Goal: Task Accomplishment & Management: Use online tool/utility

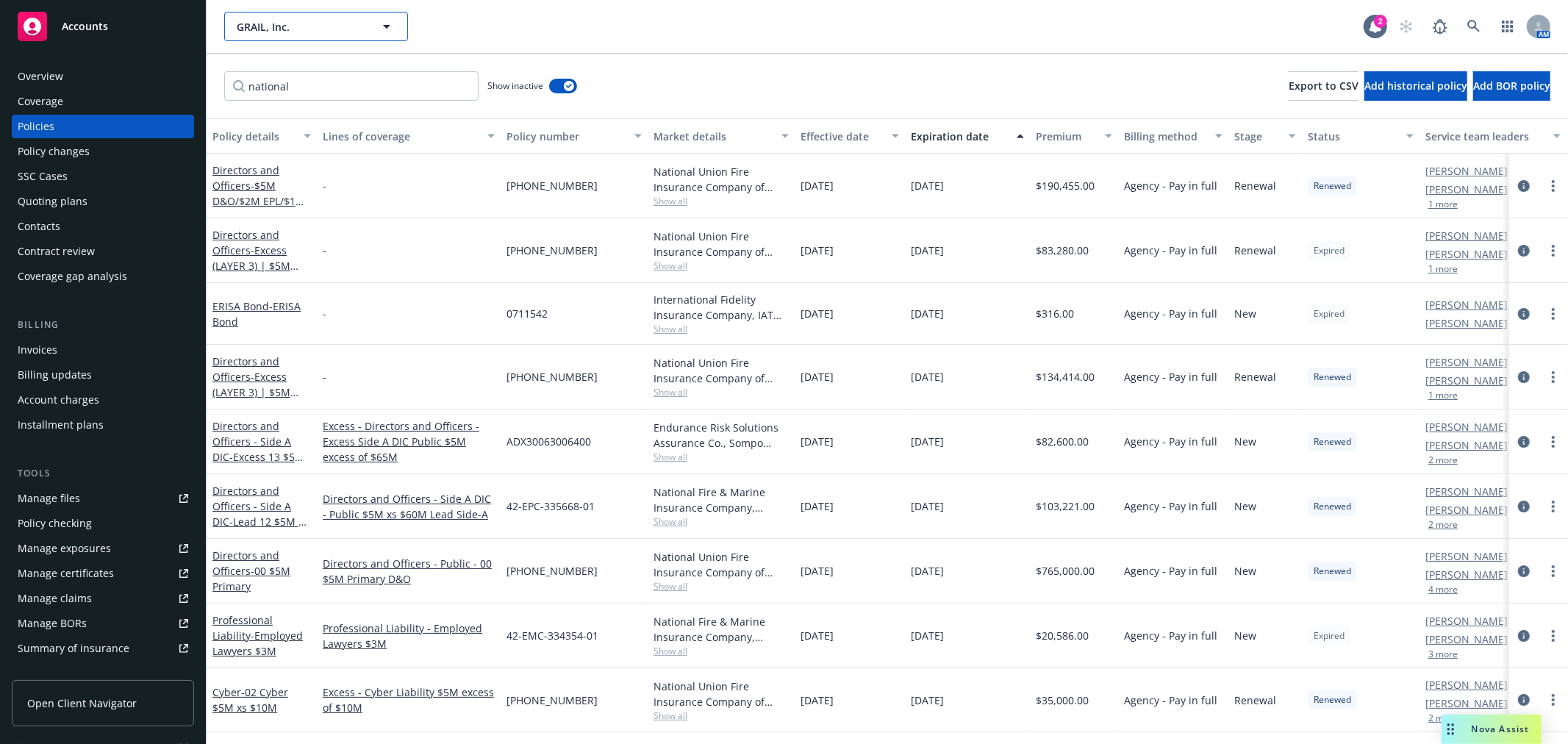
click at [274, 25] on span "GRAIL, Inc." at bounding box center [300, 27] width 128 height 16
type input "arse"
click at [292, 61] on strong "Arsenal Biosciences, Inc." at bounding box center [301, 67] width 122 height 14
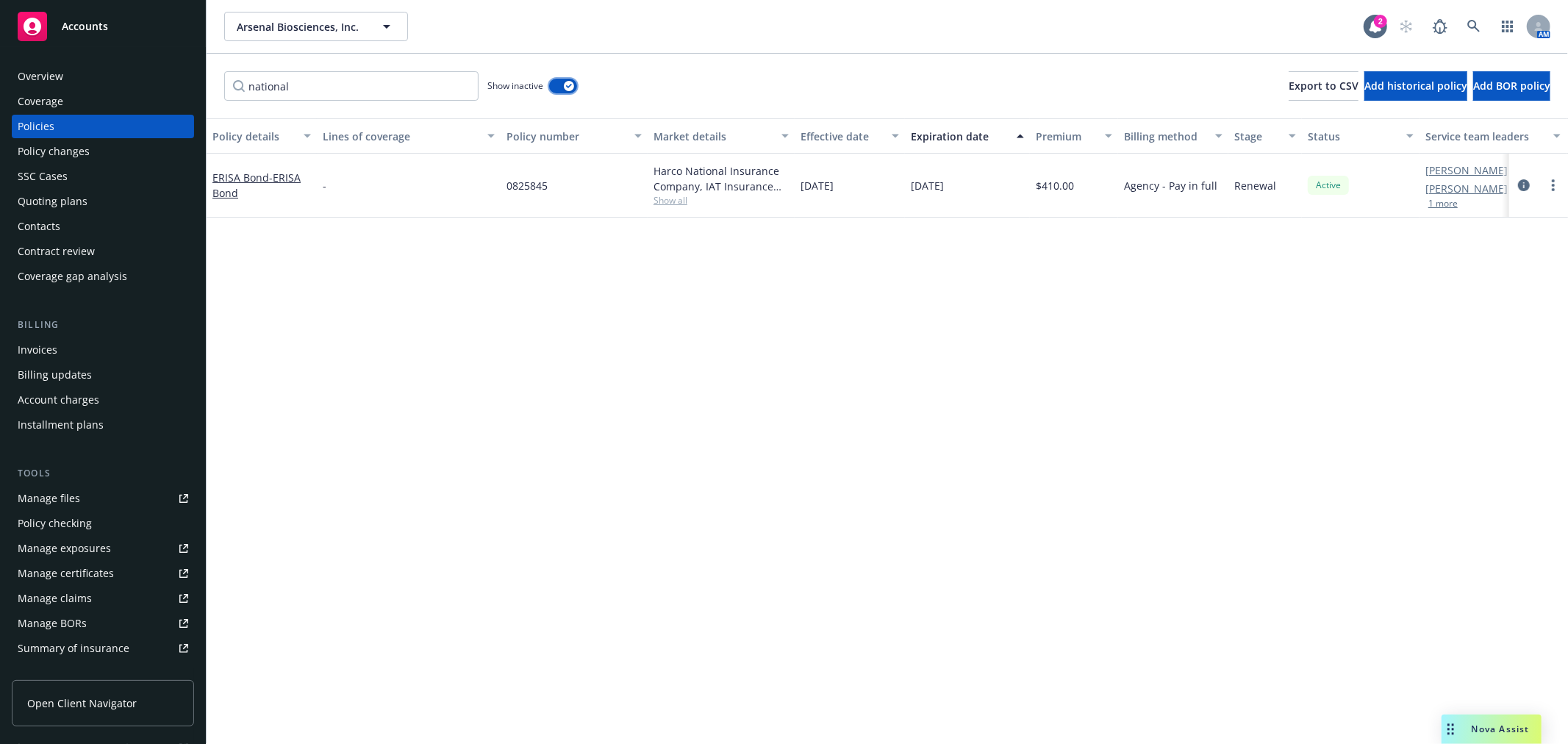
click at [560, 81] on button "button" at bounding box center [563, 86] width 28 height 15
drag, startPoint x: 86, startPoint y: 121, endPoint x: 153, endPoint y: 116, distance: 67.2
click at [86, 121] on div "Policies" at bounding box center [103, 126] width 170 height 23
drag, startPoint x: 138, startPoint y: 79, endPoint x: 97, endPoint y: 74, distance: 41.3
click at [97, 74] on div "Accounts Overview Coverage Policies Policy changes SSC Cases Quoting plans Cont…" at bounding box center [784, 372] width 1568 height 744
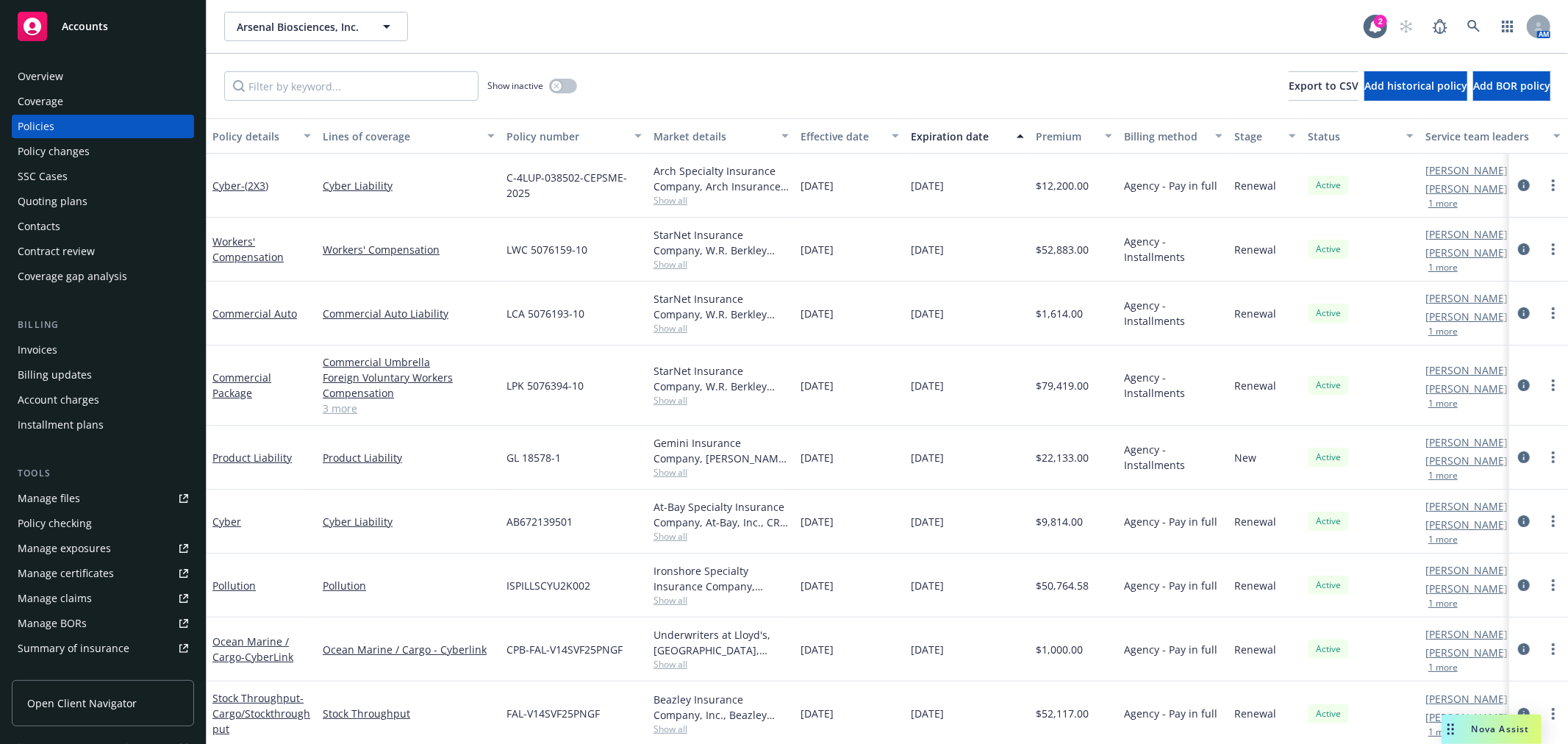
drag, startPoint x: 231, startPoint y: 252, endPoint x: 278, endPoint y: 268, distance: 49.6
click at [231, 252] on link "Workers' Compensation" at bounding box center [248, 250] width 71 height 30
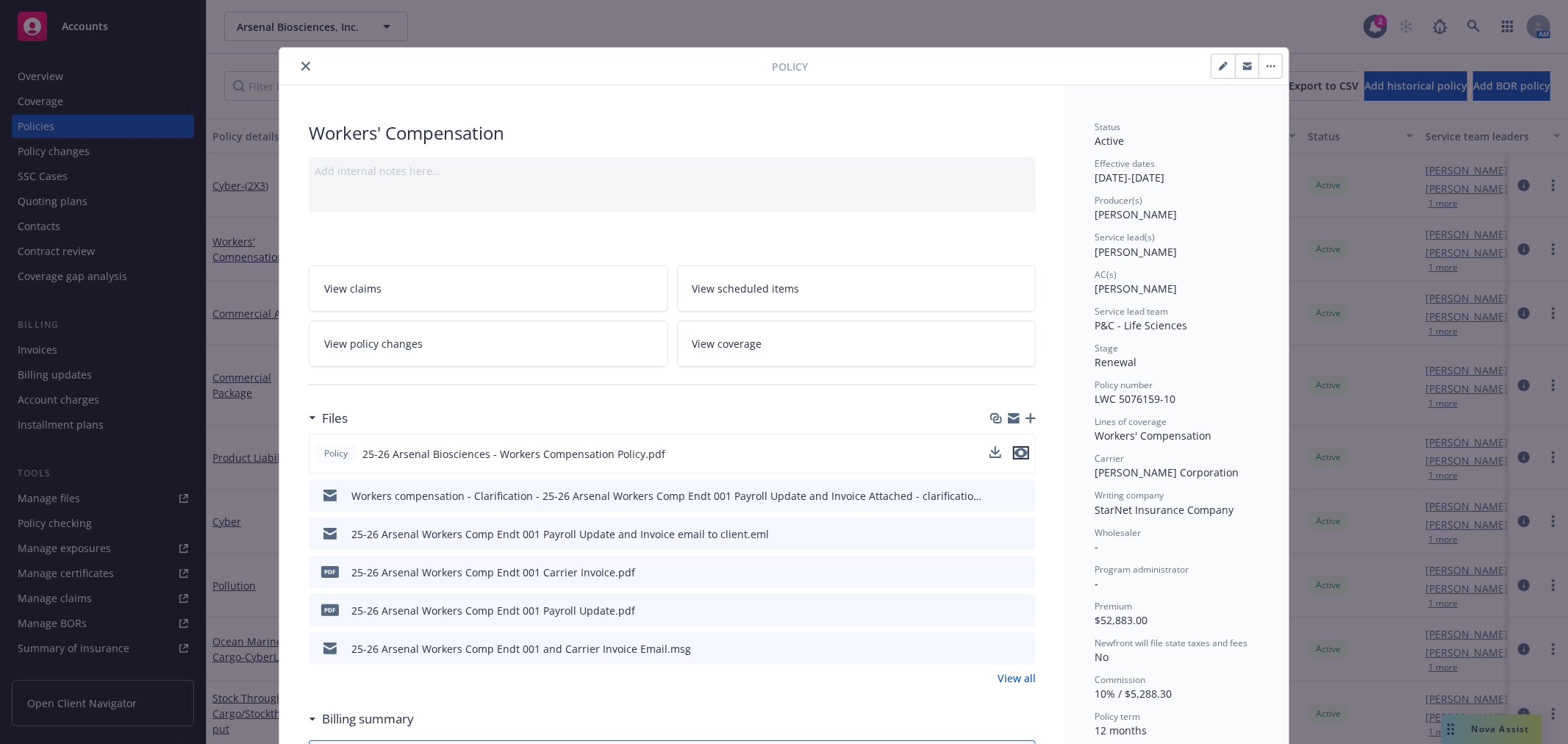
click at [1014, 450] on icon "preview file" at bounding box center [1021, 452] width 13 height 10
click at [1017, 608] on icon "preview file" at bounding box center [1022, 609] width 13 height 10
drag, startPoint x: 301, startPoint y: 67, endPoint x: 156, endPoint y: 99, distance: 148.5
click at [301, 67] on icon "close" at bounding box center [306, 67] width 9 height 9
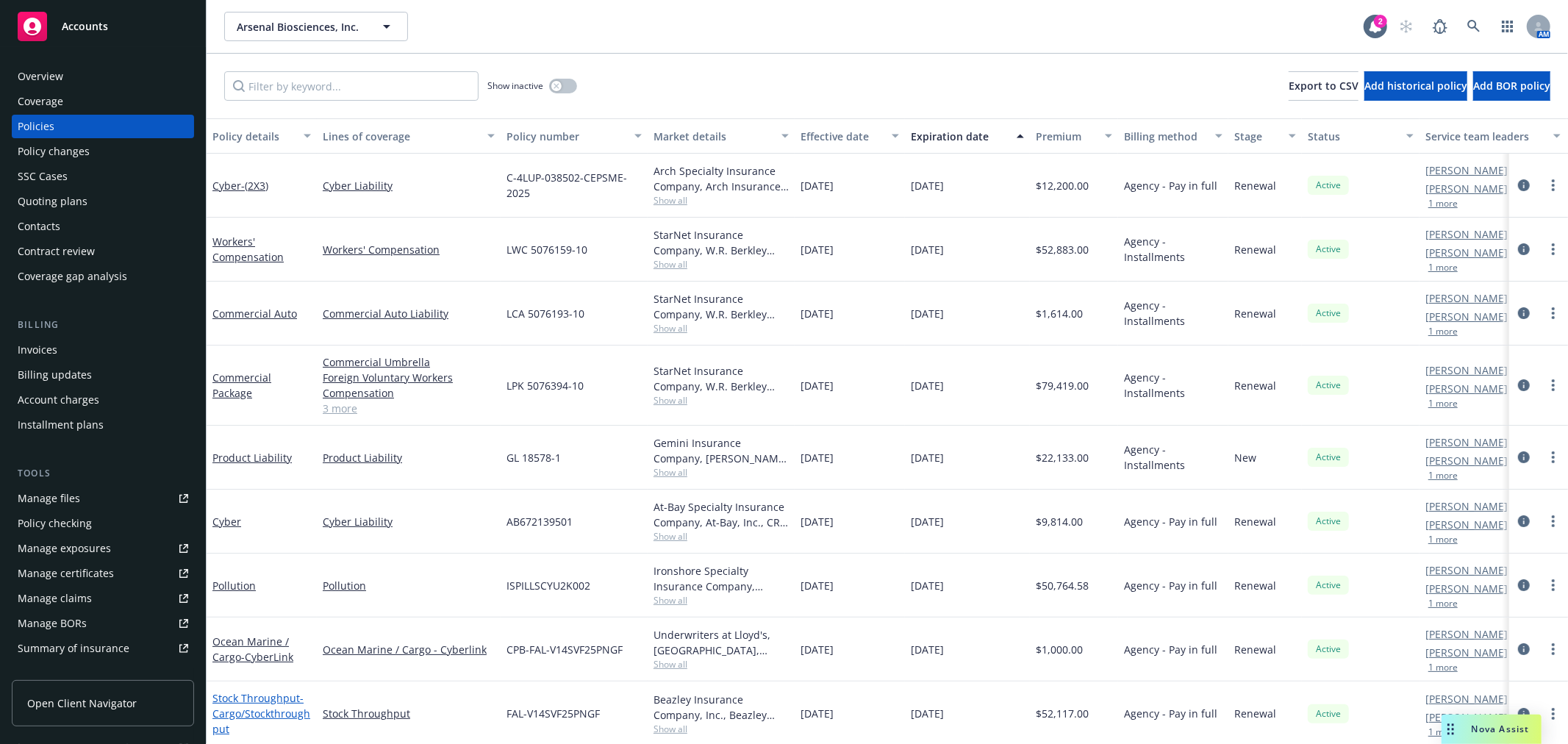
click at [257, 701] on link "Stock Throughput - Cargo/Stockthroughput" at bounding box center [262, 713] width 98 height 45
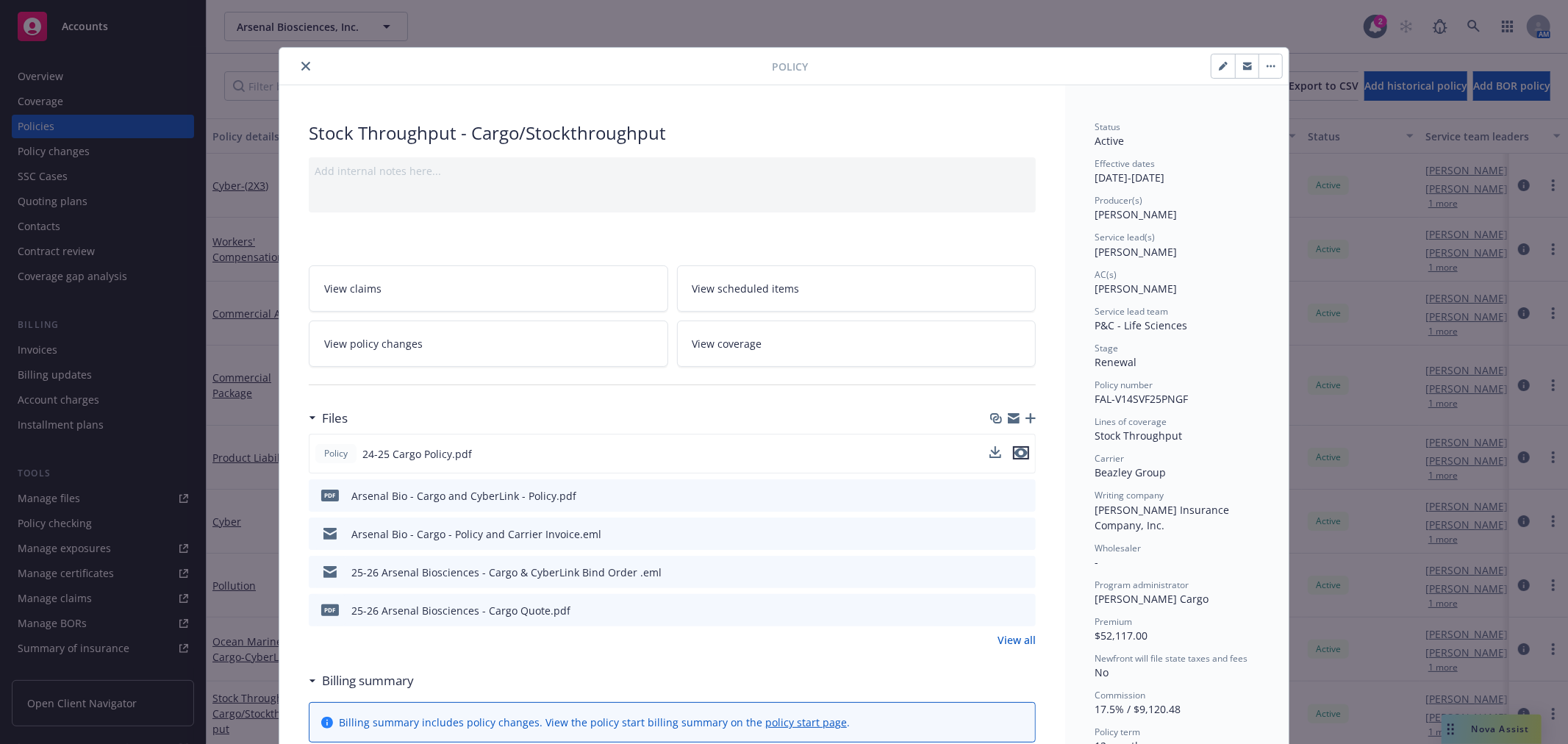
click at [1017, 449] on icon "preview file" at bounding box center [1021, 452] width 13 height 10
click at [301, 63] on icon "close" at bounding box center [306, 67] width 9 height 9
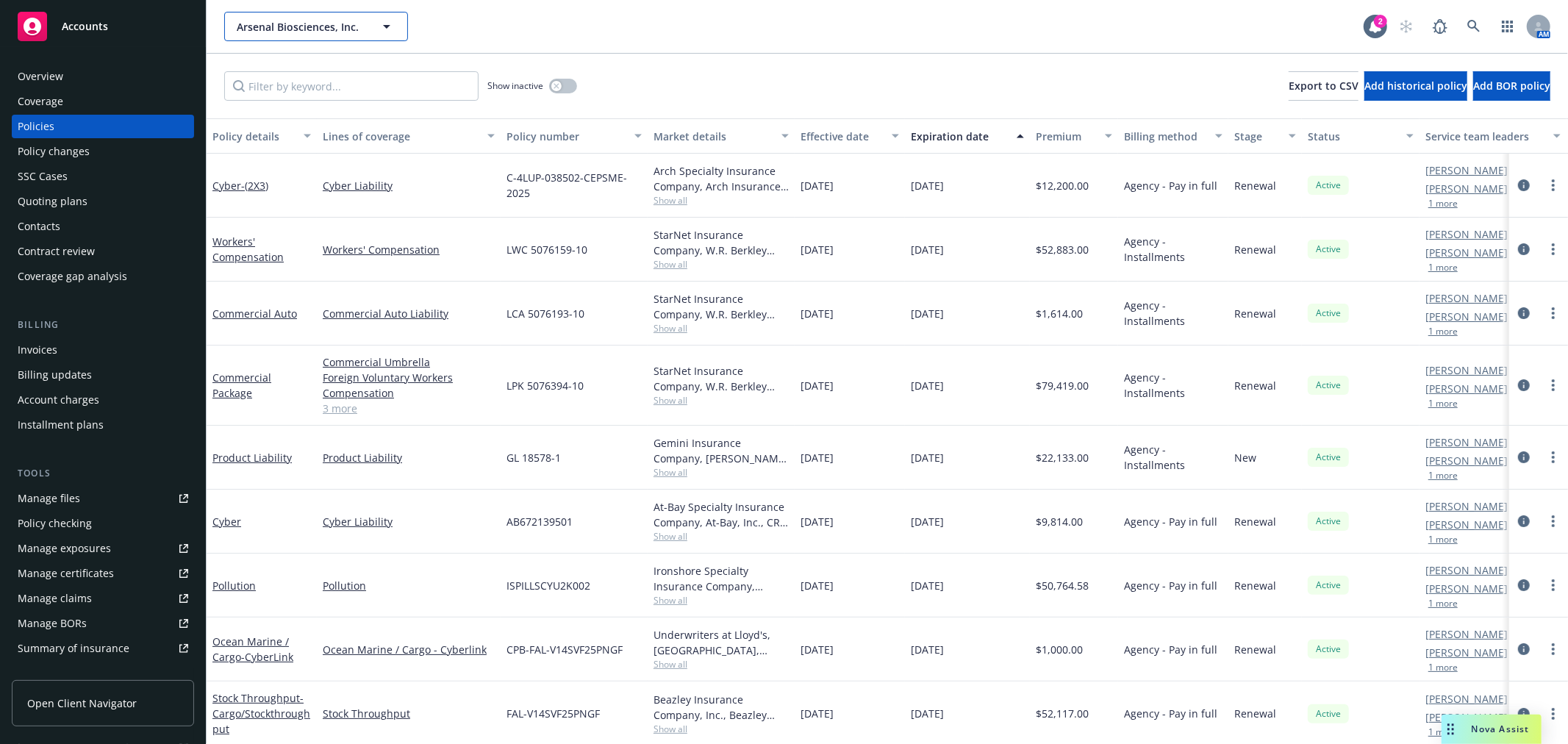
click at [295, 22] on span "Arsenal Biosciences, Inc." at bounding box center [300, 27] width 128 height 16
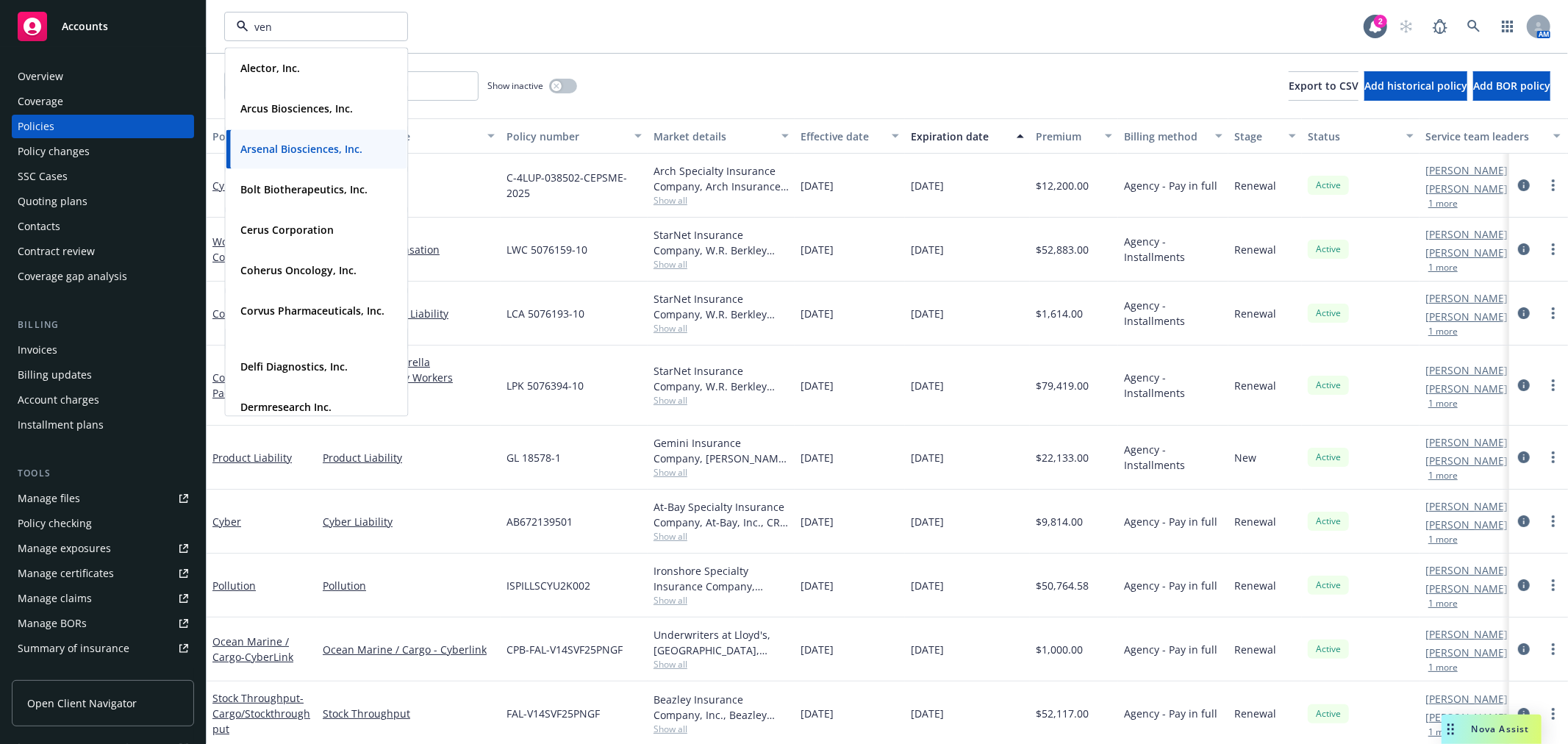
type input "venn"
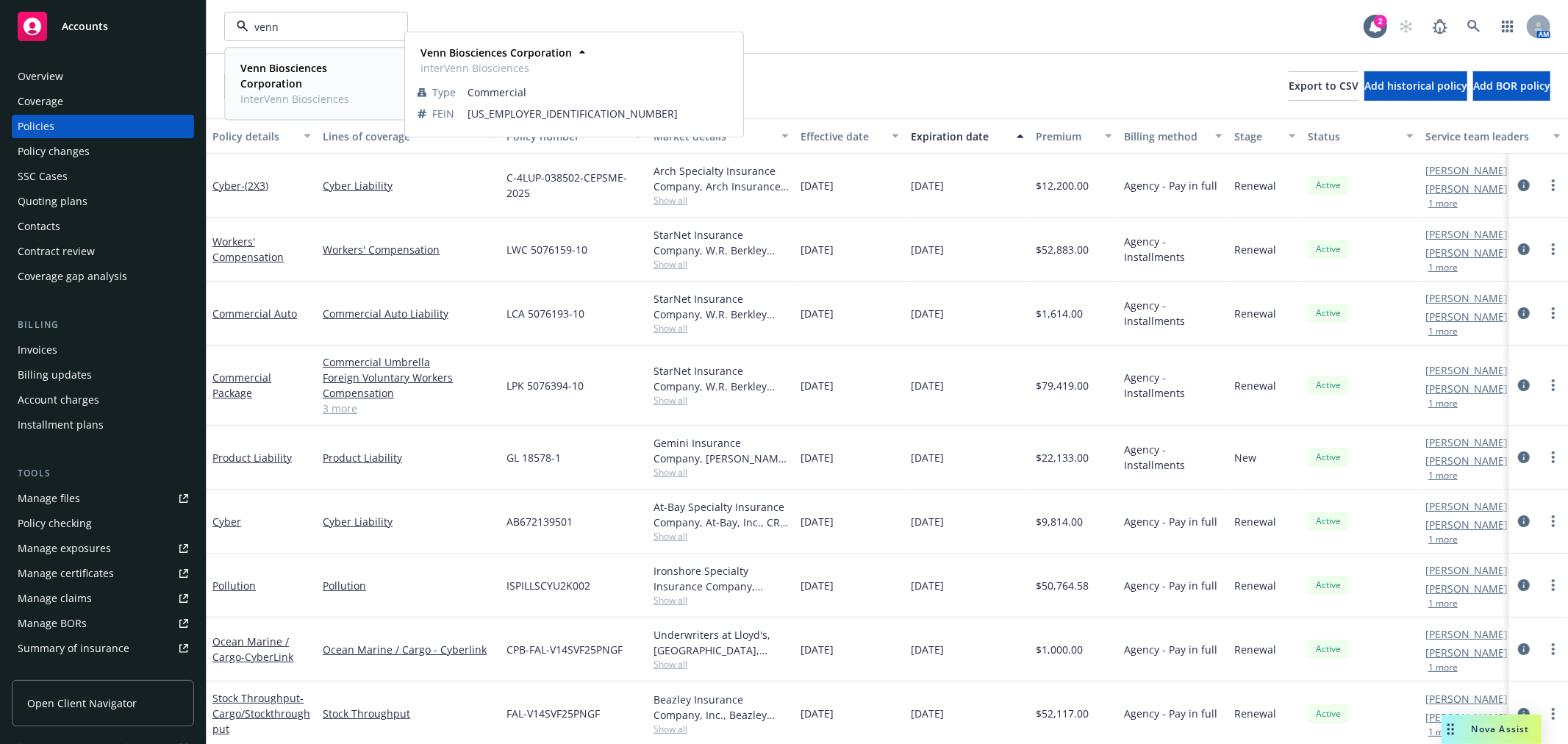
click at [338, 84] on span "Venn Biosciences Corporation" at bounding box center [314, 75] width 149 height 30
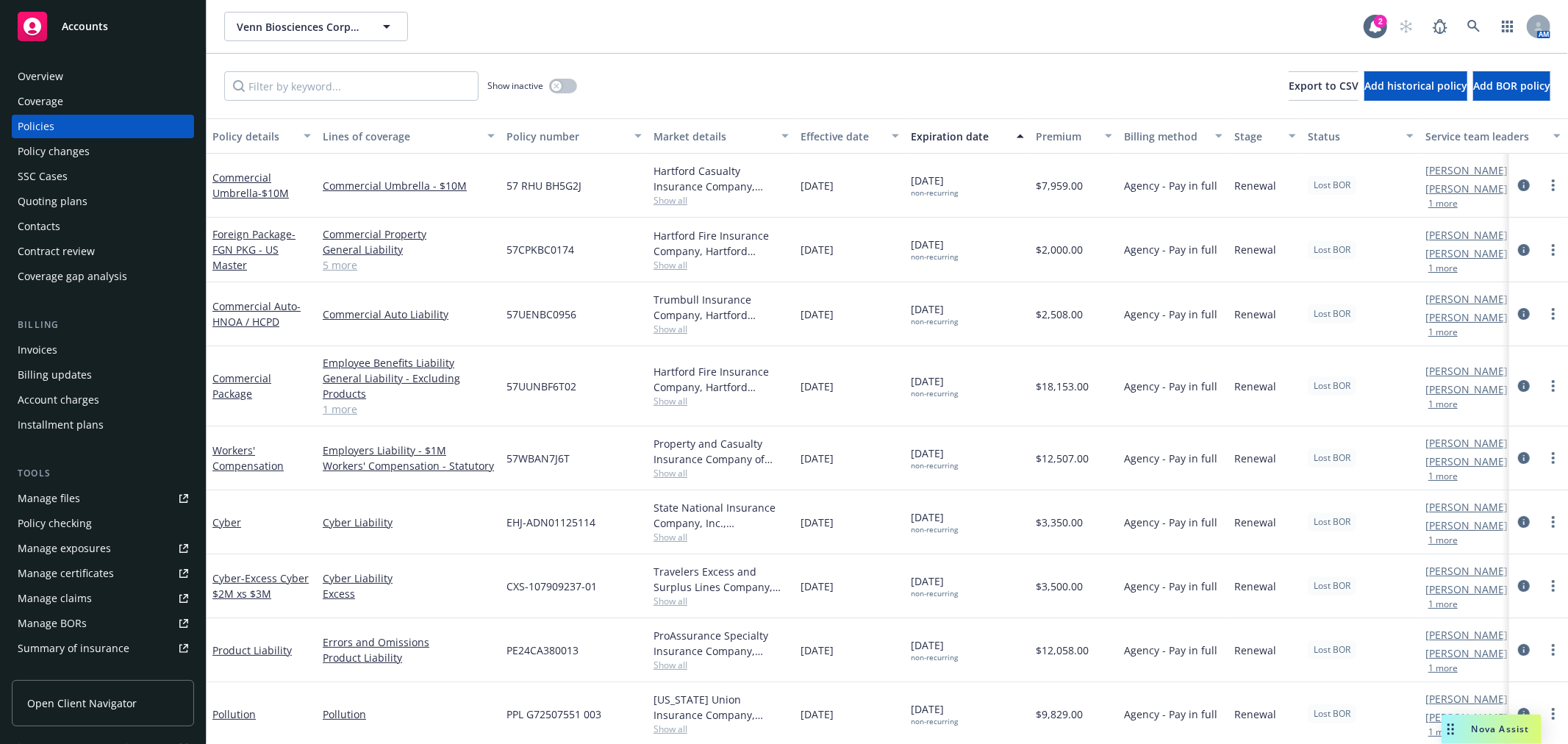
click at [77, 189] on div "Quoting plans" at bounding box center [53, 201] width 70 height 23
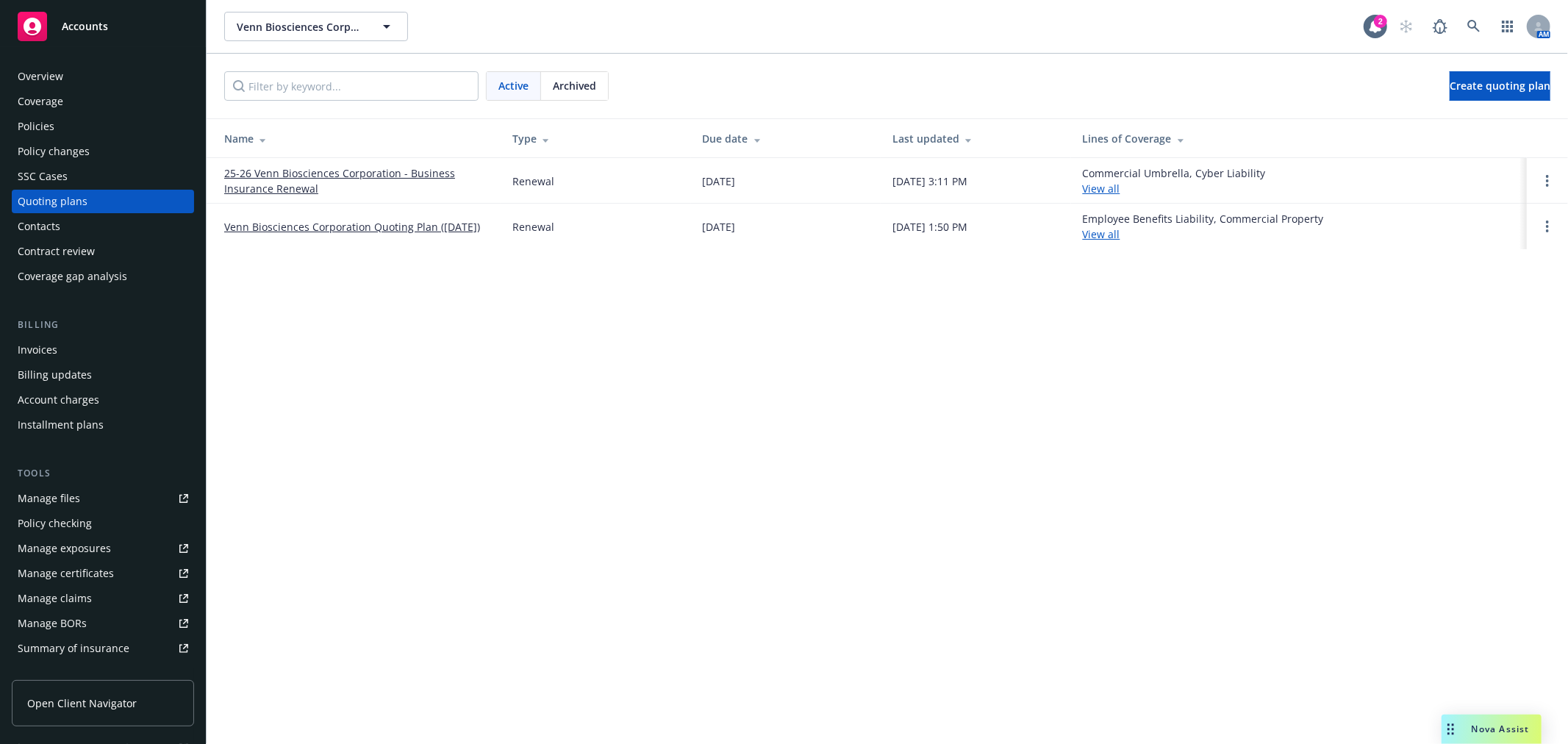
click at [294, 175] on link "25-26 Venn Biosciences Corporation - Business Insurance Renewal" at bounding box center [357, 180] width 264 height 30
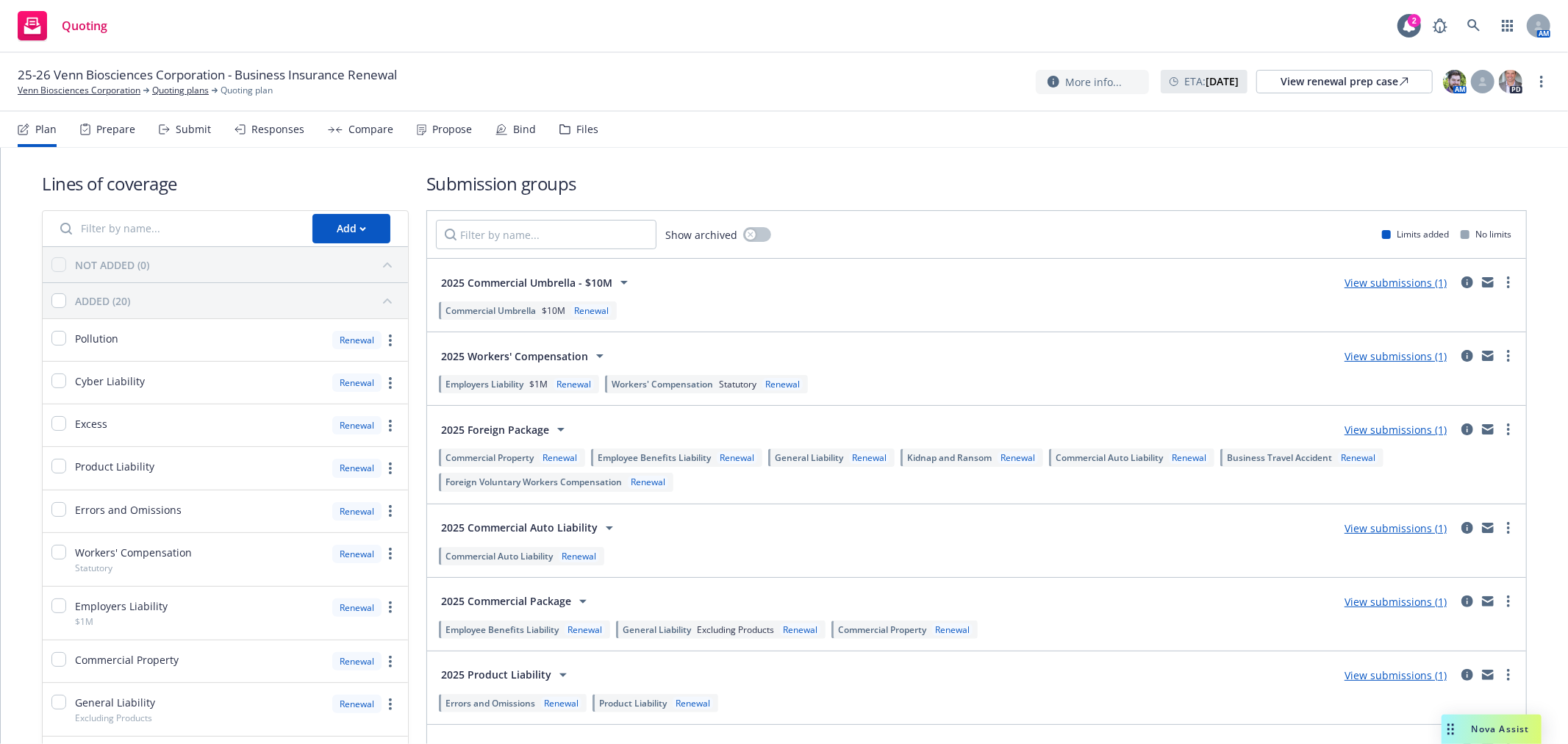
click at [181, 128] on div "Submit" at bounding box center [193, 129] width 35 height 12
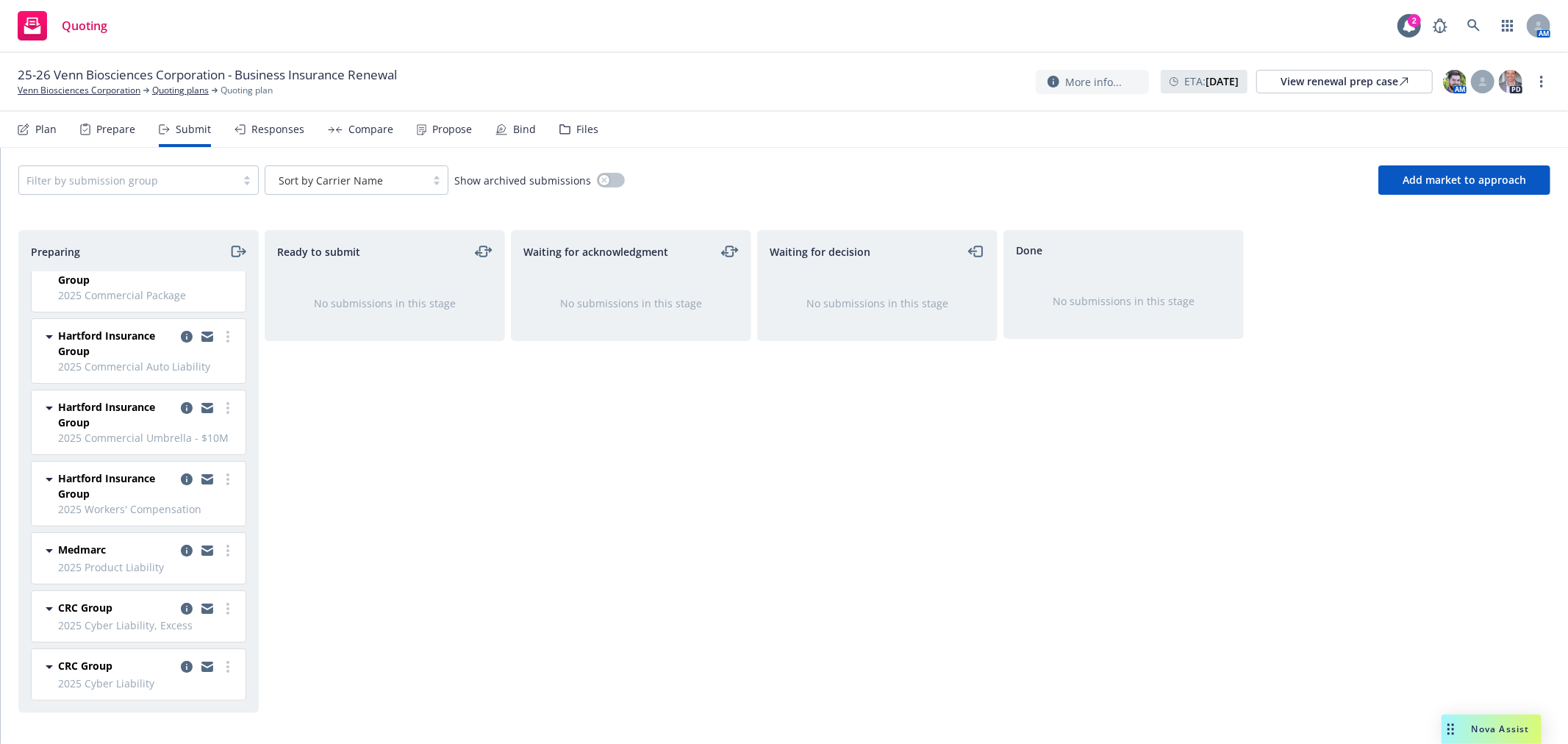
scroll to position [156, 0]
click at [219, 546] on link "more" at bounding box center [227, 550] width 18 height 18
click at [167, 431] on span "Add accepted decision" at bounding box center [150, 432] width 147 height 14
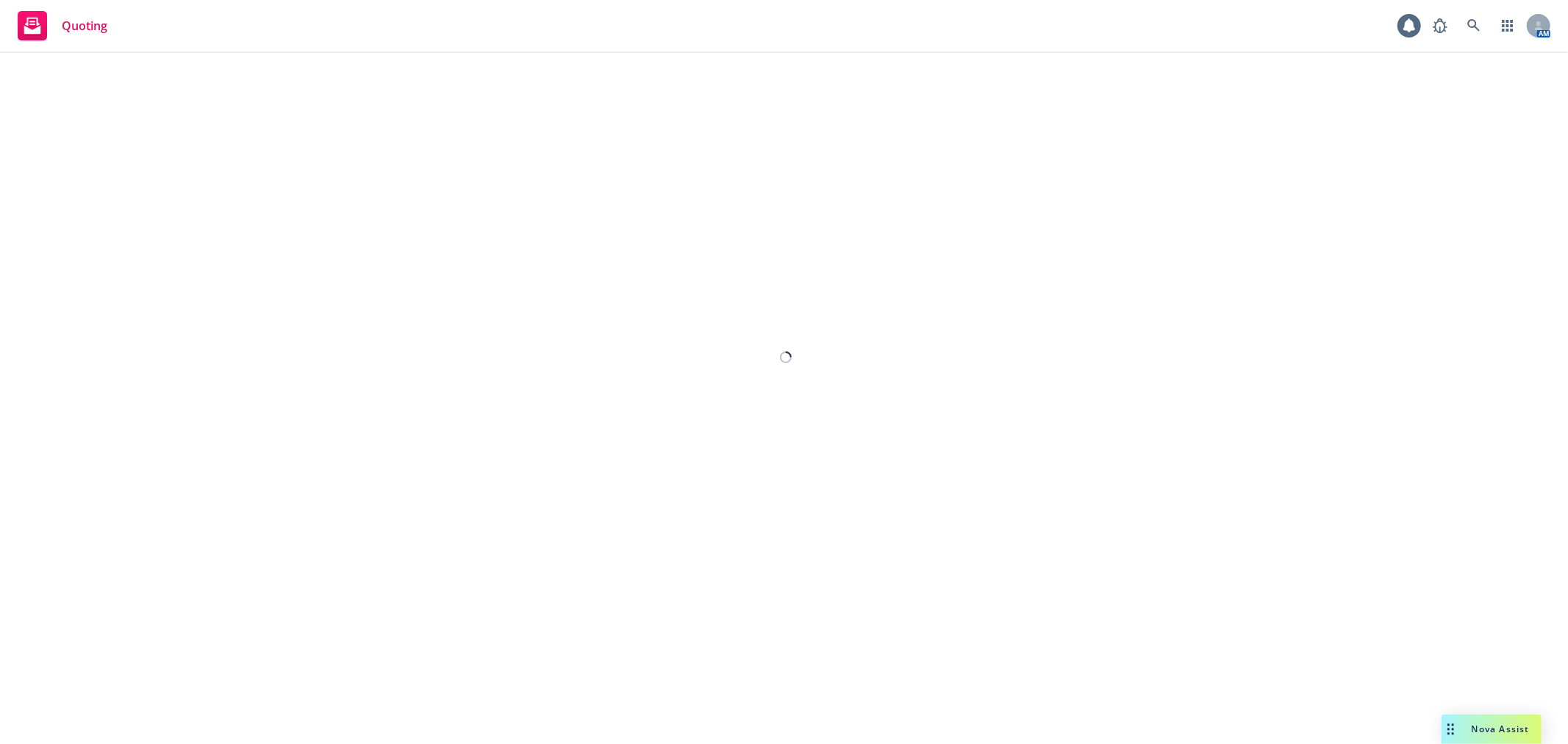
select select "12"
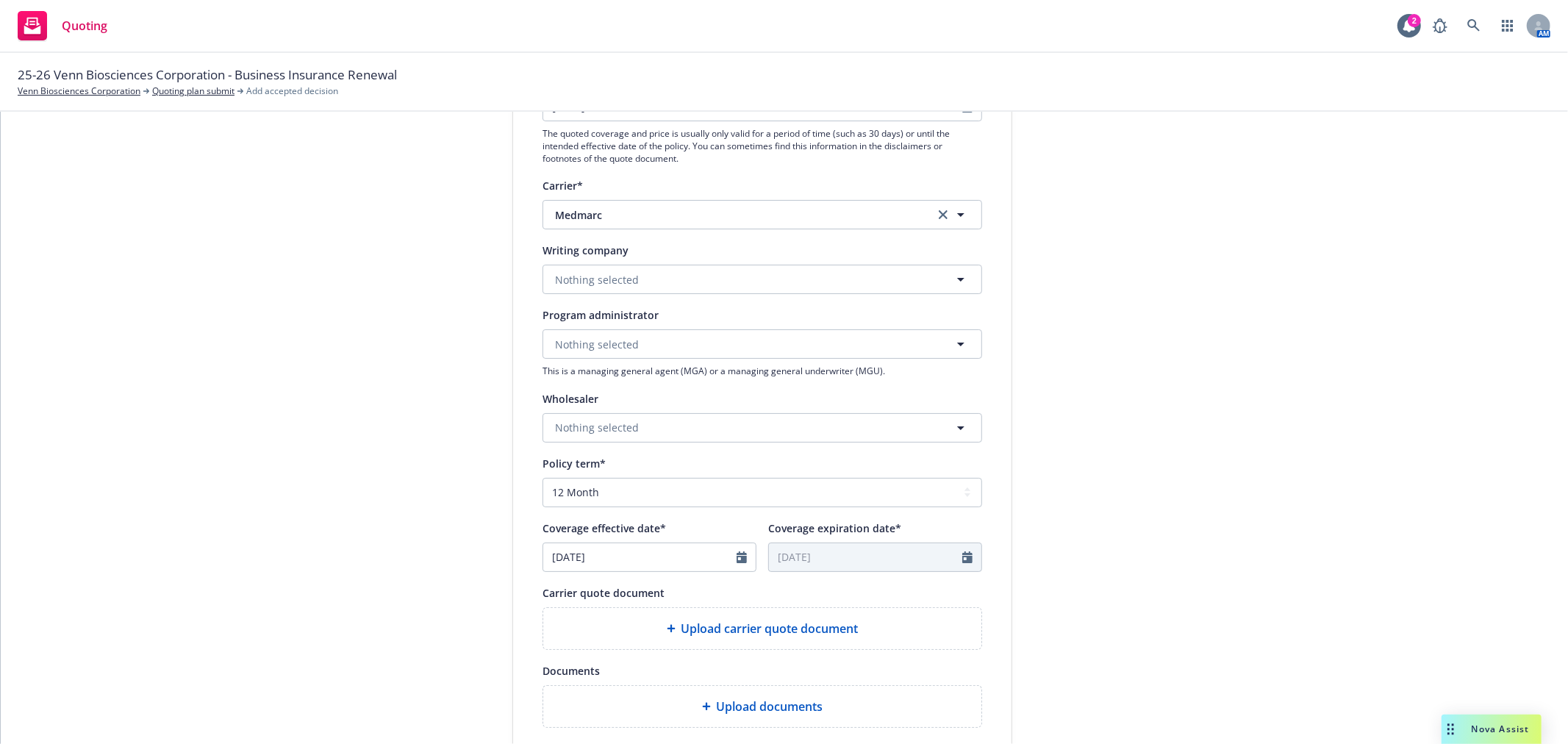
scroll to position [326, 0]
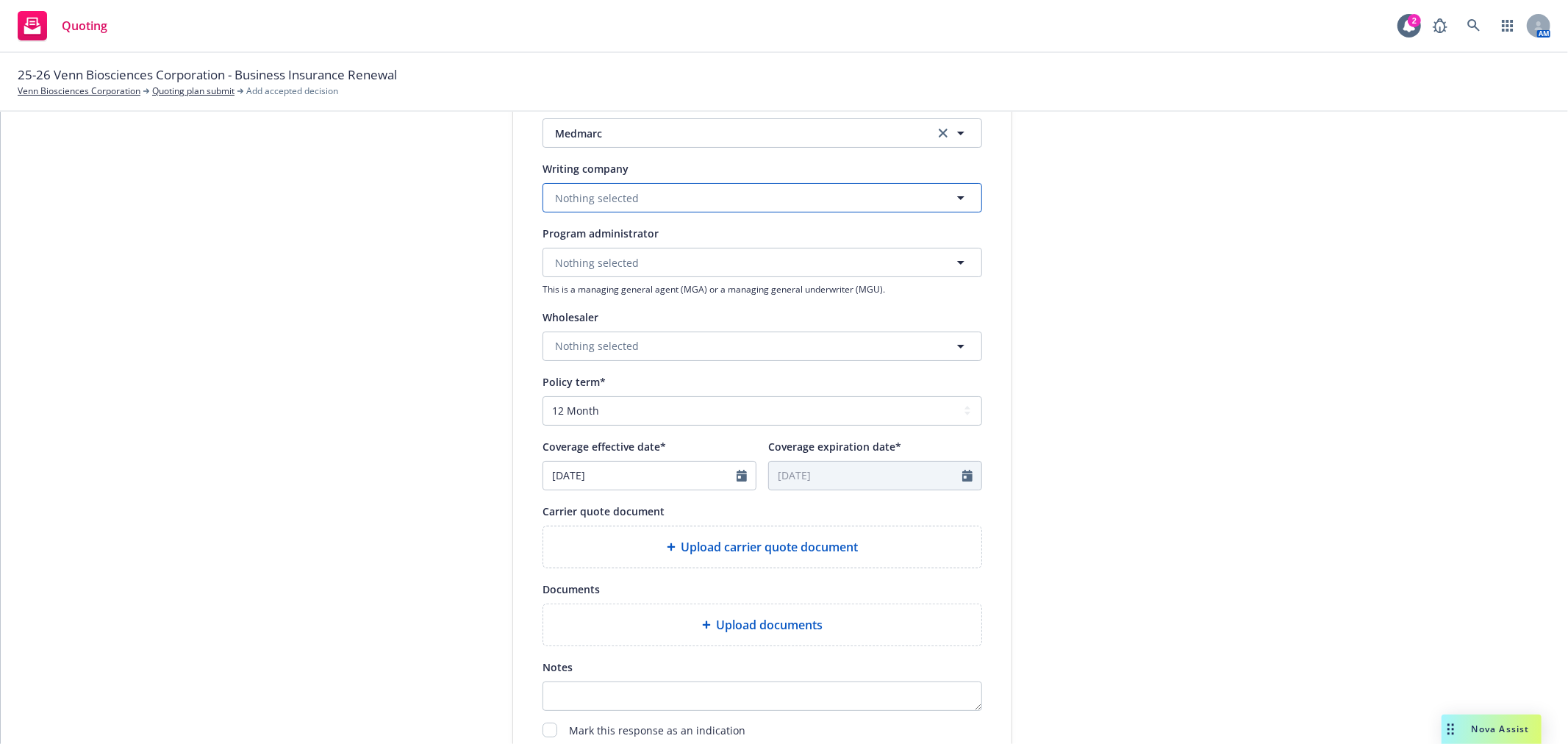
click at [630, 195] on button "Nothing selected" at bounding box center [763, 198] width 440 height 30
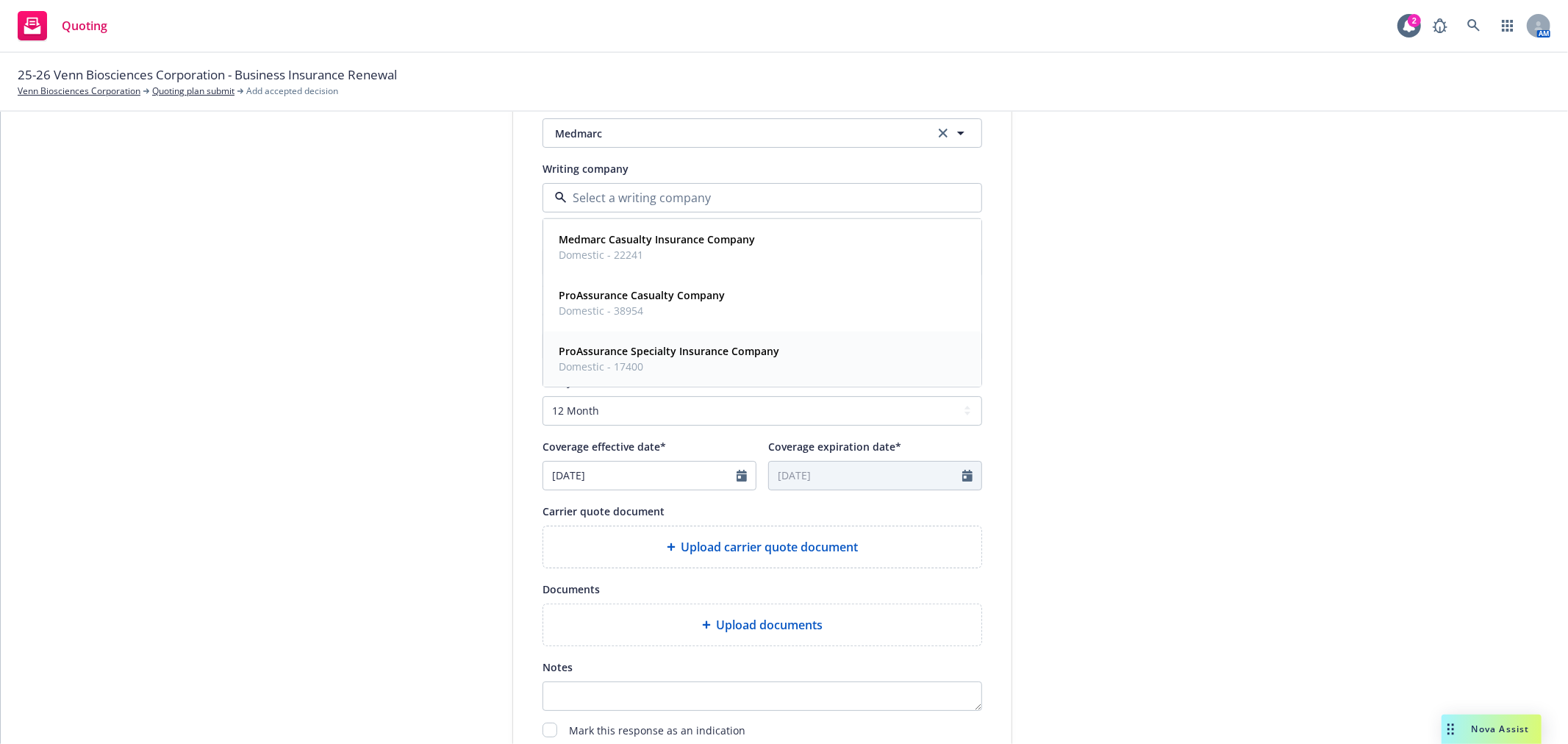
click at [647, 356] on strong "ProAssurance Specialty Insurance Company" at bounding box center [668, 350] width 221 height 14
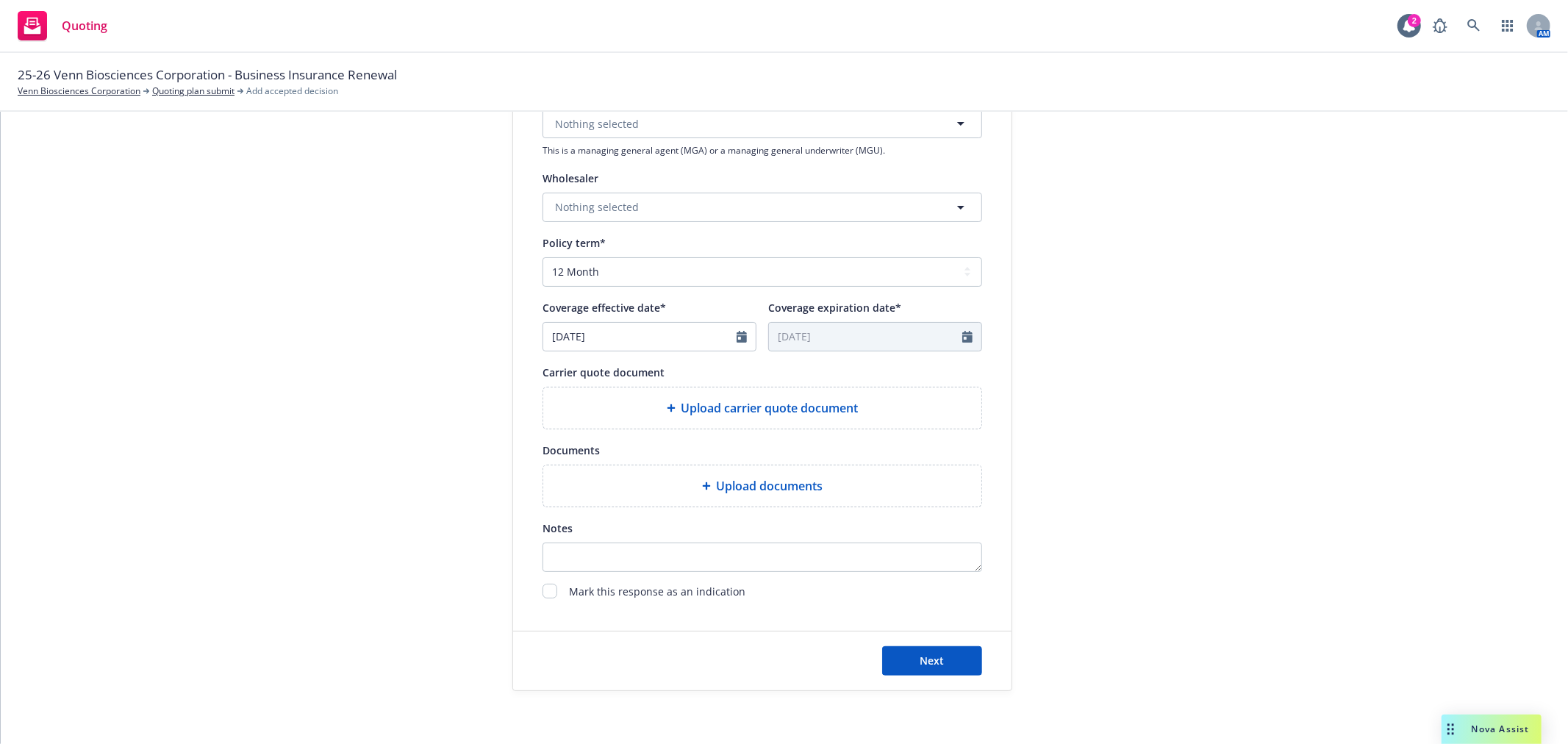
scroll to position [490, 0]
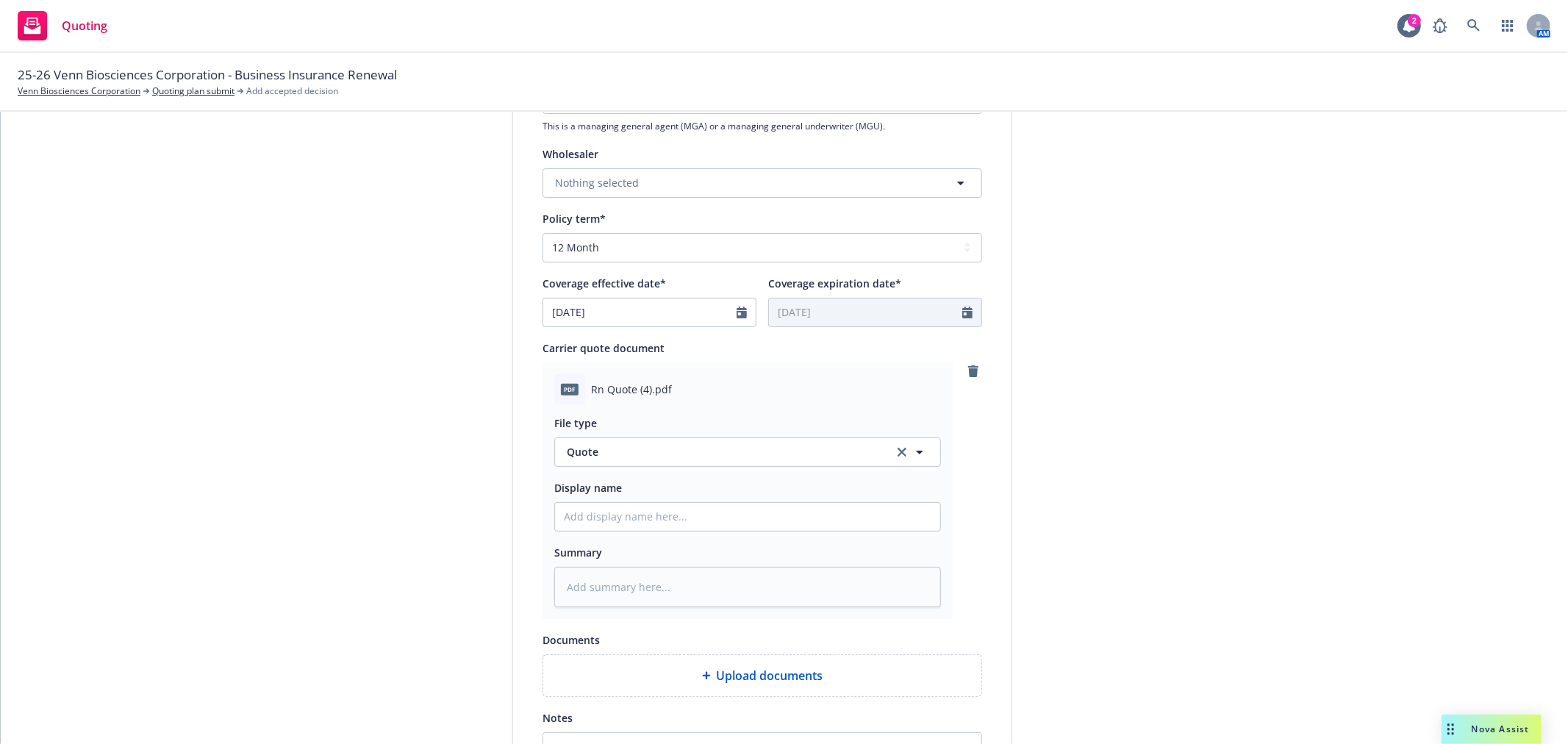
click at [659, 538] on div "File type Quote Quote Display name Summary" at bounding box center [748, 506] width 386 height 202
click at [662, 522] on input "Display name" at bounding box center [747, 517] width 386 height 28
type textarea "x"
type input "2"
type textarea "x"
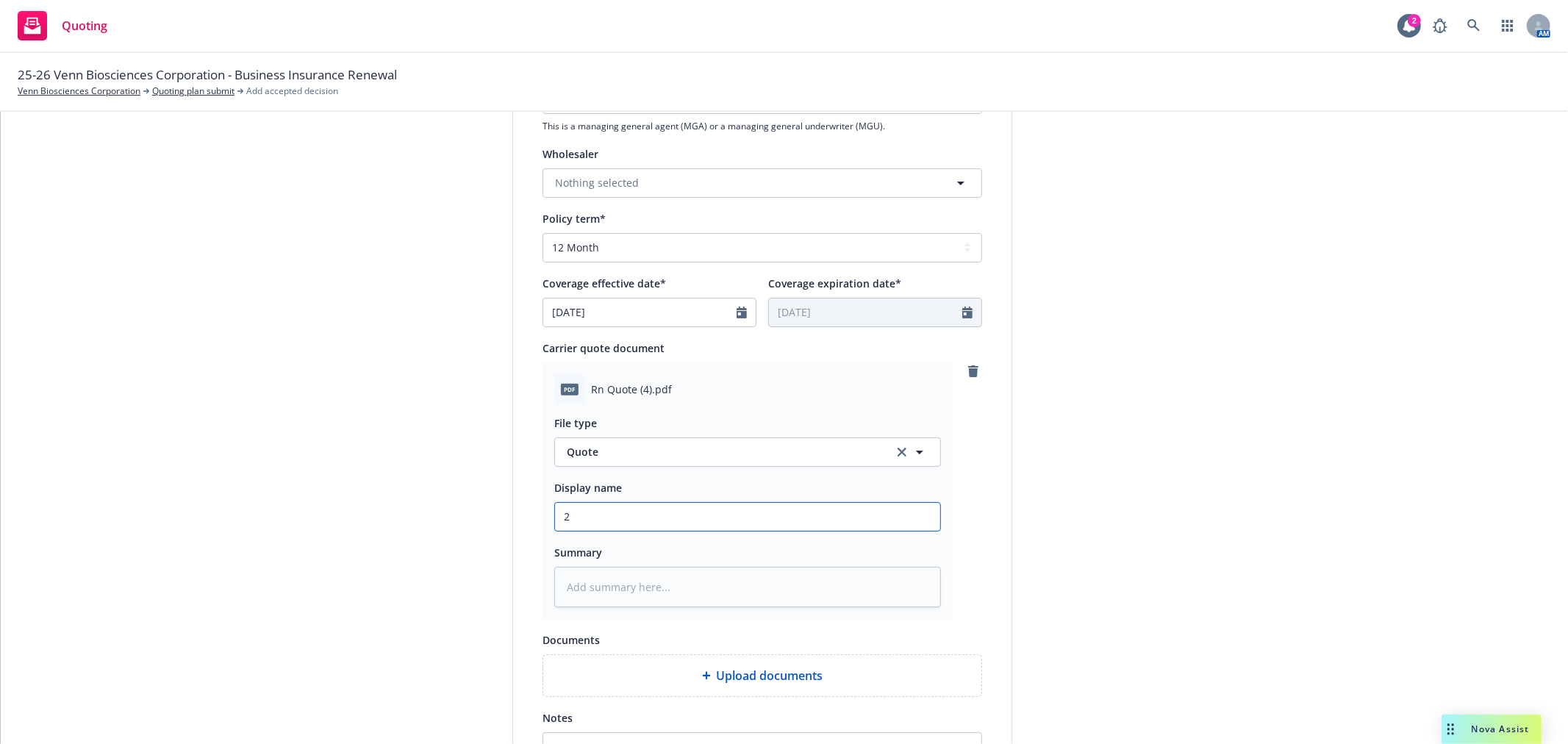
type input "25"
type textarea "x"
type input "25-"
type textarea "x"
type input "25-2"
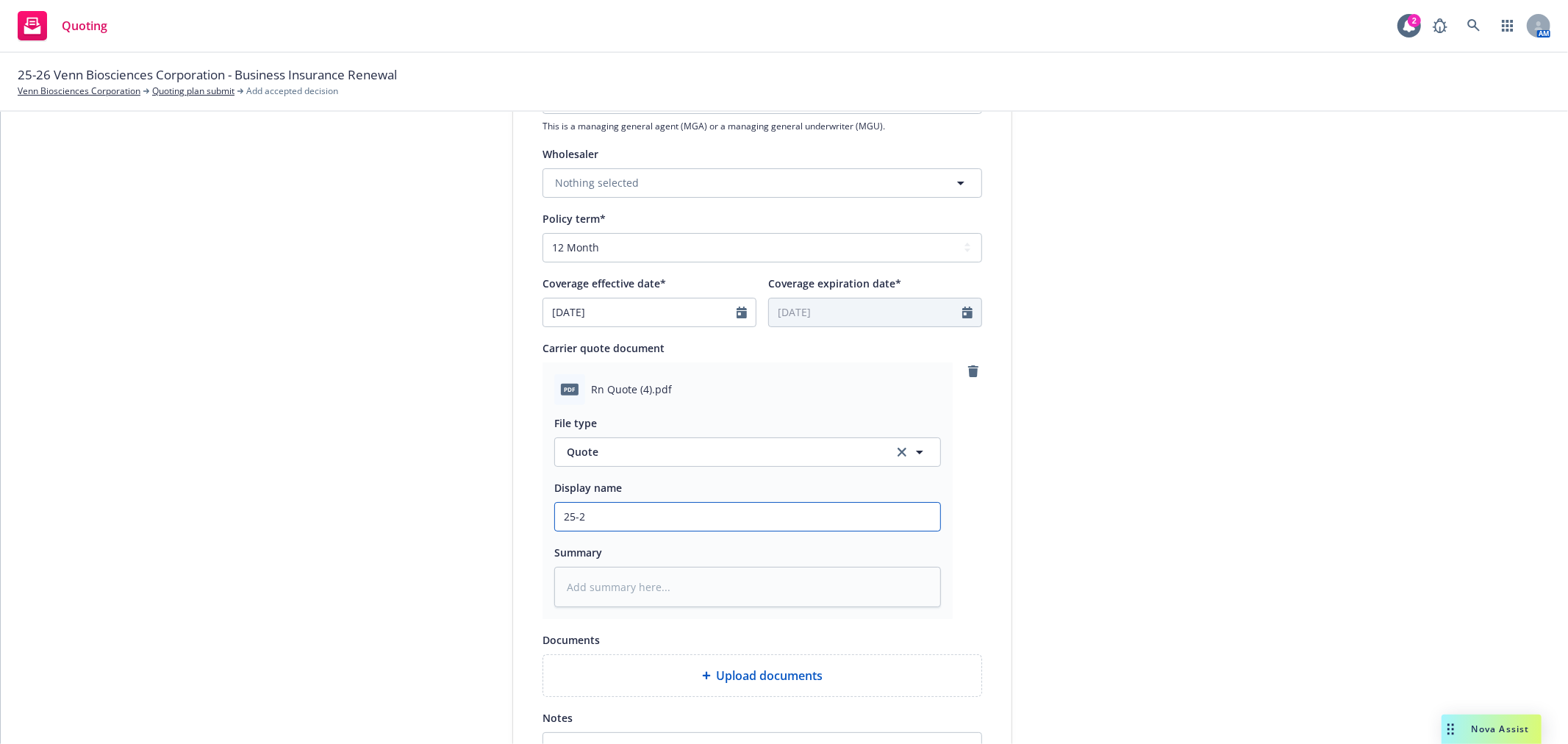
type textarea "x"
type input "25-26"
type textarea "x"
type input "25-26"
type textarea "x"
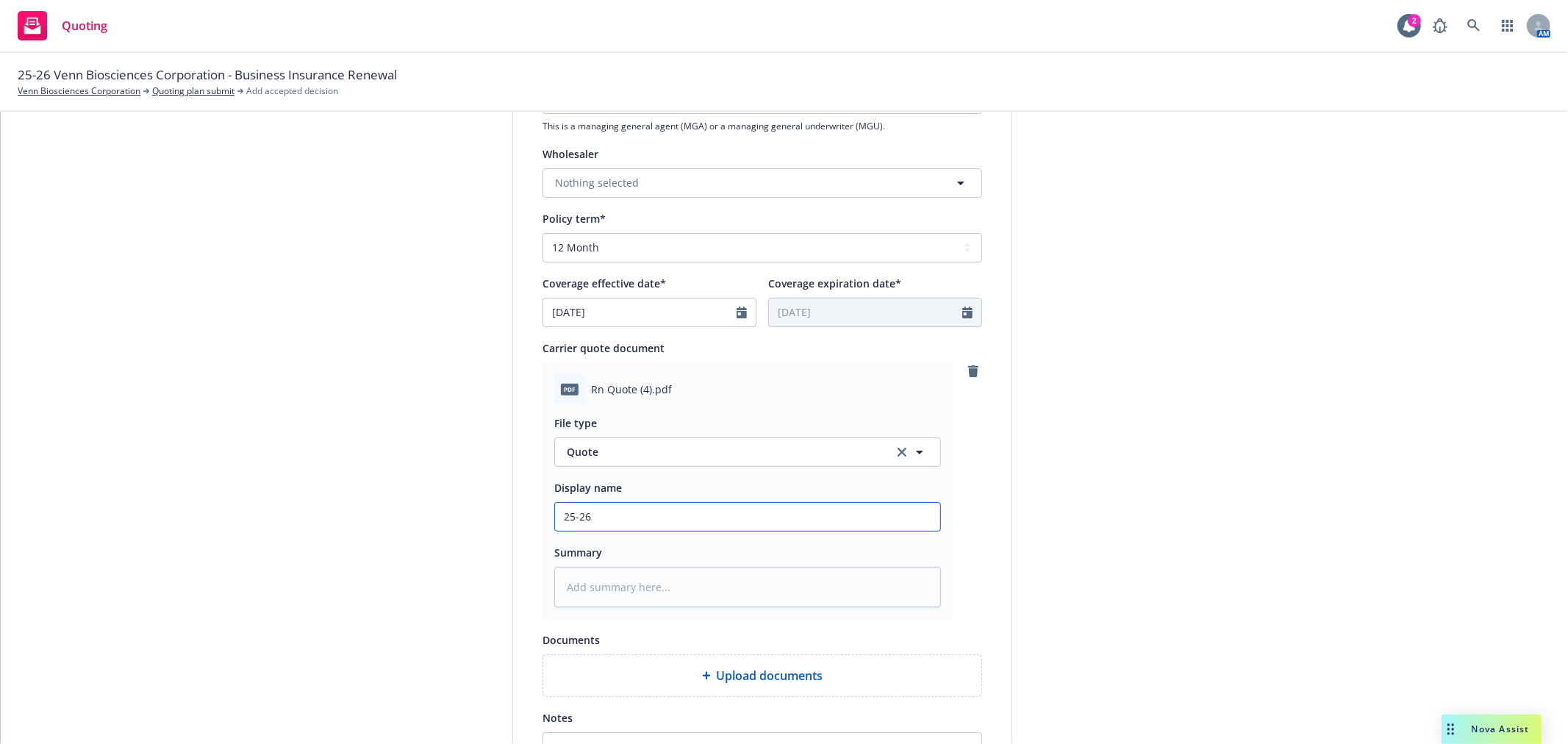
type input "25-26 V"
type textarea "x"
type input "25-26 Ve"
type textarea "x"
type input "25-26 Ven"
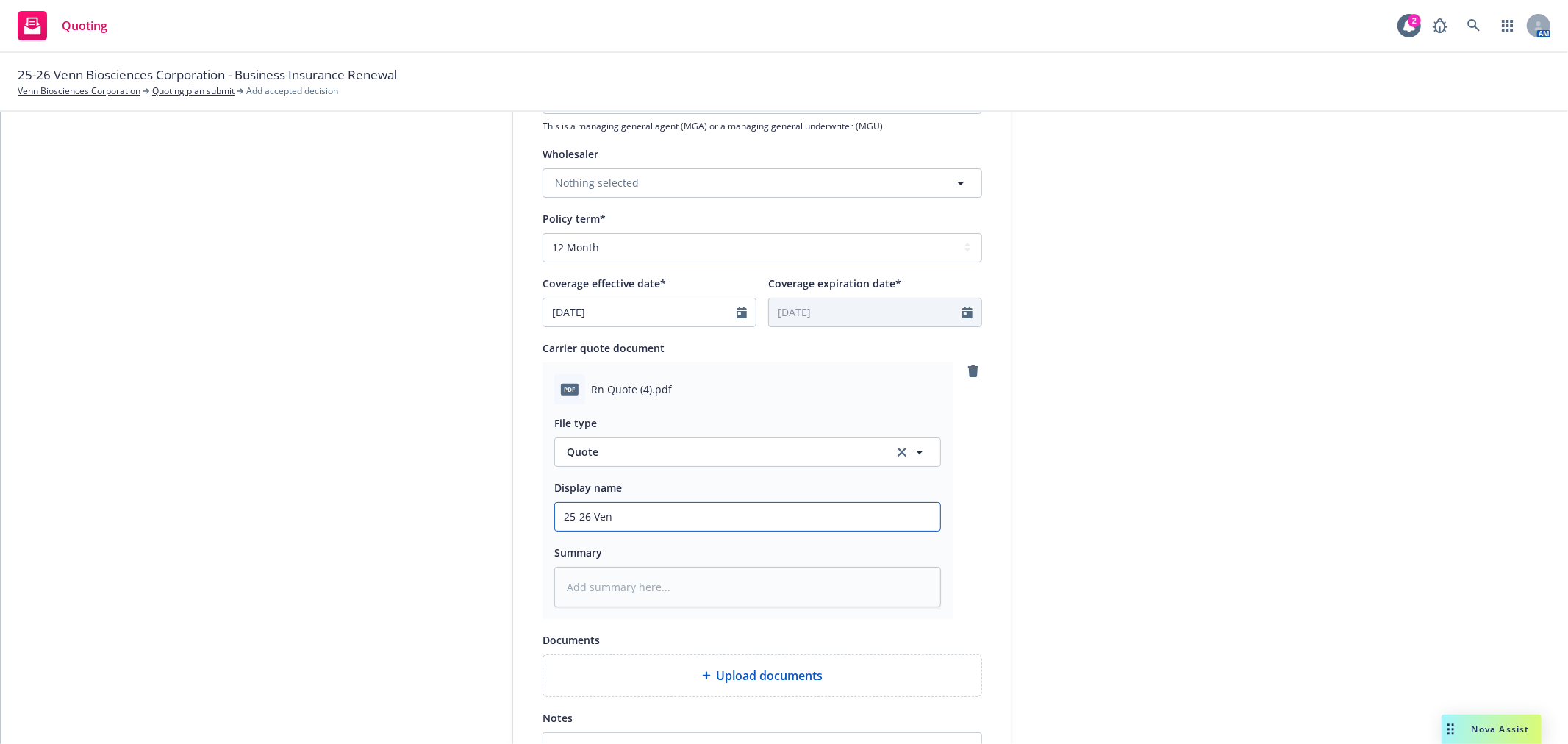
type textarea "x"
type input "25-26 Venn"
type textarea "x"
type input "25-26 Venn"
type textarea "x"
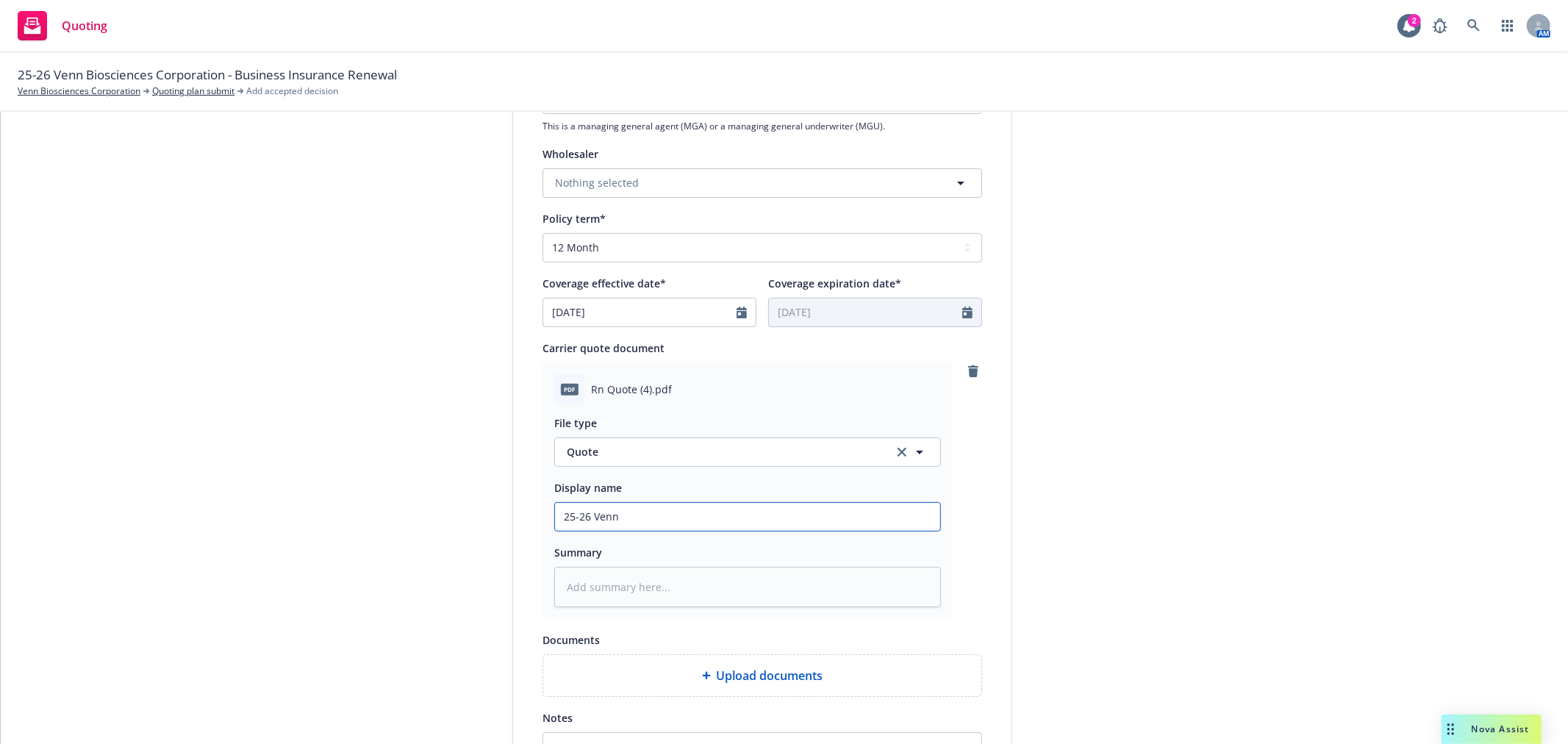
type input "25-26 Venn B"
type textarea "x"
type input "25-26 Venn Bi"
type textarea "x"
type input "25-26 Venn Bio"
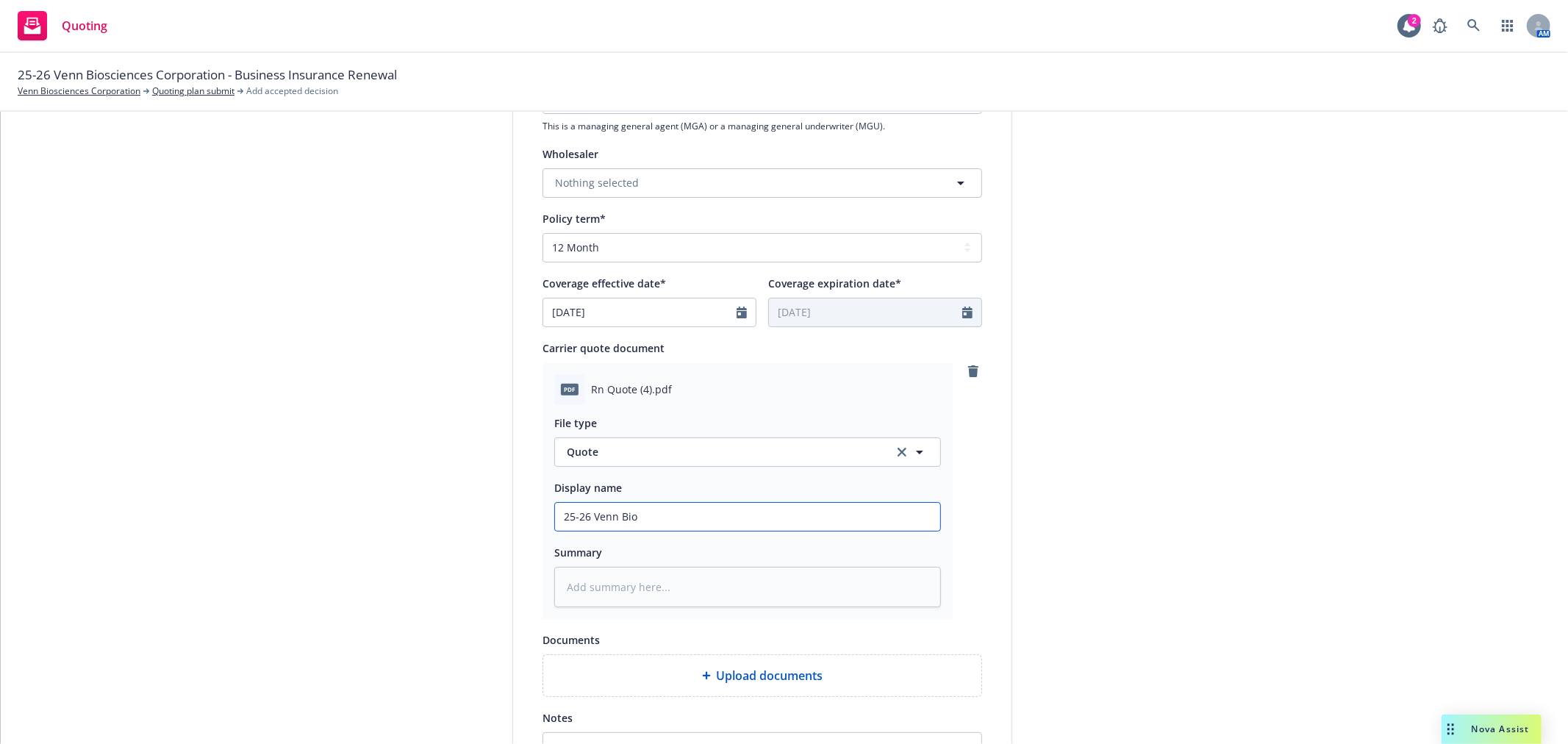
type textarea "x"
type input "25-26 Venn Bios"
type textarea "x"
type input "25-26 Venn Biosi"
type textarea "x"
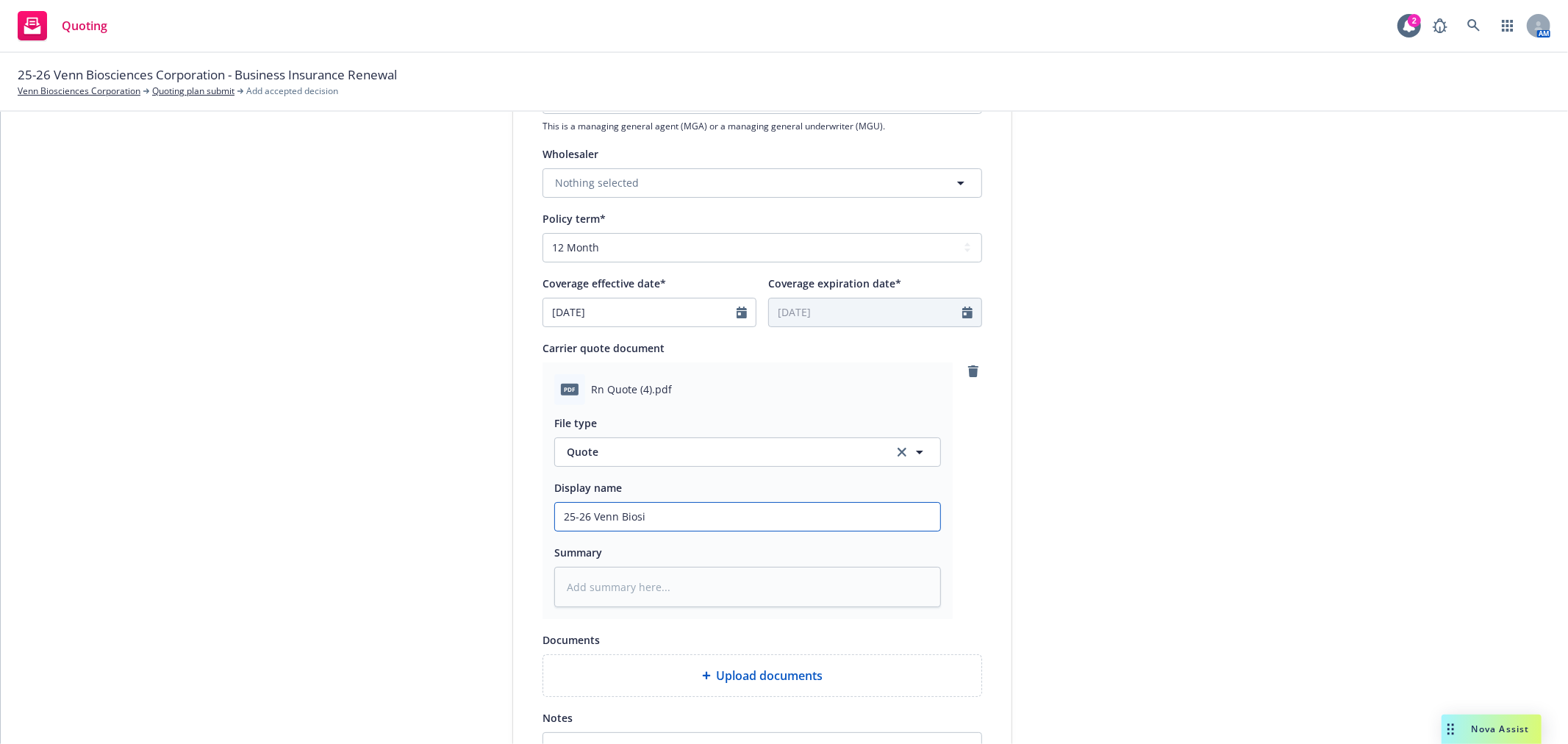
type input "25-26 Venn Bios"
type textarea "x"
type input "25-26 Venn Biosc"
type textarea "x"
type input "25-26 Venn Biosci"
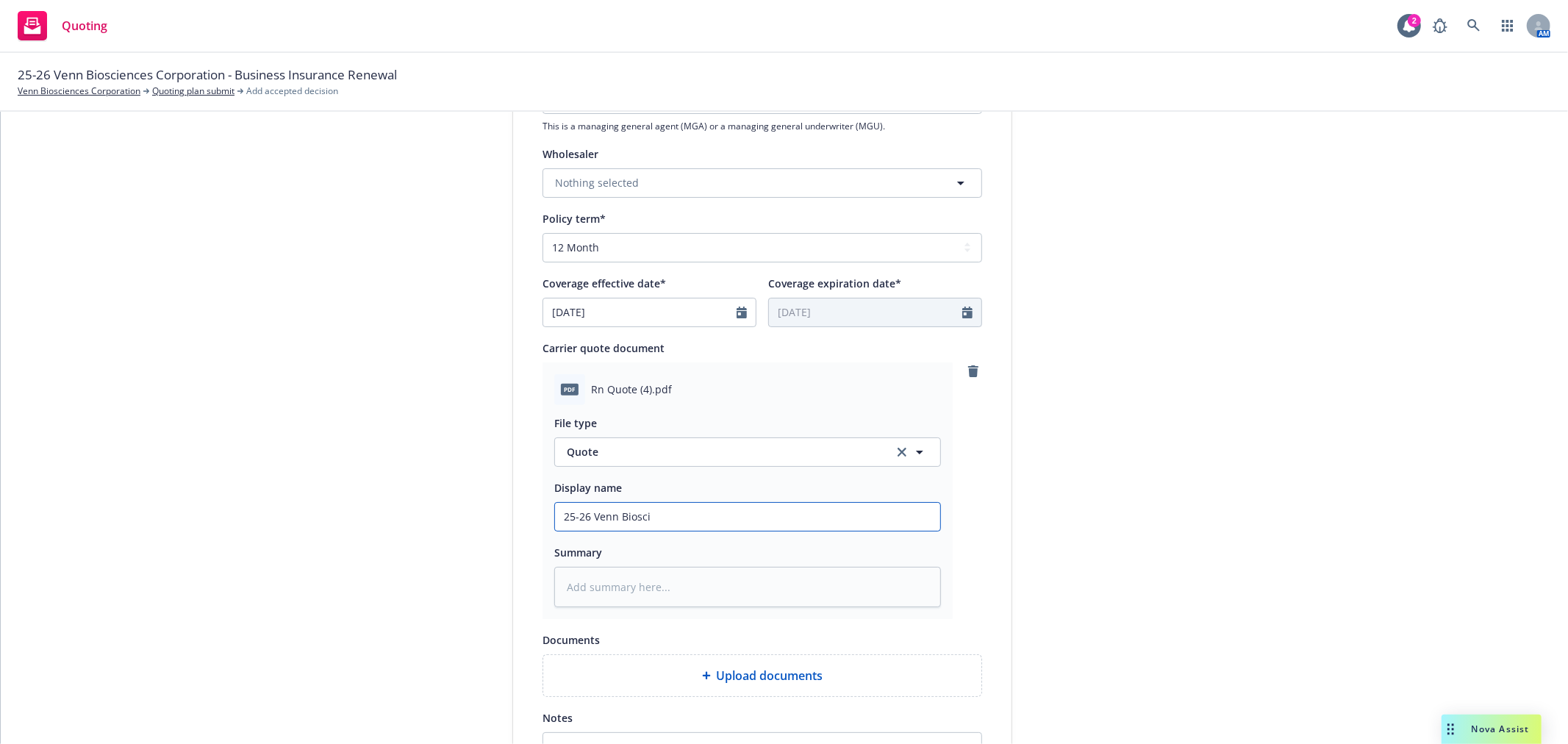
type textarea "x"
type input "25-26 Venn Bioscie"
type textarea "x"
type input "25-26 Venn Bioscien"
type textarea "x"
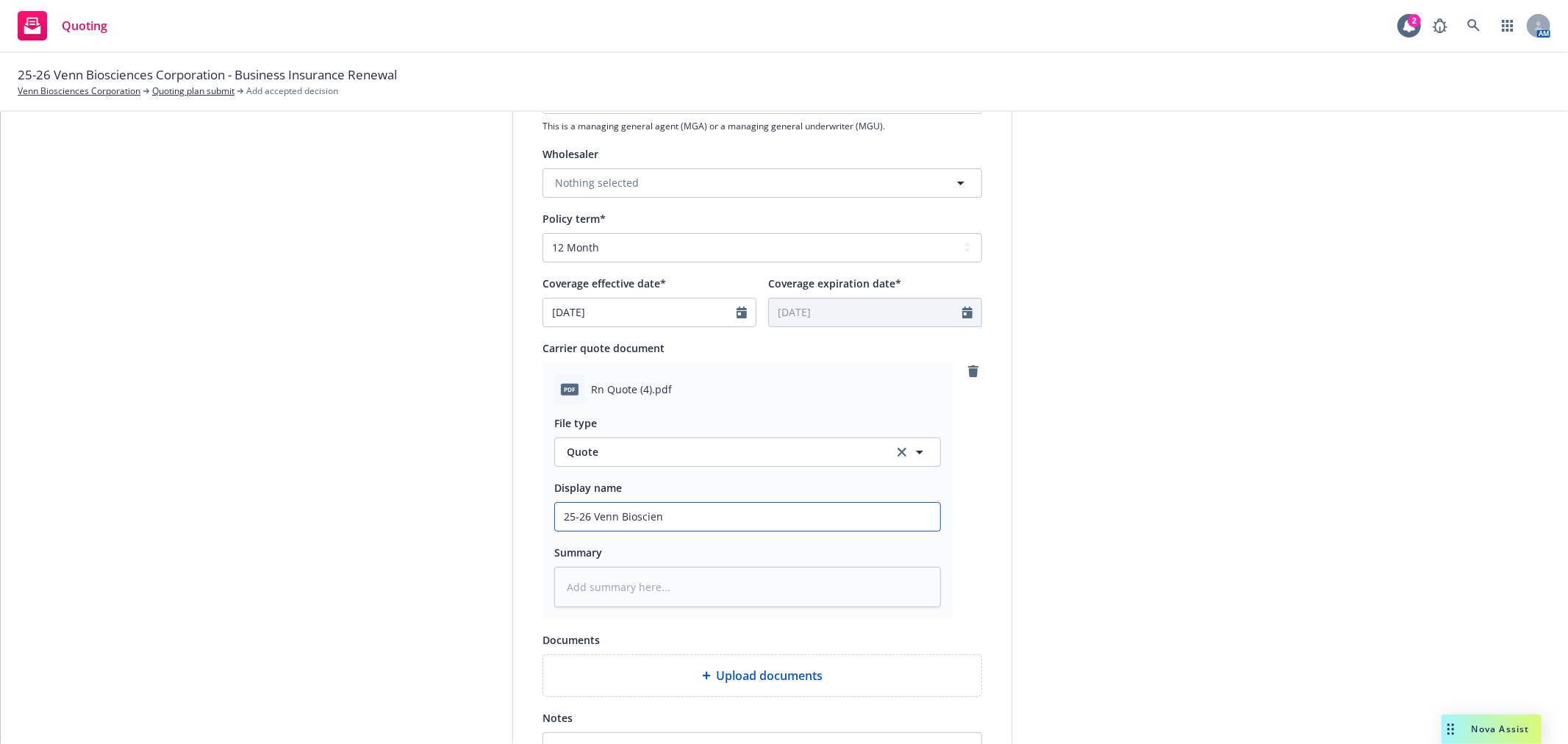
type input "25-26 Venn Bioscienc"
type textarea "x"
type input "25-26 Venn Bioscience"
type textarea "x"
type input "25-26 Venn Bioscience,"
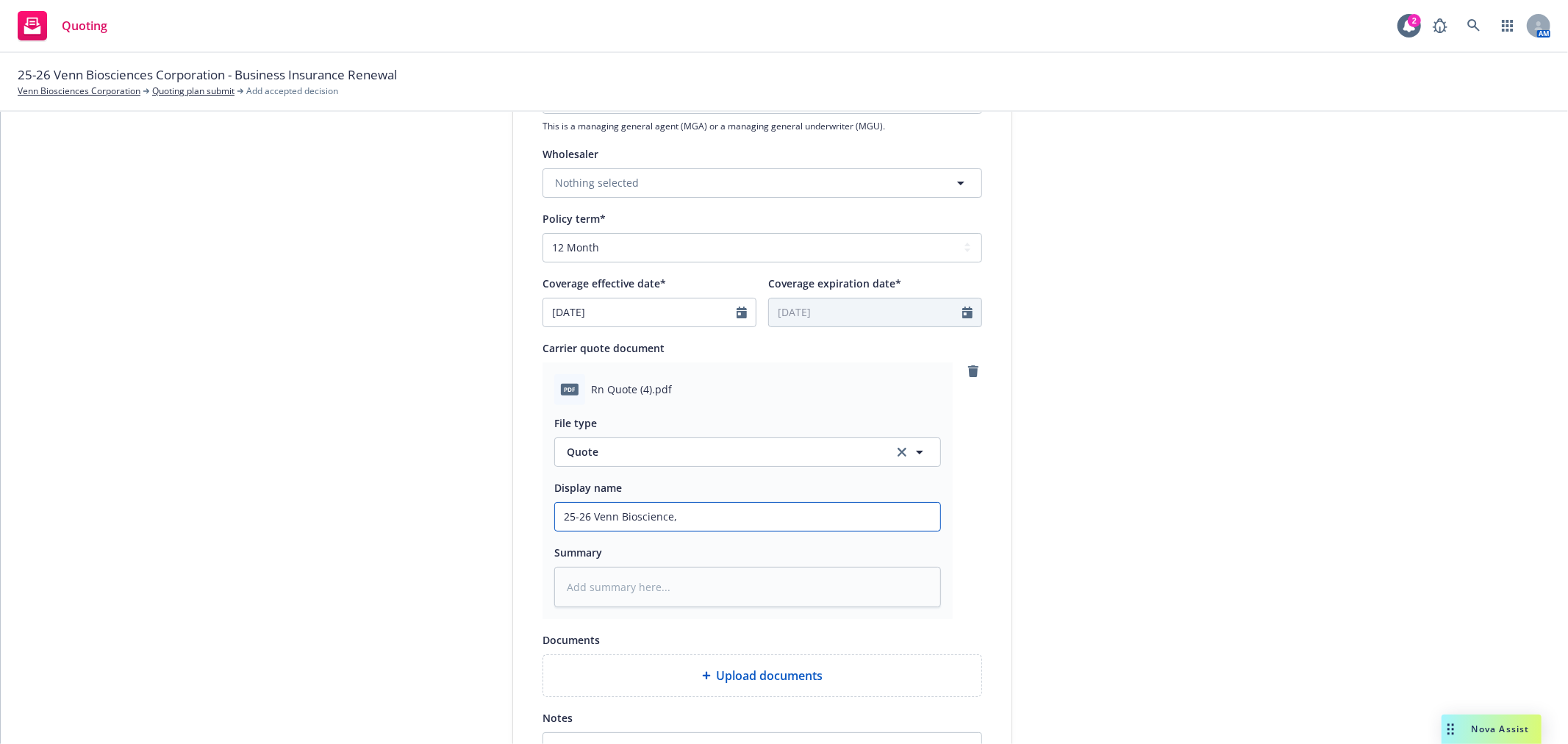
type textarea "x"
type input "25-26 Venn Bioscience,"
type textarea "x"
type input "25-26 Venn Bioscience, I"
type textarea "x"
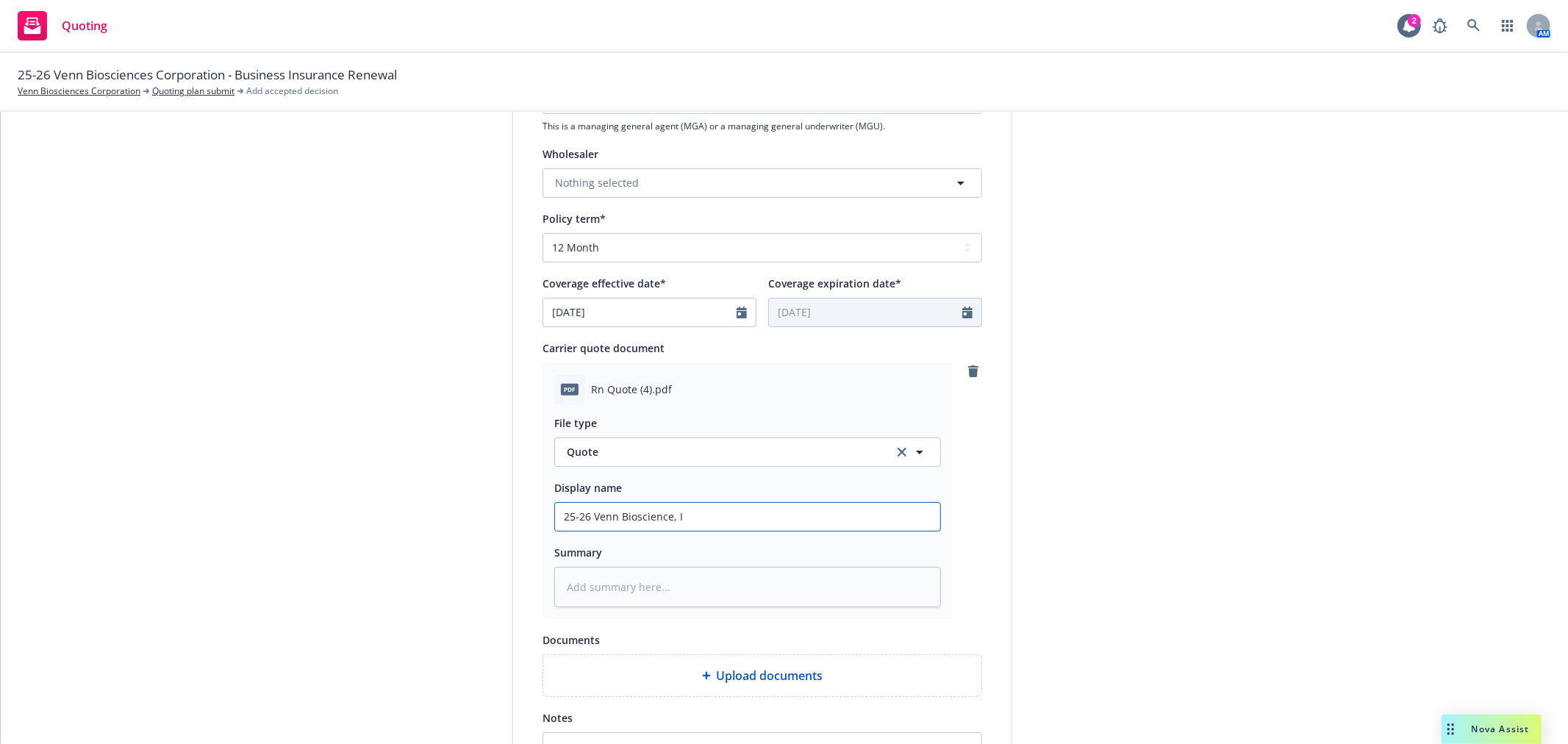
type input "25-26 Venn Bioscience, In"
type textarea "x"
type input "25-26 Venn Bioscience, Inc"
type textarea "x"
type input "25-26 Venn Bioscience, Inc"
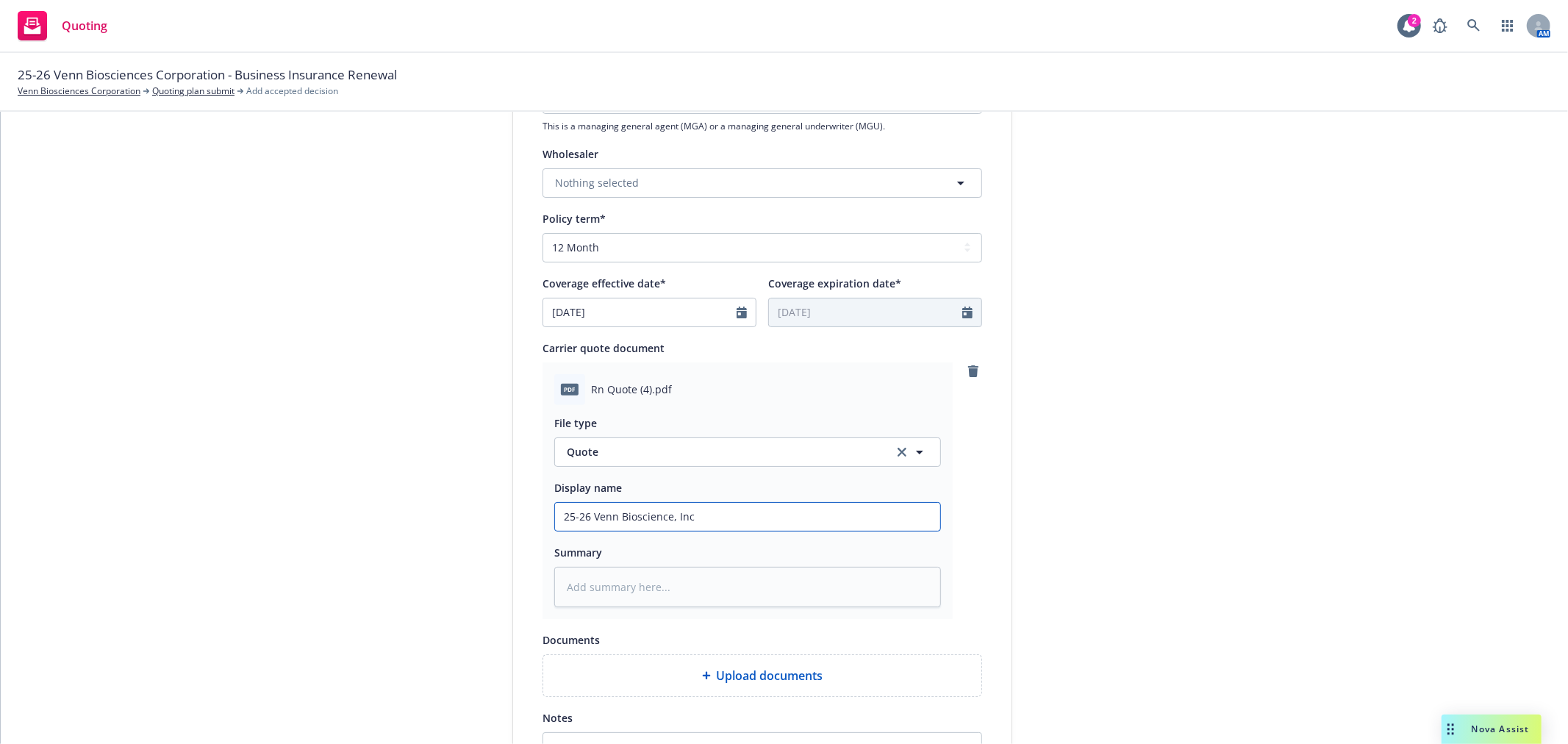
type textarea "x"
type input "25-26 Venn Bioscience, Inc -"
type textarea "x"
type input "25-26 Venn Bioscience, Inc -"
type textarea "x"
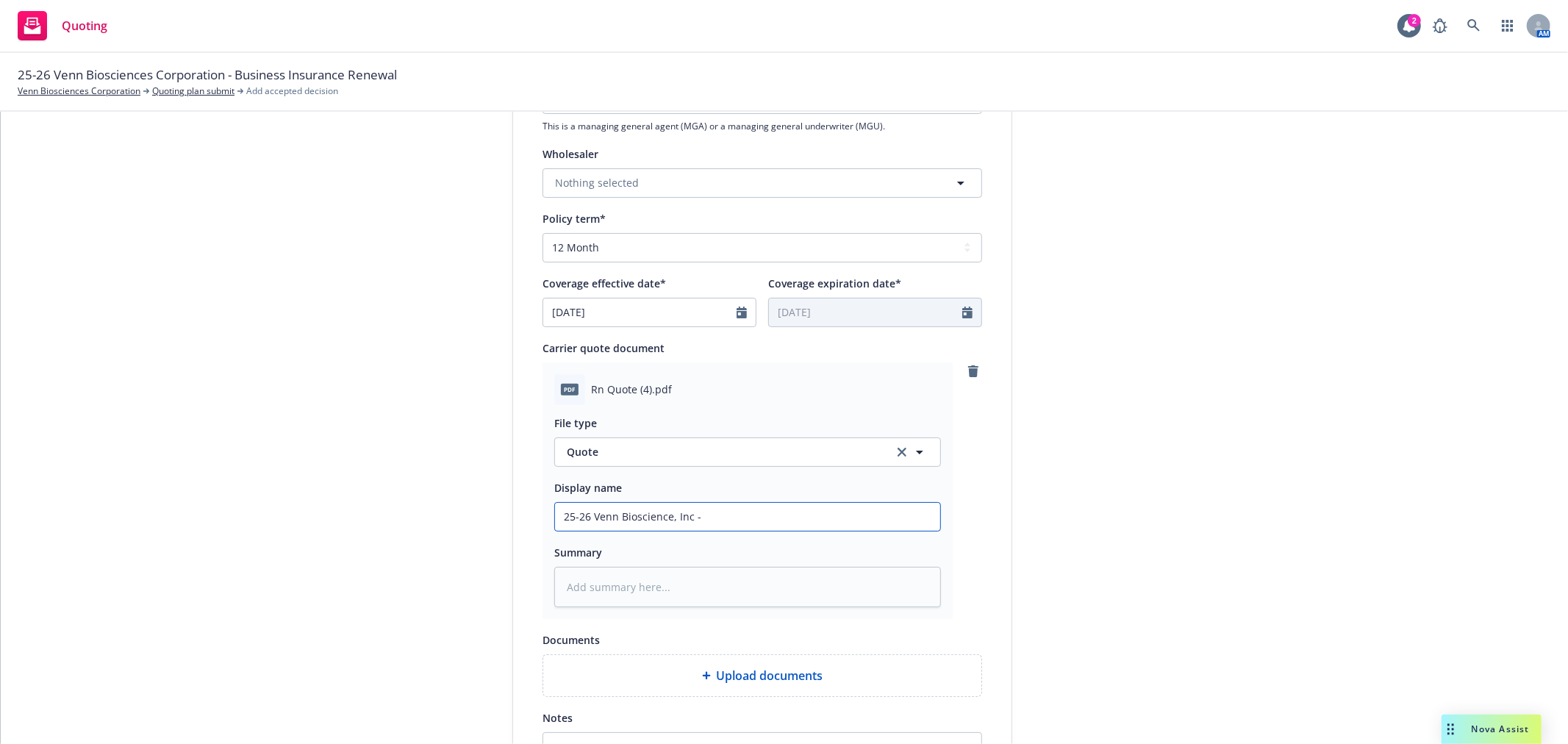
type input "25-26 Venn Bioscience, Inc - P"
type textarea "x"
type input "25-26 Venn Bioscience, Inc - Pr"
type textarea "x"
type input "25-26 Venn Bioscience, Inc - Pro"
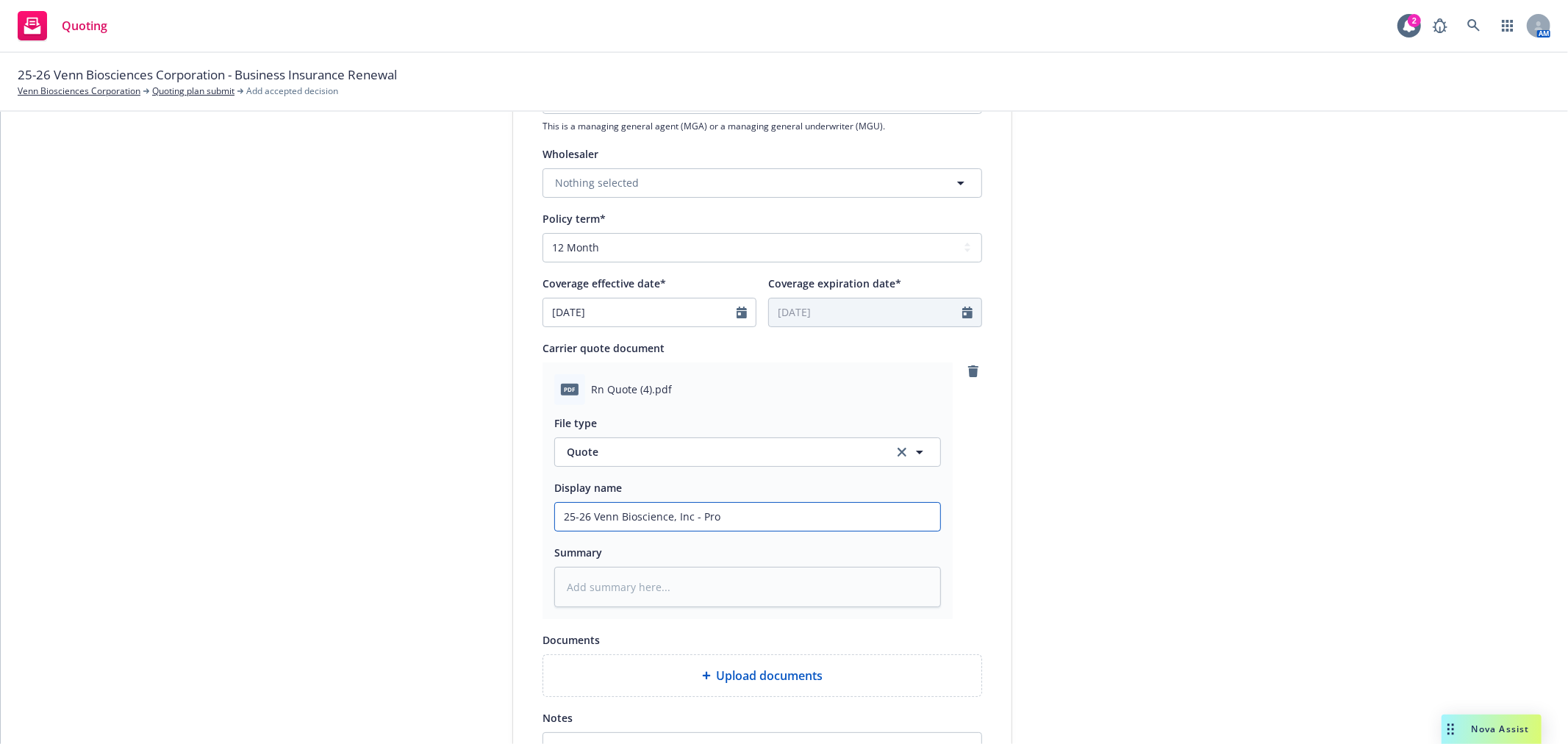
type textarea "x"
type input "25-26 Venn Bioscience, Inc - Prod"
type textarea "x"
type input "25-26 Venn Bioscience, Inc - Produ"
type textarea "x"
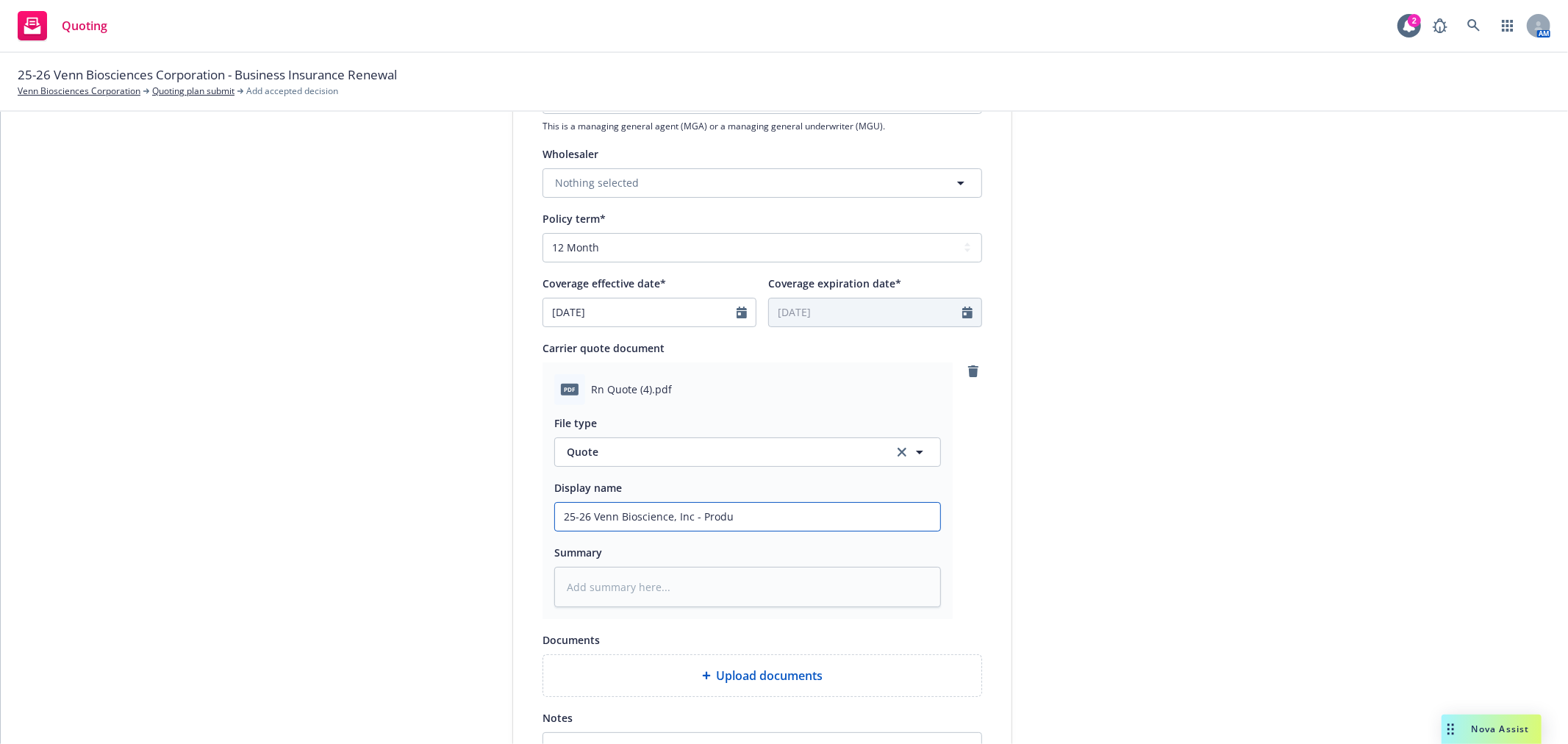
type input "25-26 Venn Bioscience, Inc - Produc"
type textarea "x"
type input "25-26 Venn Bioscience, Inc - Product"
type textarea "x"
type input "25-26 Venn Bioscience, Inc - Product"
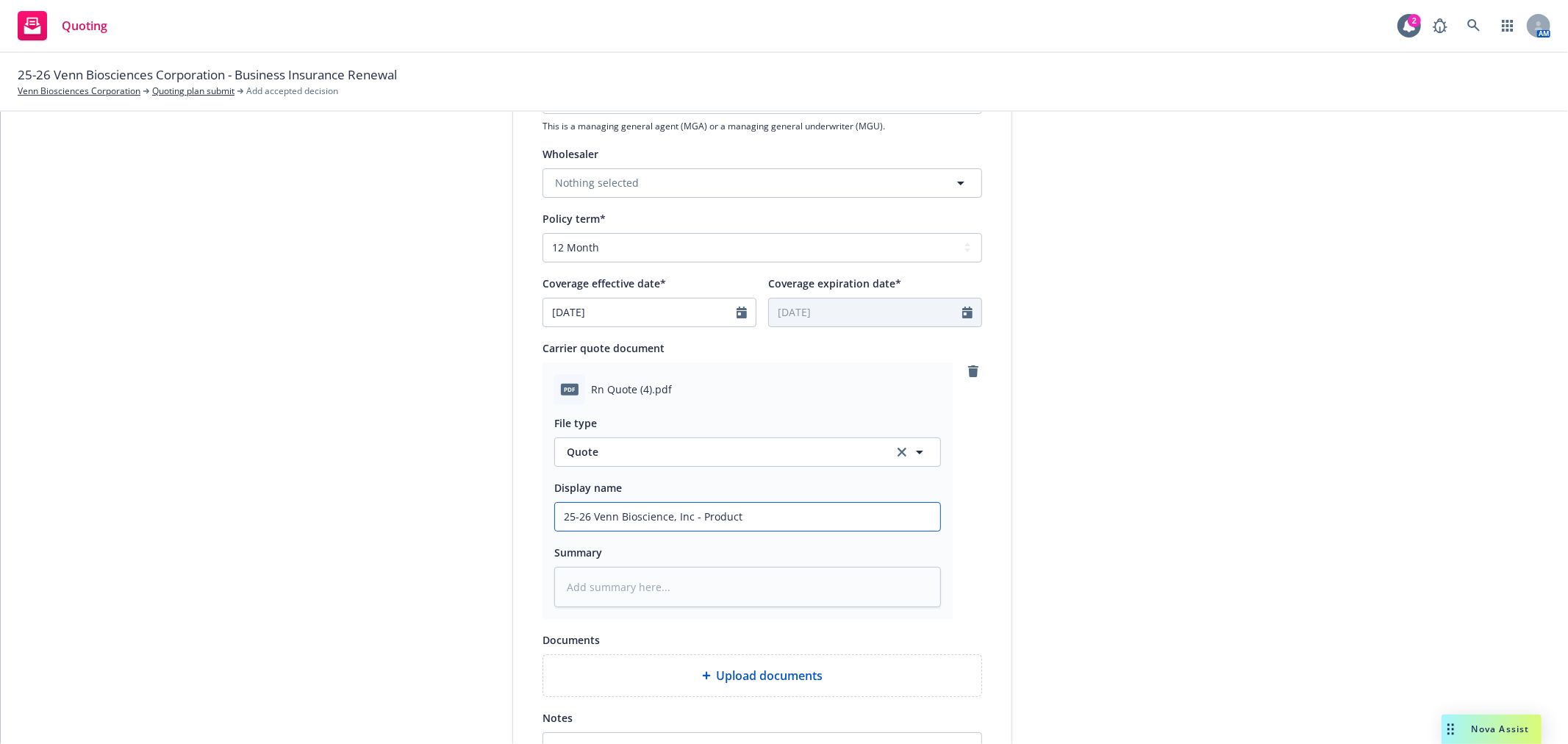
type textarea "x"
type input "25-26 Venn Bioscience, Inc - Product L"
type textarea "x"
type input "25-26 Venn Bioscience, Inc - Product Li"
type textarea "x"
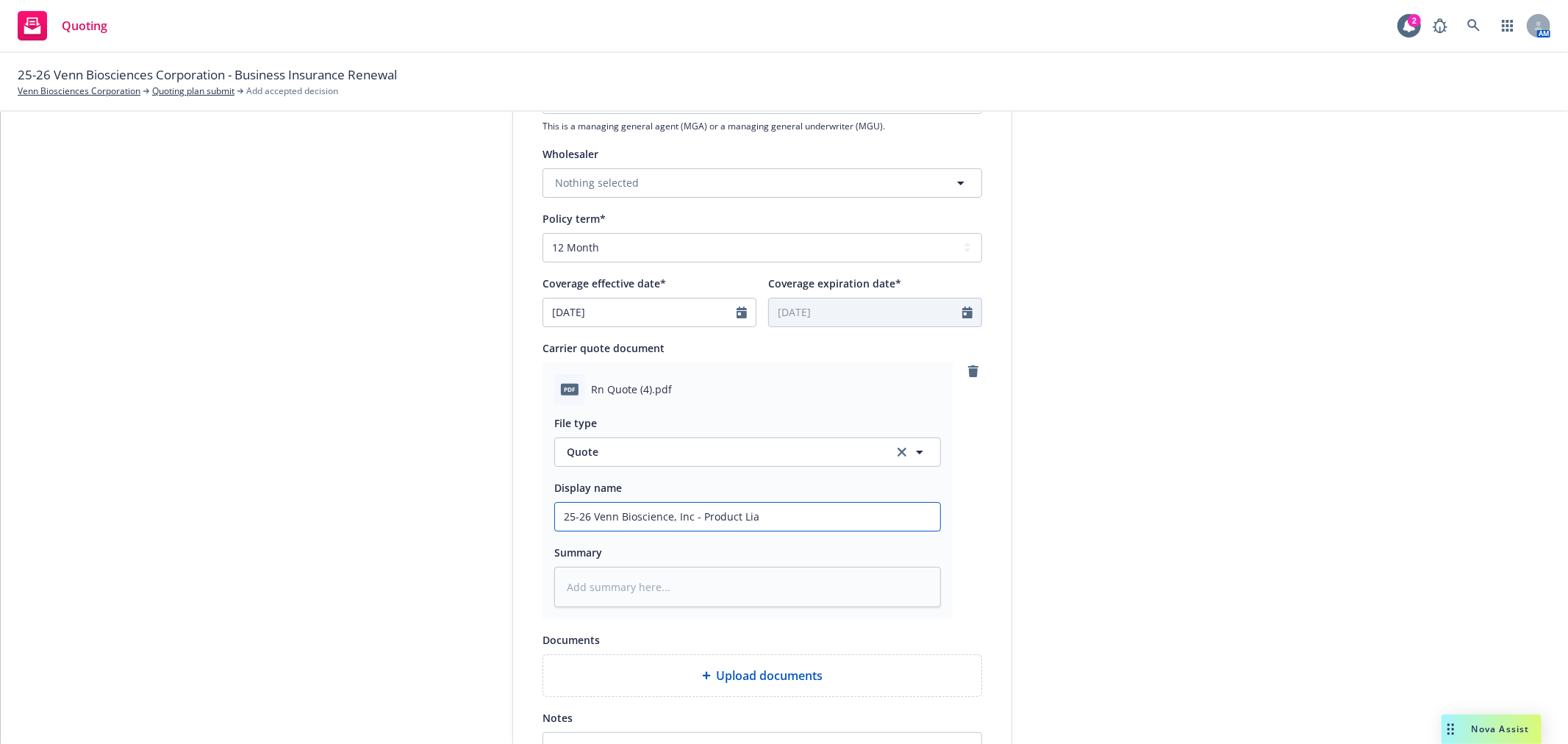
type input "25-26 Venn Bioscience, Inc - Product Liab"
type textarea "x"
type input "25-26 Venn Bioscience, Inc - Product Liabi"
type textarea "x"
type input "25-26 Venn Bioscience, Inc - Product Liabil"
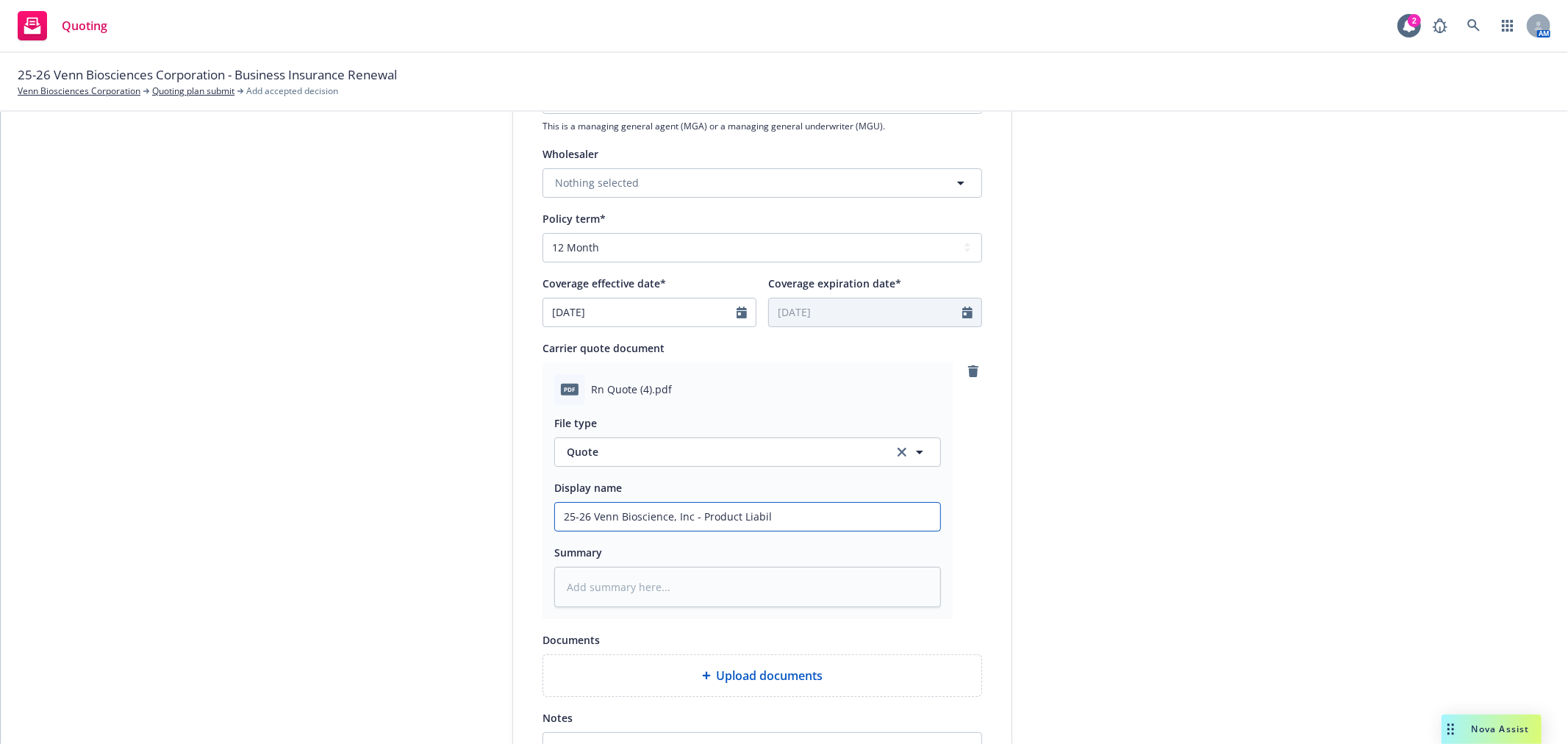
type textarea "x"
type input "25-26 Venn Bioscience, Inc - Product Liabili"
type textarea "x"
type input "25-26 Venn Bioscience, Inc - Product Liabilit"
type textarea "x"
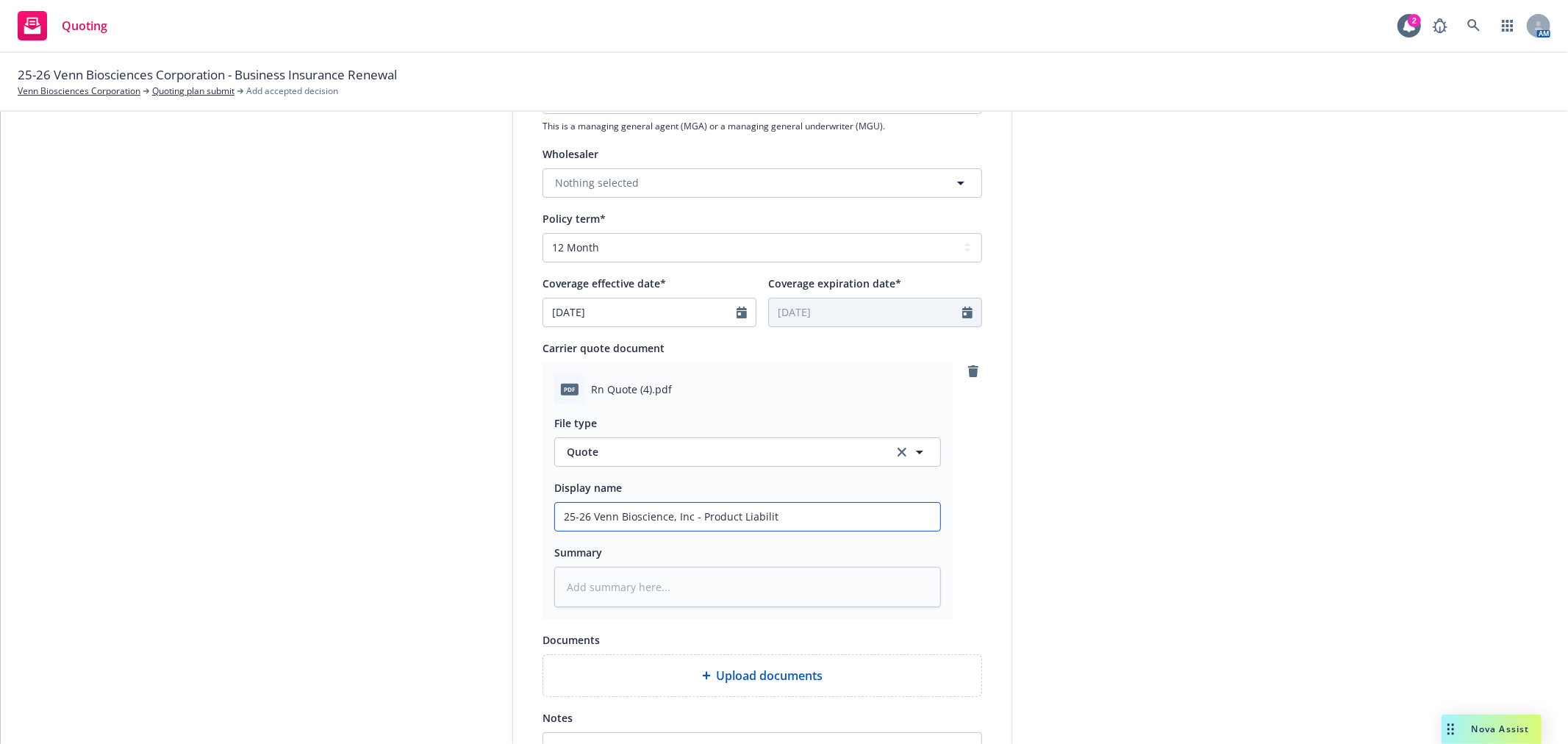
type input "25-26 Venn Bioscience, Inc - Product Liability"
type textarea "x"
type input "25-26 Venn Bioscience, Inc - Product Liability"
type textarea "x"
type input "25-26 Venn Bioscience, Inc - Product Liability -"
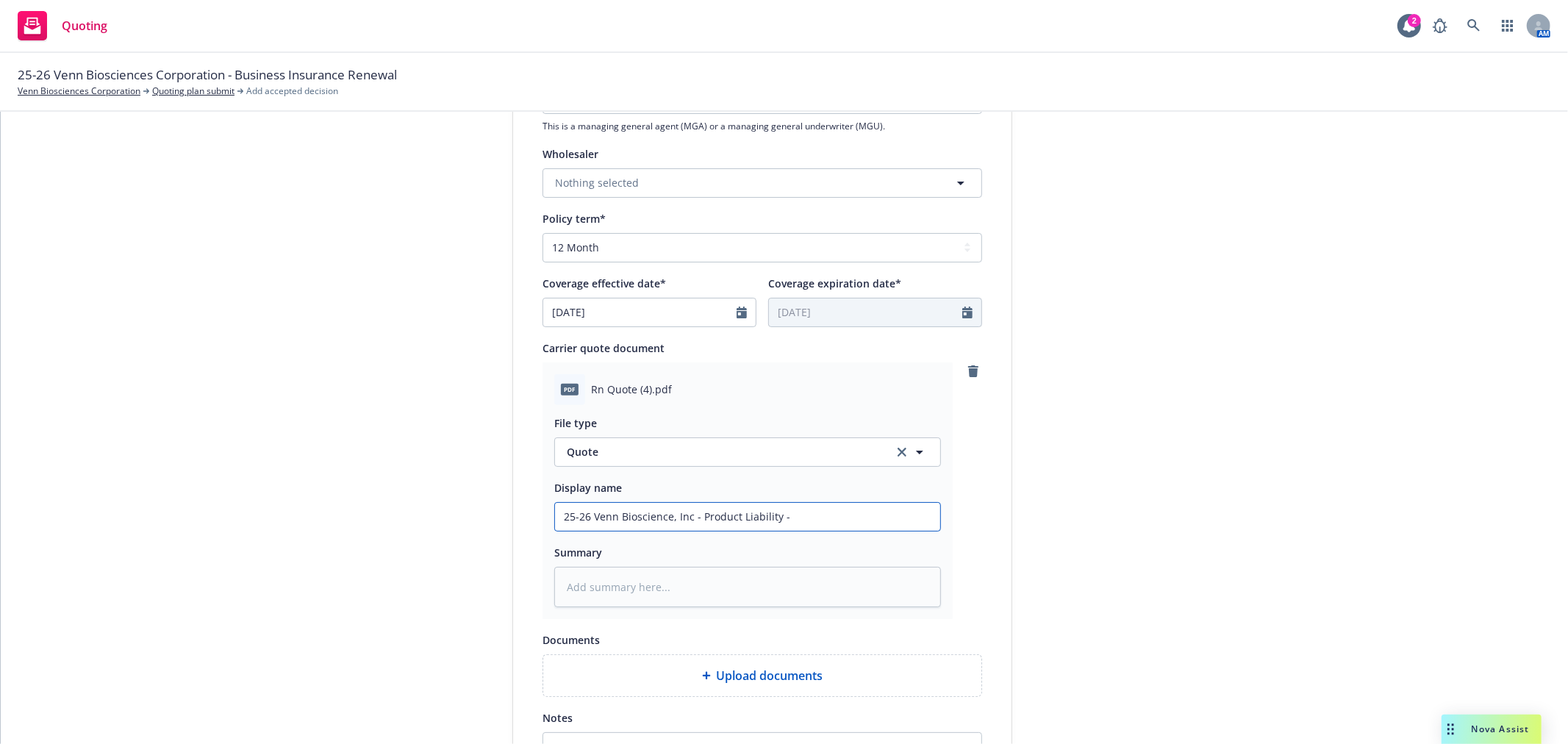
type textarea "x"
type input "25-26 Venn Bioscience, Inc - Product Liability -"
type textarea "x"
type input "25-26 Venn Bioscience, Inc - Product Liability - Q"
type textarea "x"
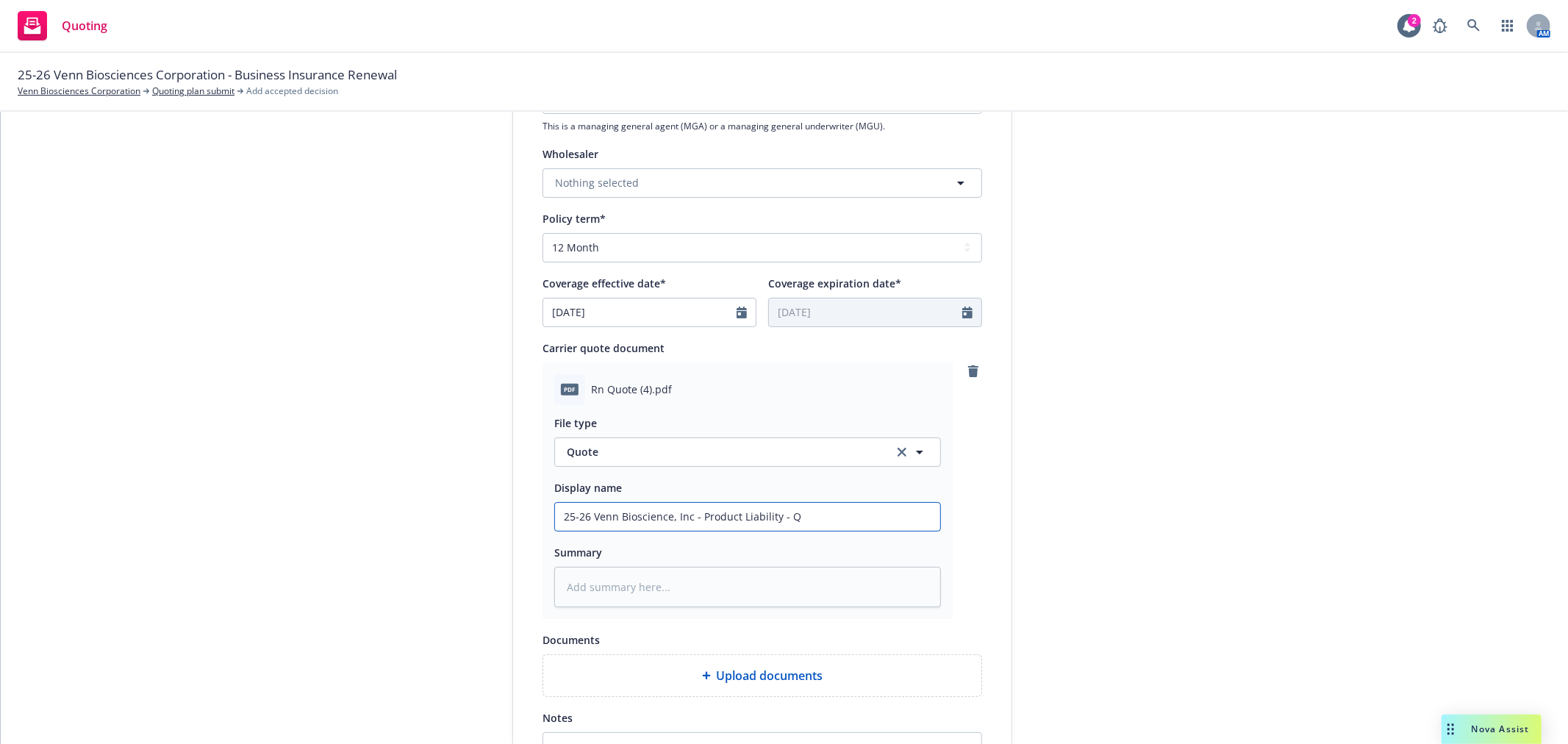
type input "25-26 Venn Bioscience, Inc - Product Liability - Qu"
type textarea "x"
type input "25-26 Venn Bioscience, Inc - Product Liability - Quo"
type textarea "x"
type input "25-26 Venn Bioscience, Inc - Product Liability - Quot"
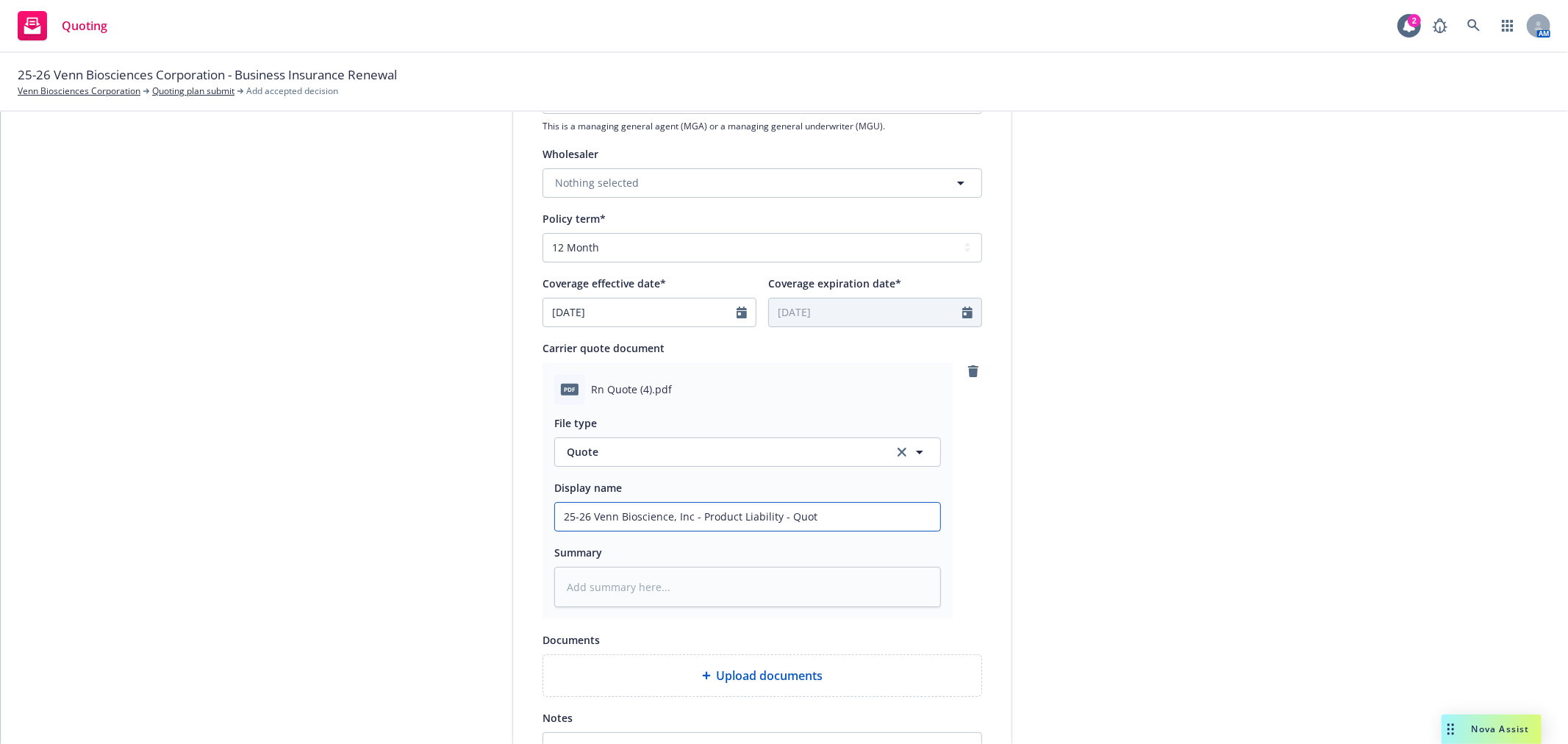
type textarea "x"
type input "25-26 Venn Bioscience, Inc - Product Liability - Quote"
click at [674, 494] on div "Display name" at bounding box center [748, 487] width 386 height 18
click at [666, 516] on input "25-26 Venn Bioscience, Inc - Product Liability - Quote" at bounding box center [747, 517] width 386 height 28
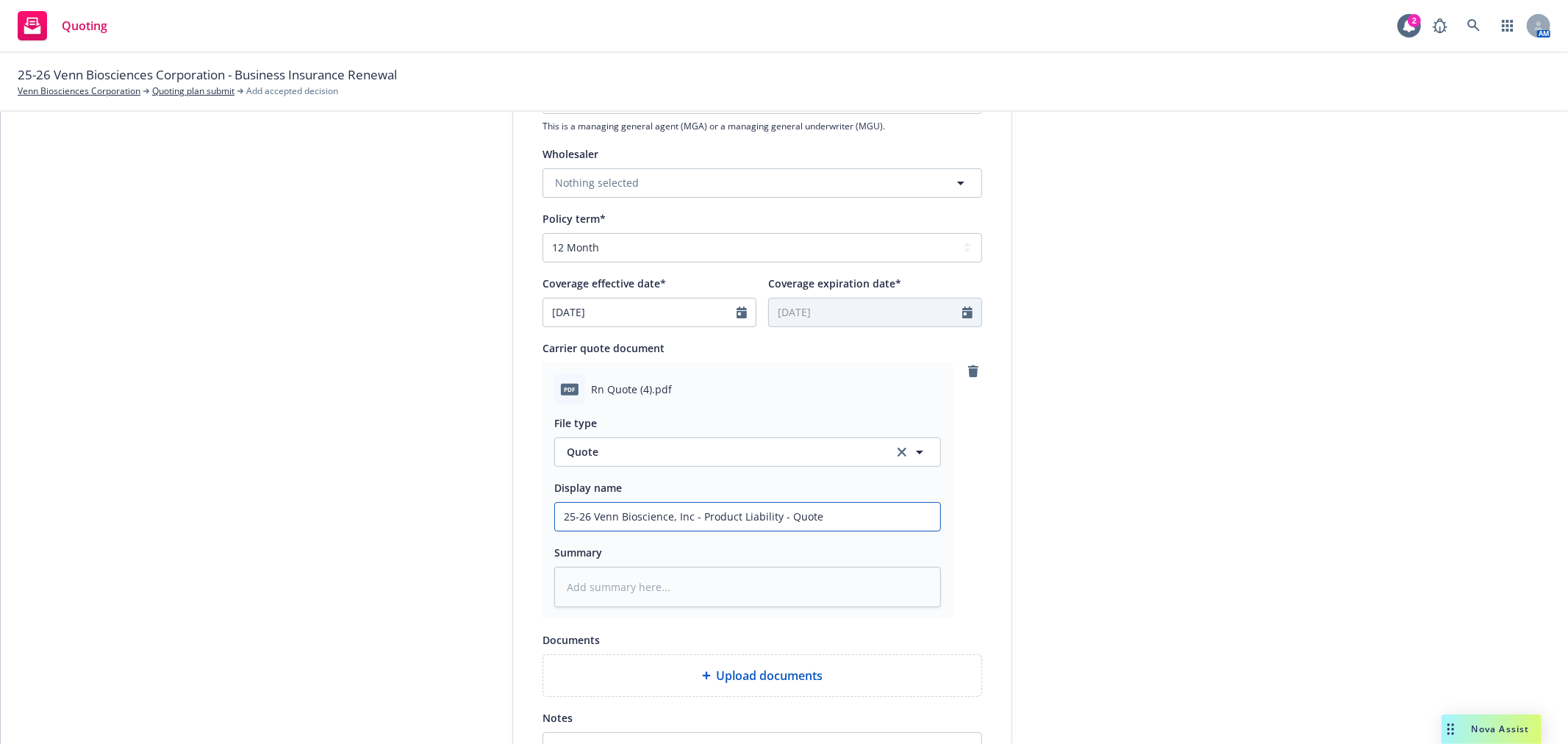
click at [666, 516] on input "25-26 Venn Bioscience, Inc - Product Liability - Quote" at bounding box center [747, 517] width 386 height 28
type textarea "x"
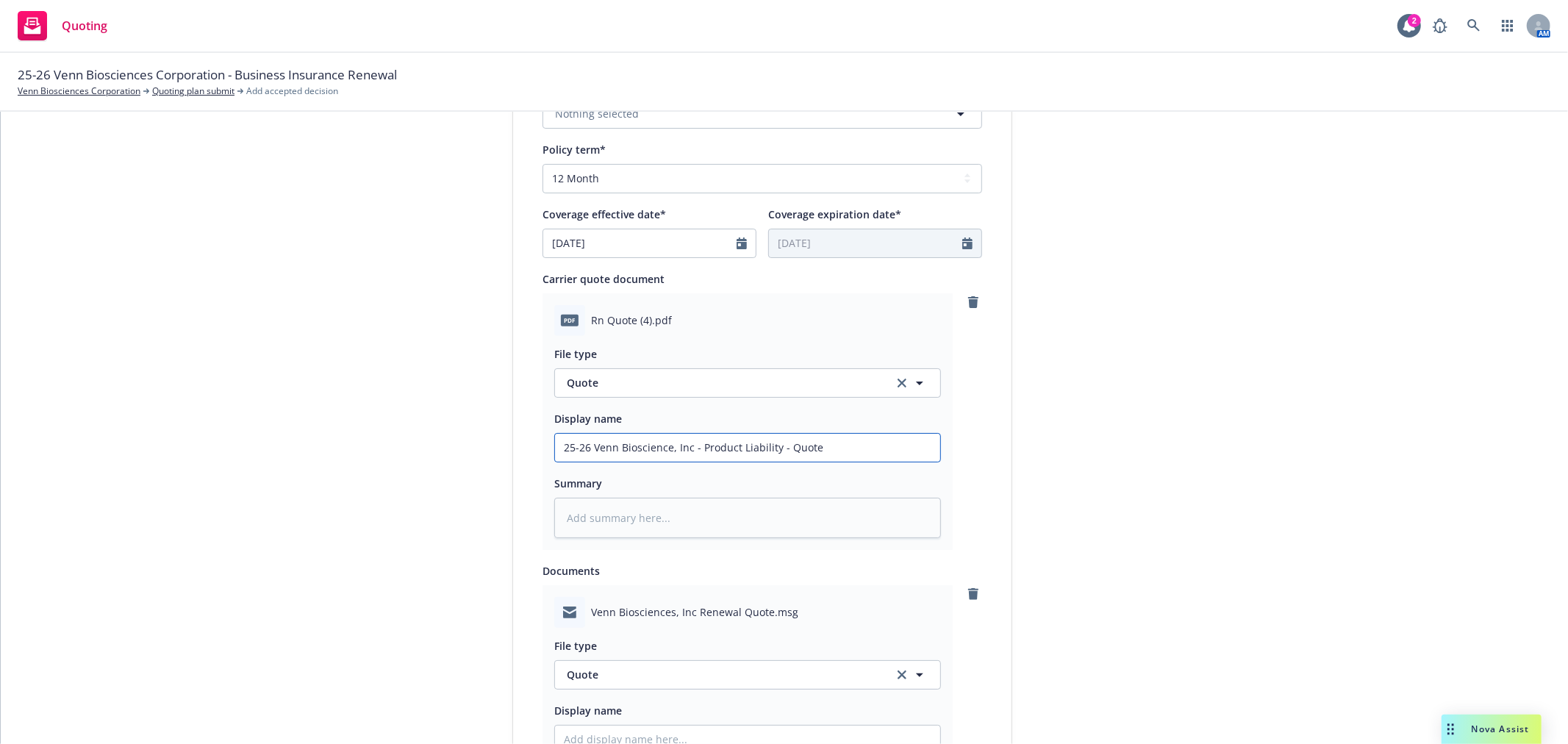
scroll to position [735, 0]
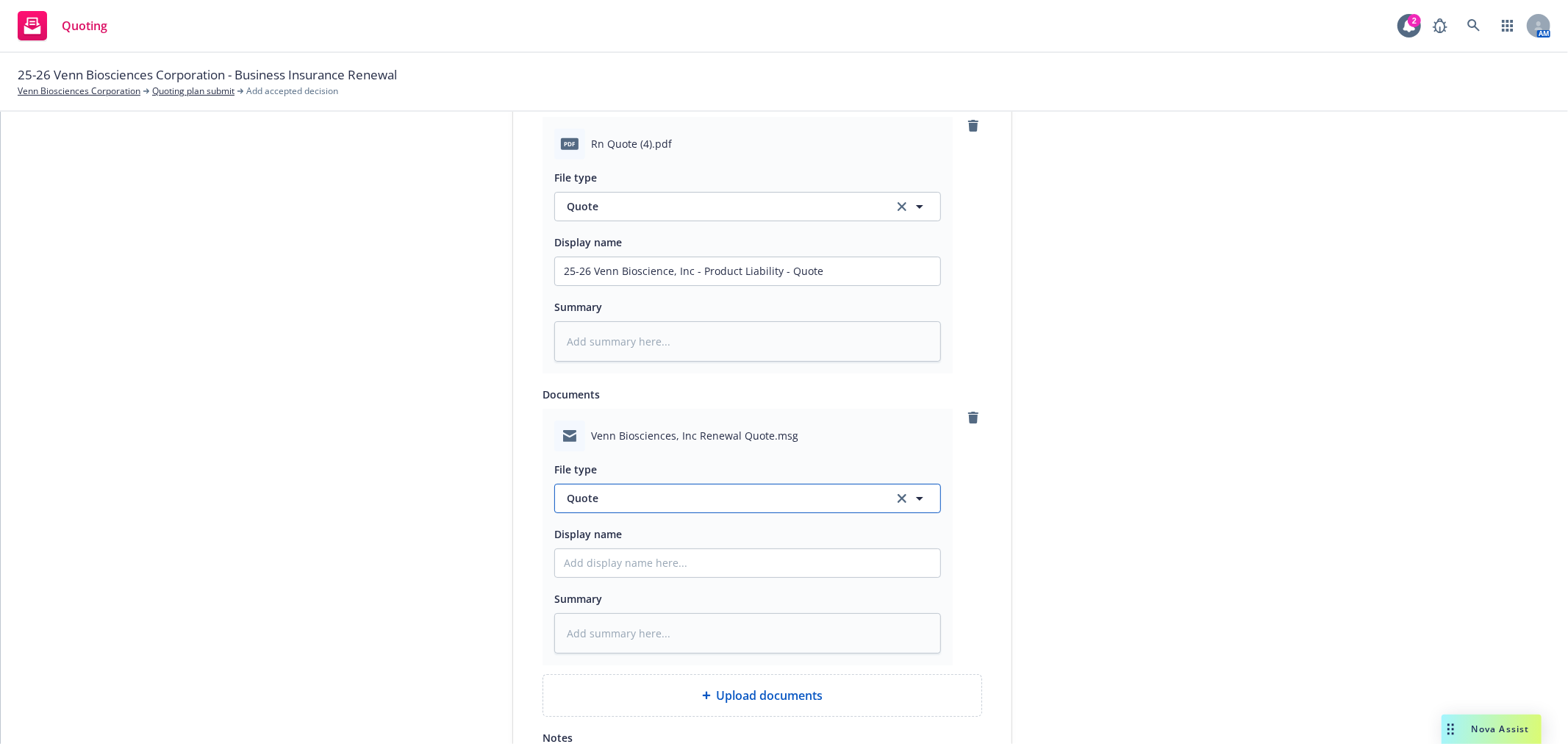
click at [666, 495] on span "Quote" at bounding box center [721, 497] width 310 height 16
type input "email"
click at [705, 532] on div "Email" at bounding box center [748, 539] width 368 height 21
click at [705, 560] on input "Display name" at bounding box center [747, 563] width 386 height 28
paste input "25-26 Venn Bioscience, Inc - Product Liability - Quote"
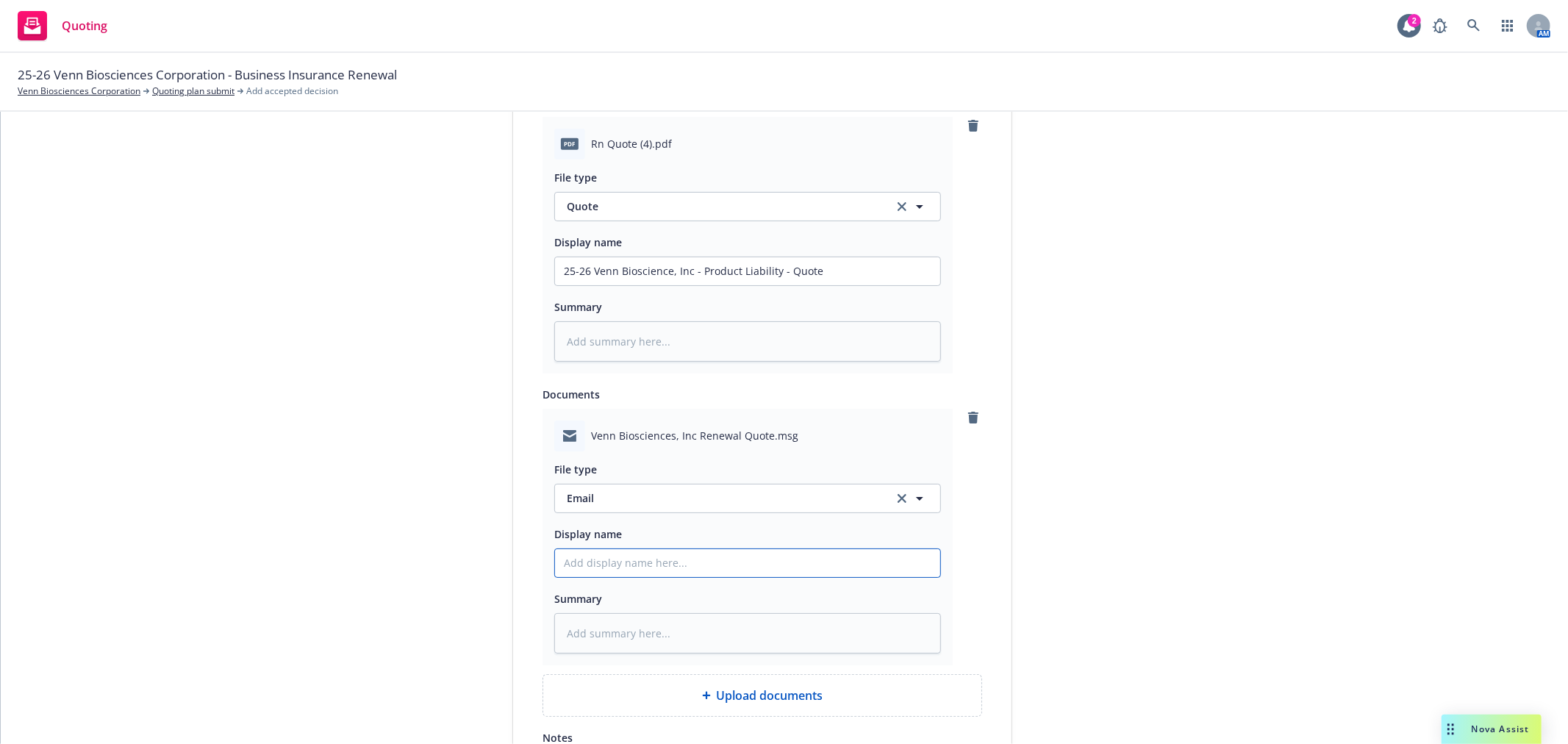
type textarea "x"
type input "25-26 Venn Bioscience, Inc - Product Liability - Quote"
type textarea "x"
type input "25-26 Venn Bioscience, Inc - Product Liability - Quote"
type textarea "x"
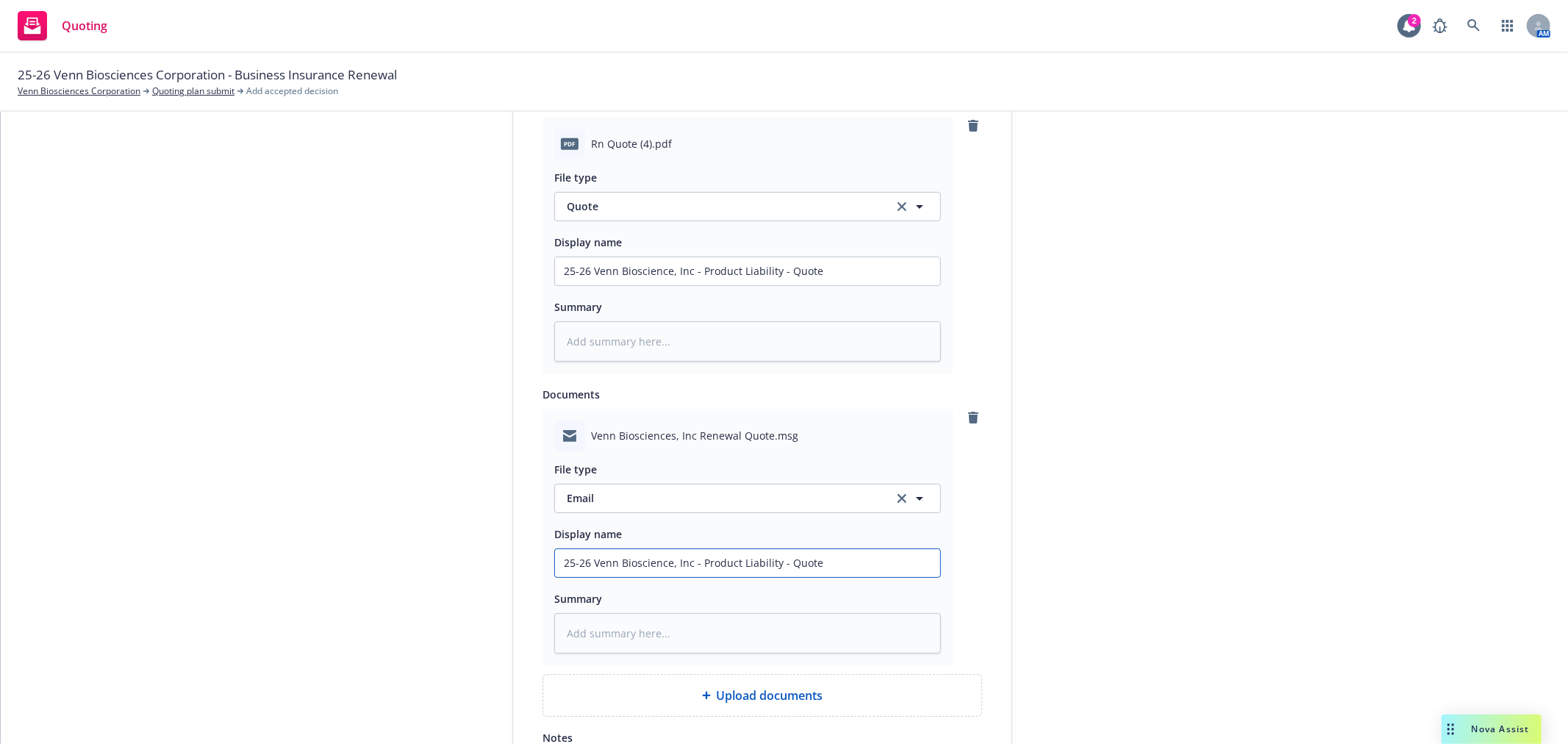
type input "25-26 Venn Bioscience, Inc - Product Liability - Quote E"
type textarea "x"
type input "25-26 Venn Bioscience, Inc - Product Liability - Quote Em"
type textarea "x"
type input "25-26 Venn Bioscience, Inc - Product Liability - Quote Ema"
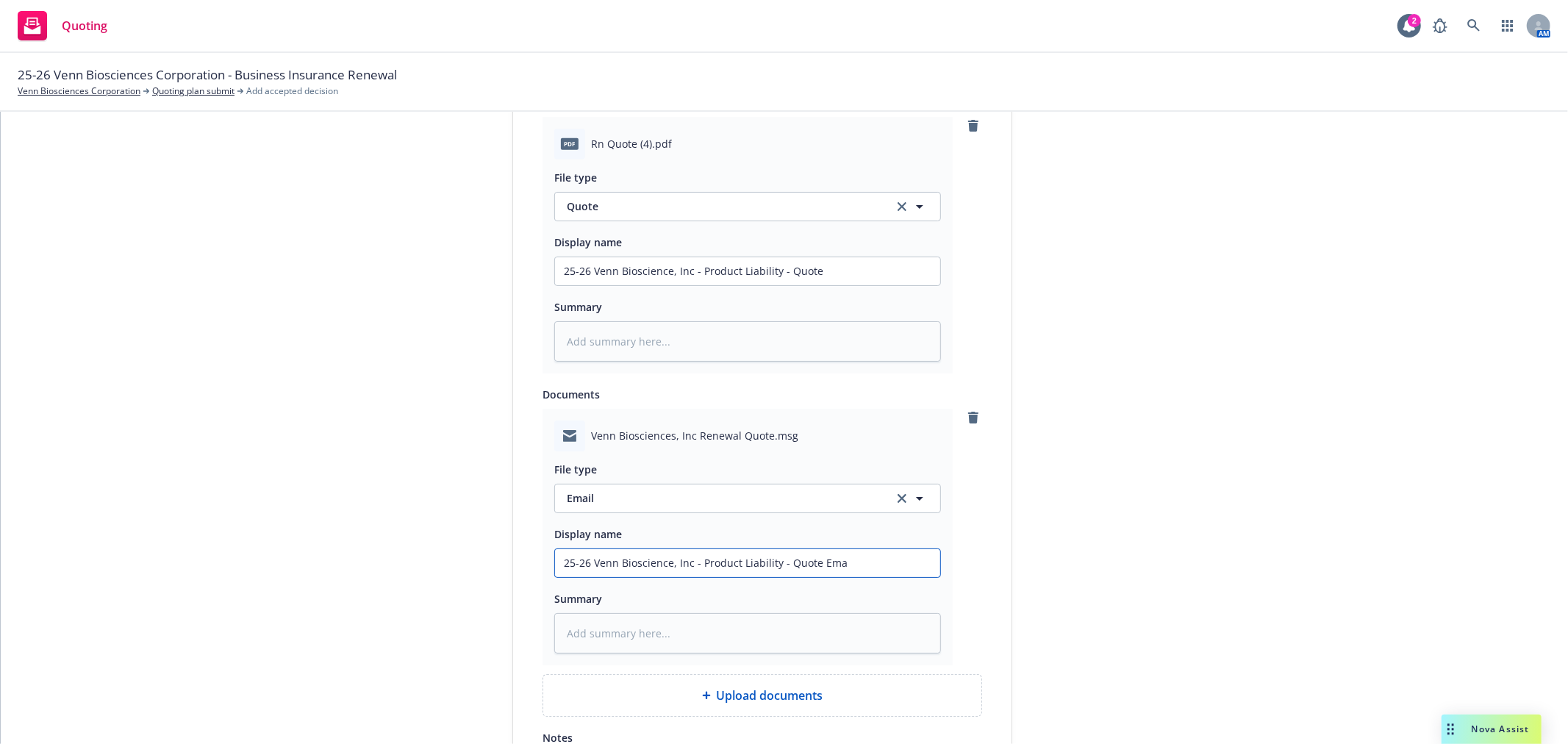
type textarea "x"
type input "25-26 Venn Bioscience, Inc - Product Liability - Quote Emai"
type textarea "x"
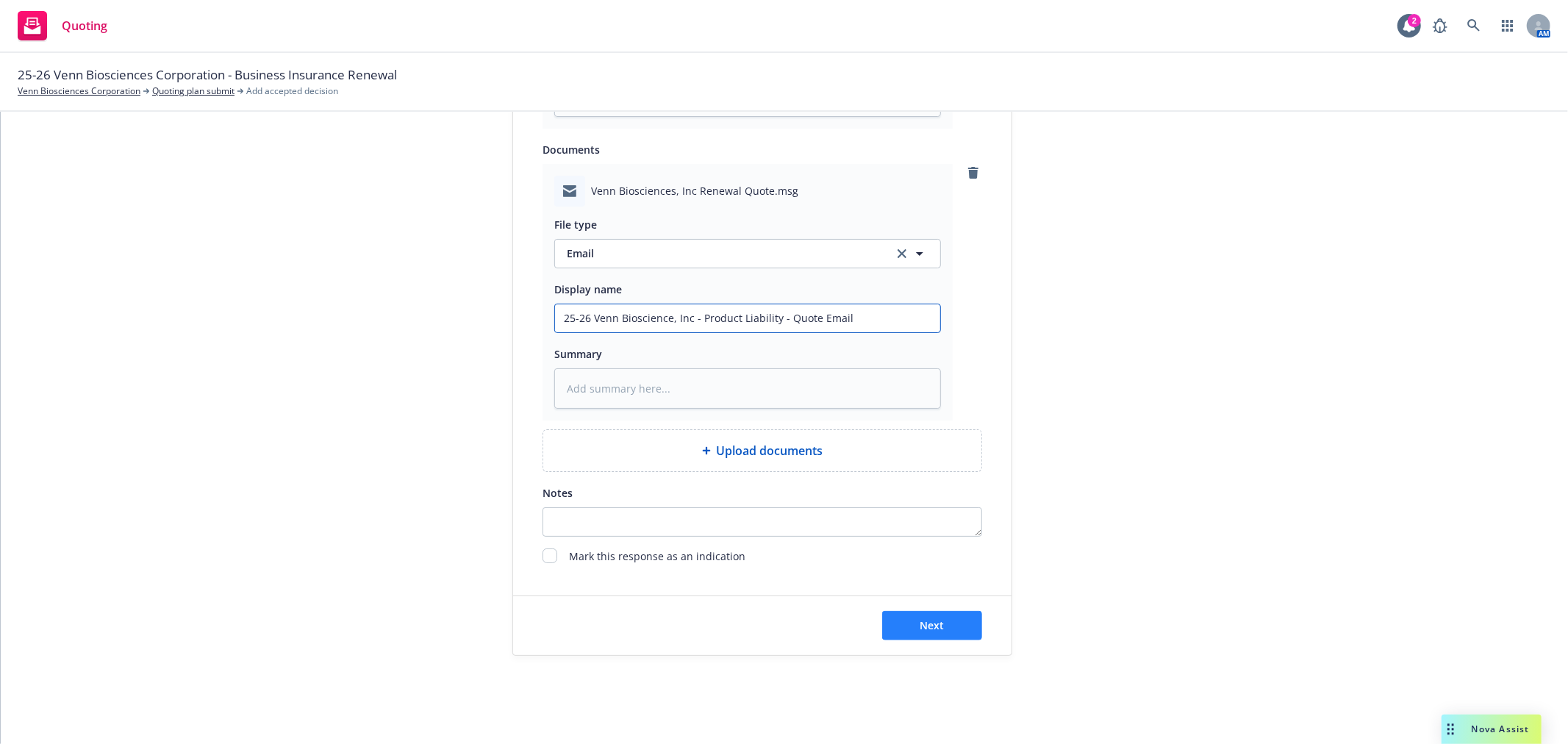
type input "25-26 Venn Bioscience, Inc - Product Liability - Quote Email"
click at [927, 628] on span "Next" at bounding box center [933, 625] width 24 height 14
type textarea "x"
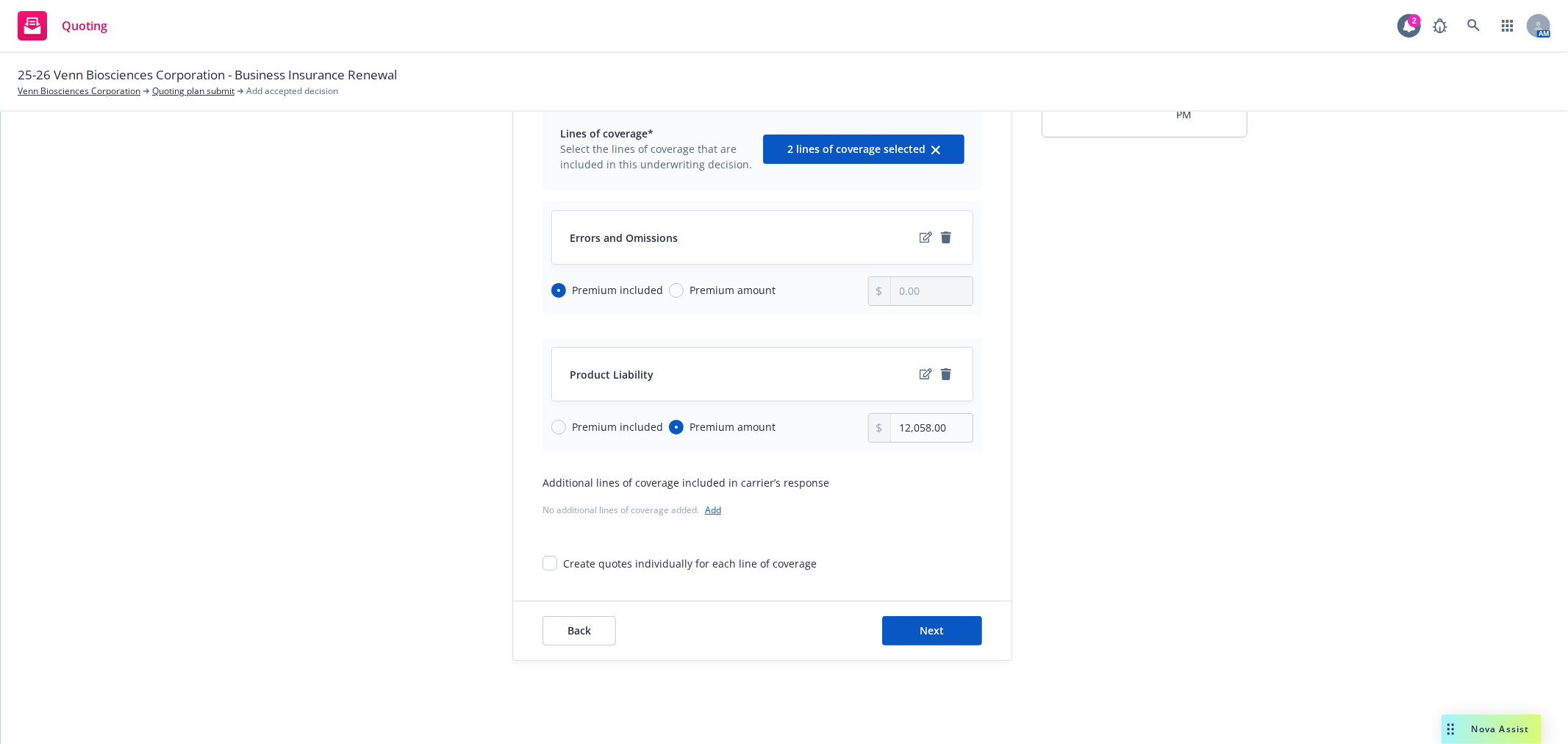
scroll to position [152, 0]
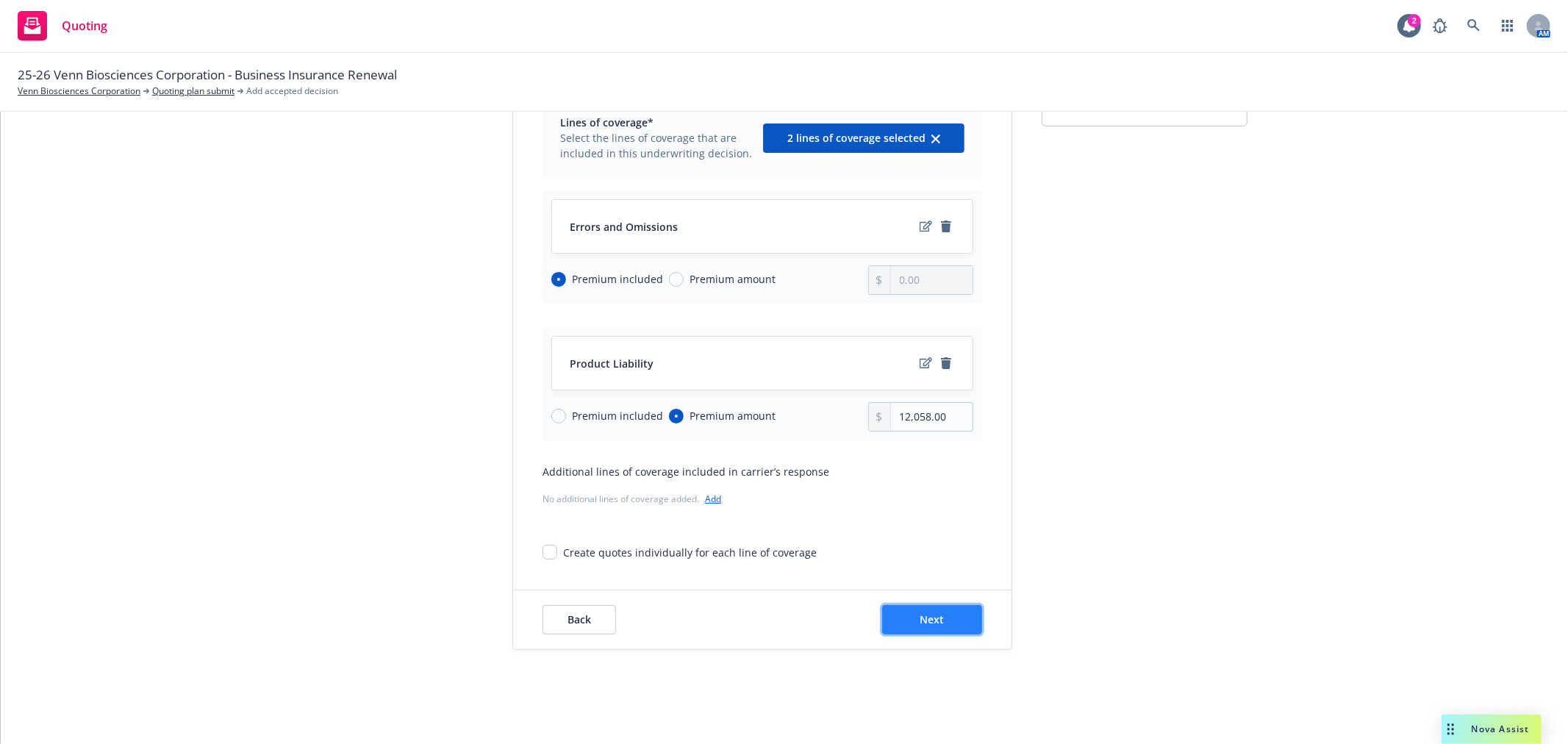
click at [921, 623] on span "Next" at bounding box center [933, 618] width 24 height 14
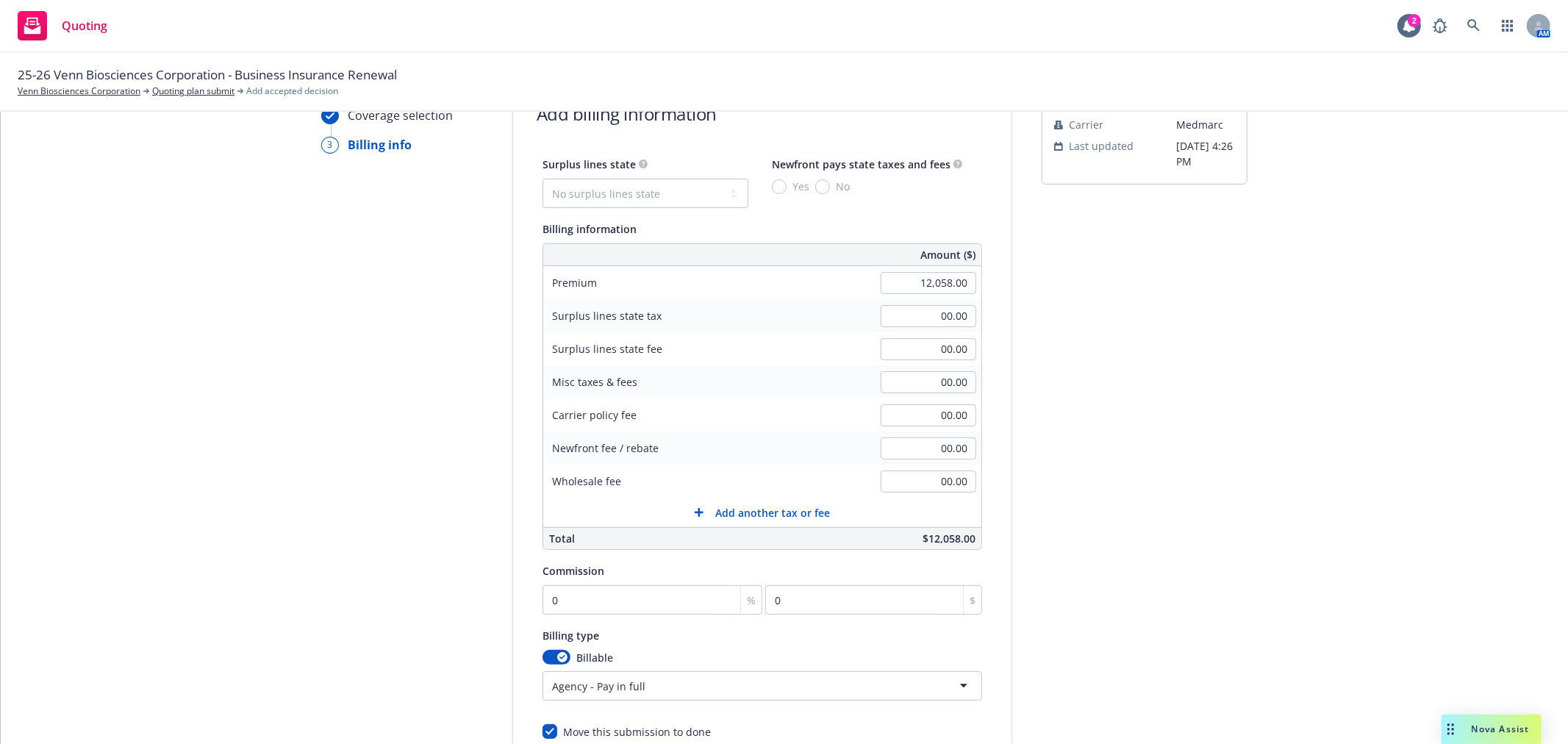
scroll to position [0, 0]
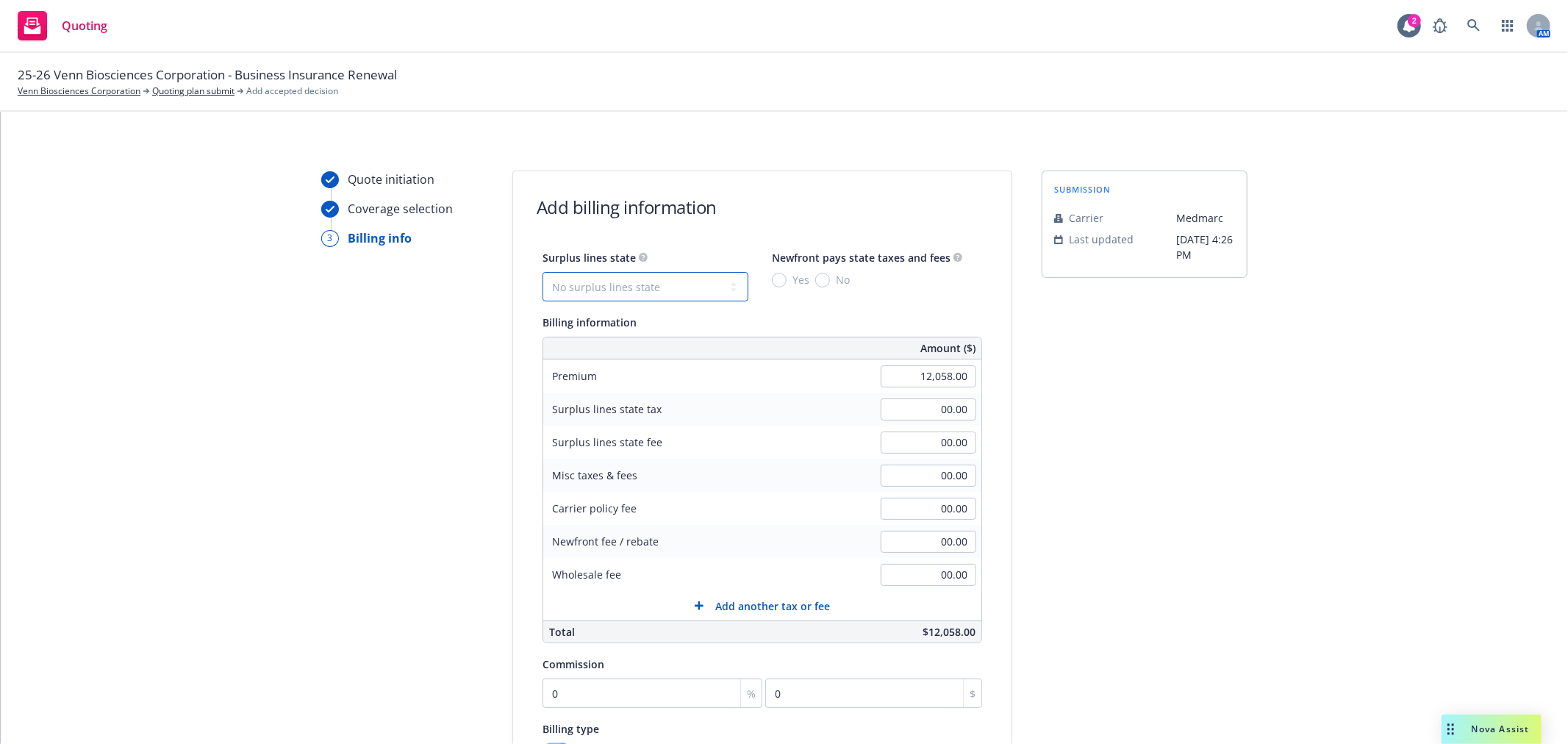
click at [650, 280] on select "No surplus lines state Alaska Alabama Arkansas Arizona California Colorado Conn…" at bounding box center [645, 287] width 206 height 30
select select "CA"
click at [543, 272] on select "No surplus lines state Alaska Alabama Arkansas Arizona California Colorado Conn…" at bounding box center [645, 287] width 206 height 30
type input "361.74"
type input "21.70"
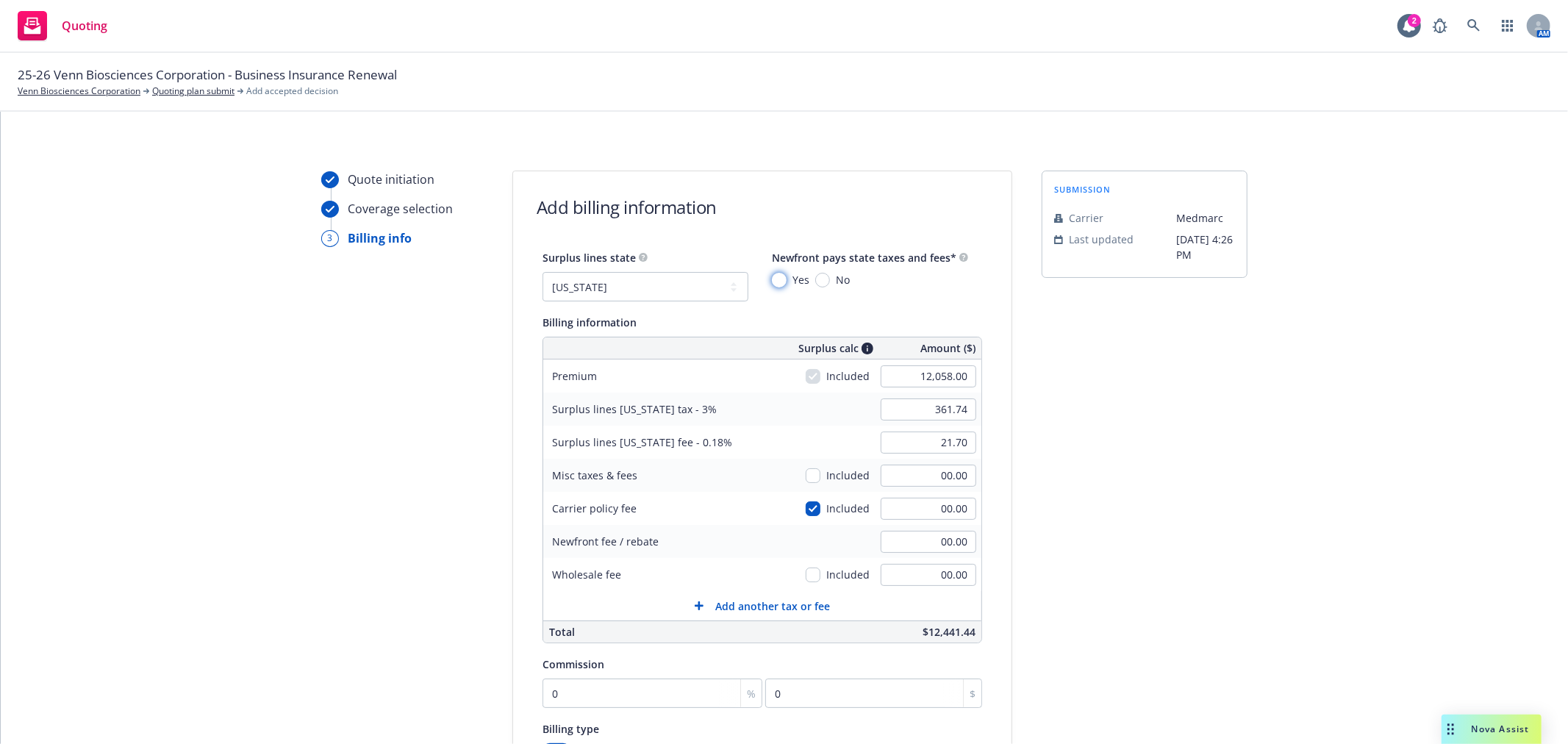
click at [772, 280] on input "Yes" at bounding box center [779, 280] width 15 height 15
radio input "true"
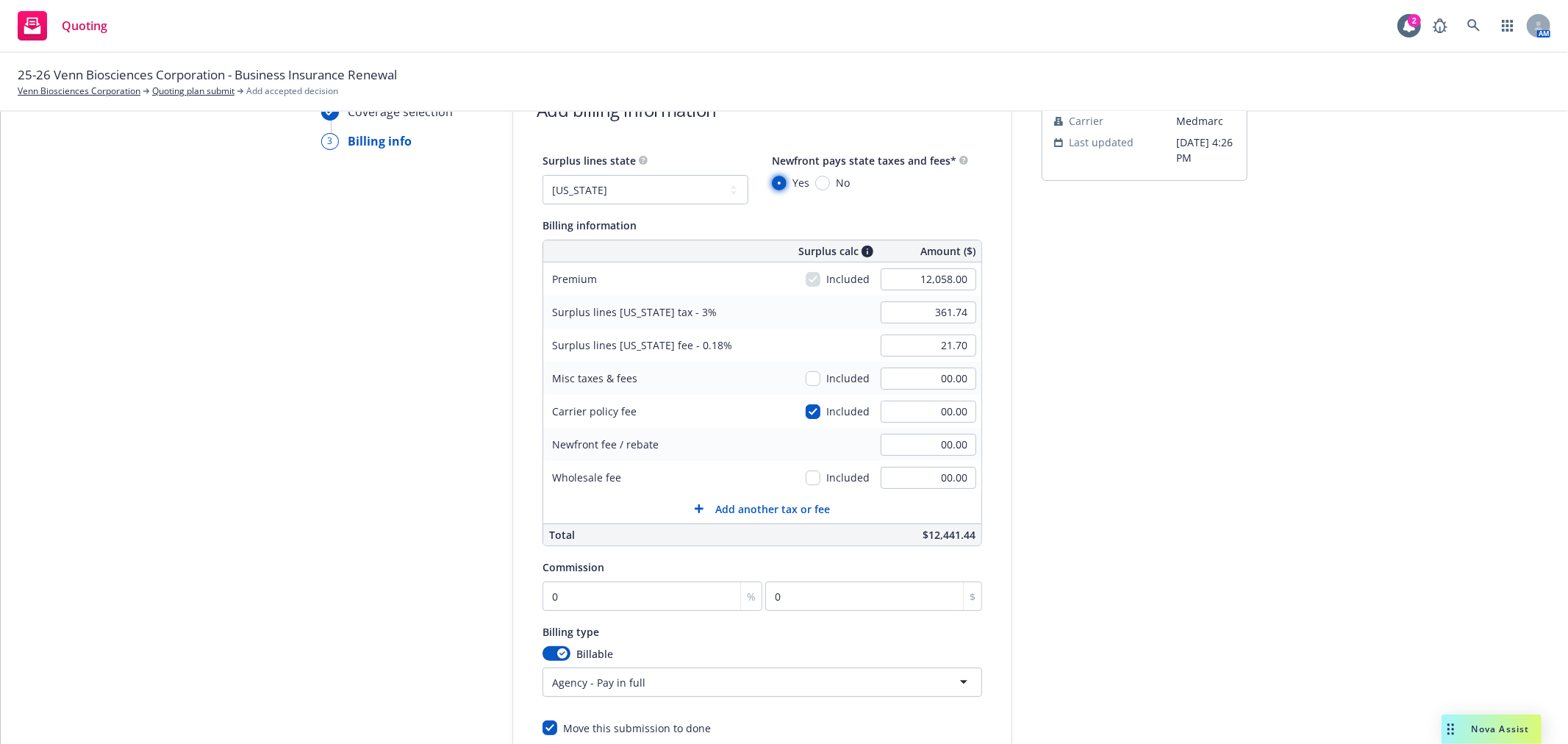
scroll to position [245, 0]
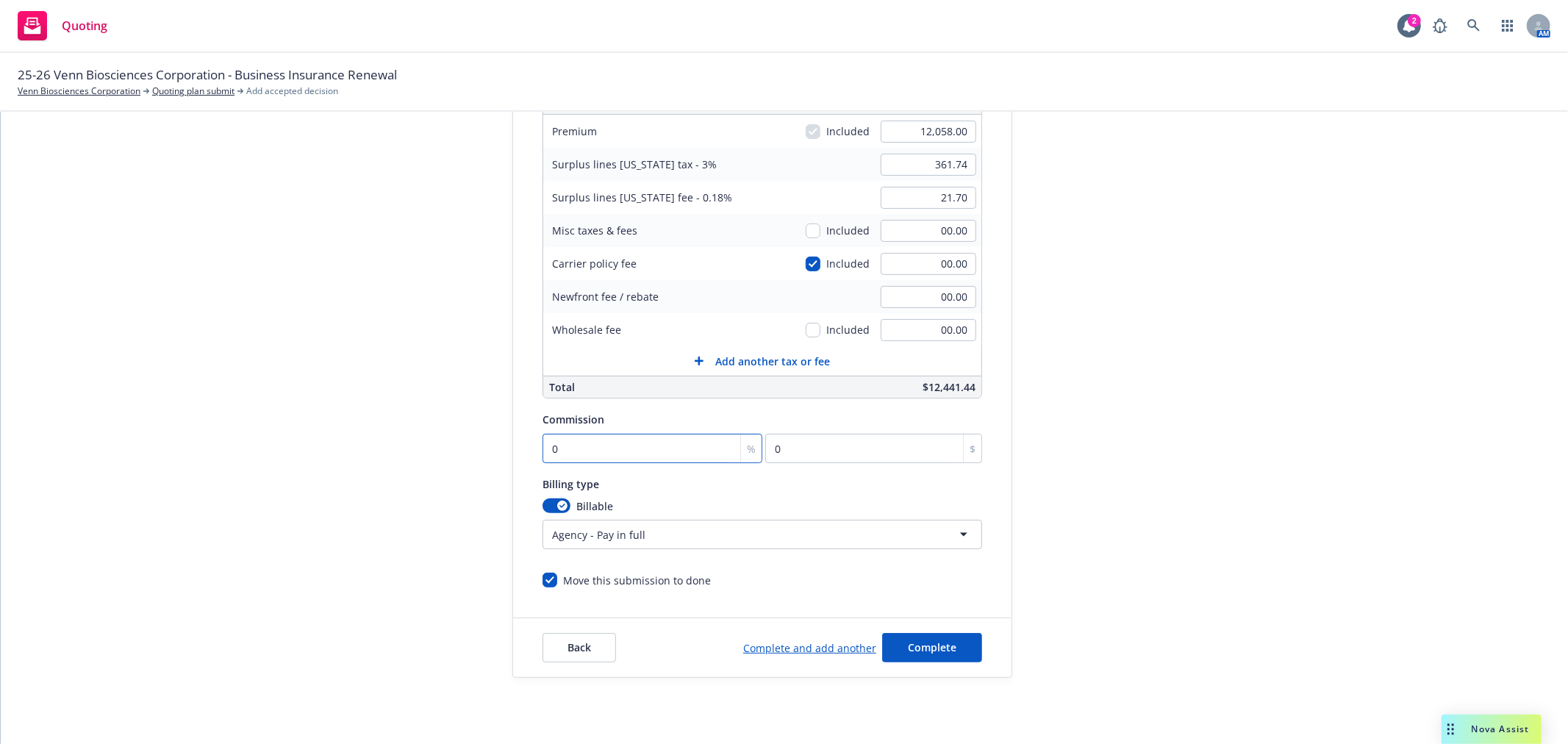
type input "2"
type input "241.16"
type input "20"
type input "2411.6"
type input "20"
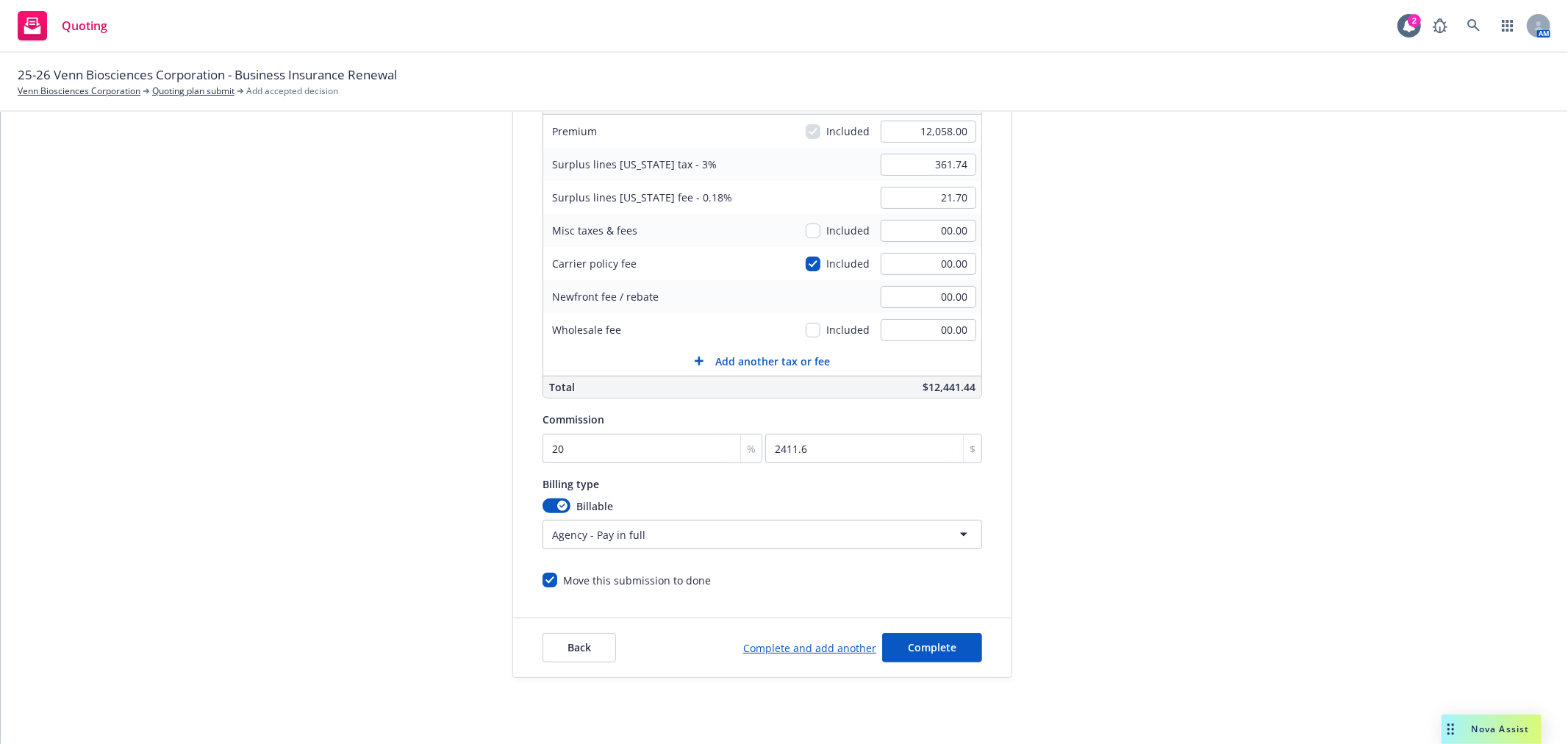
click at [442, 431] on div "Quote initiation Coverage selection 3 Billing info" at bounding box center [401, 301] width 162 height 751
click at [941, 648] on span "Complete" at bounding box center [932, 647] width 48 height 14
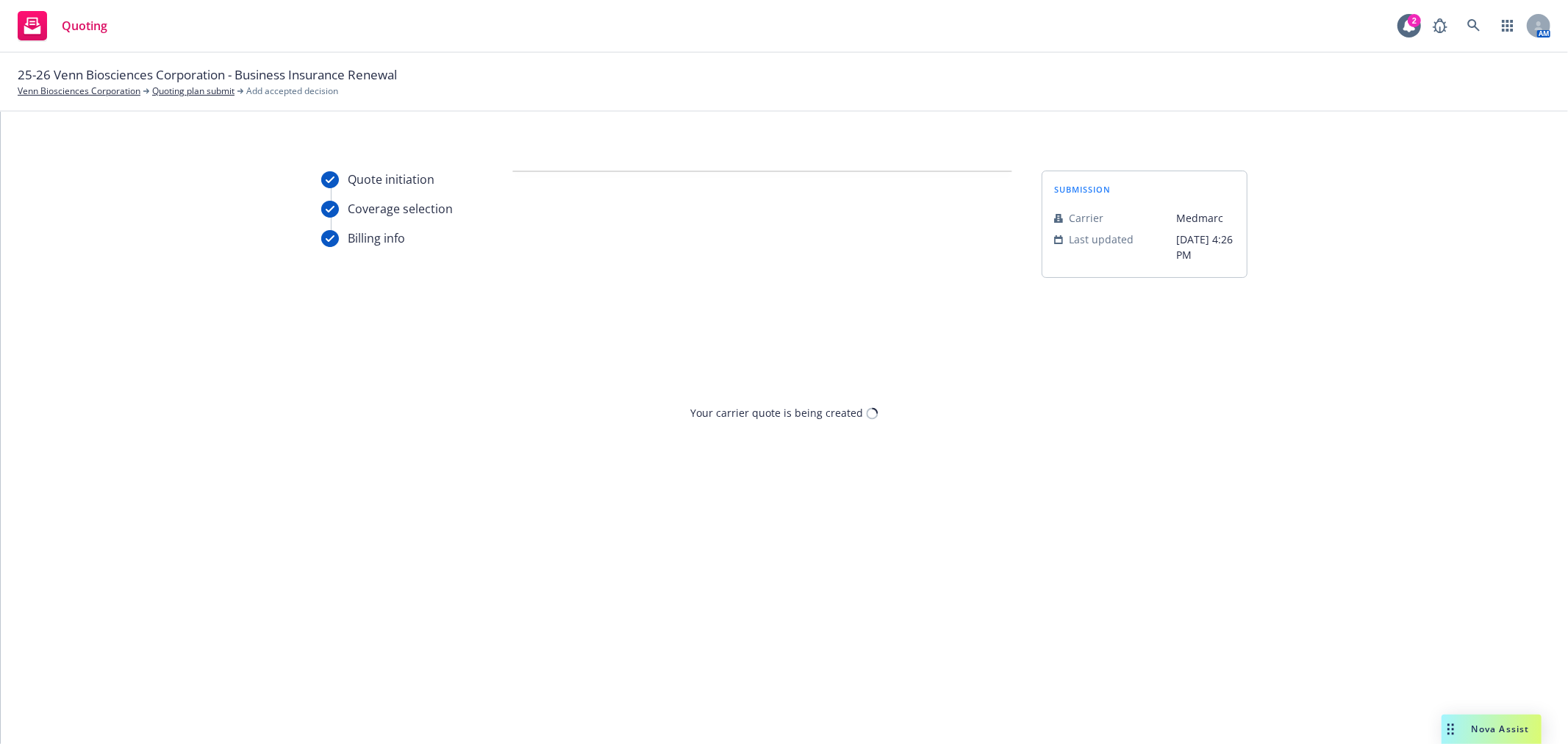
scroll to position [0, 0]
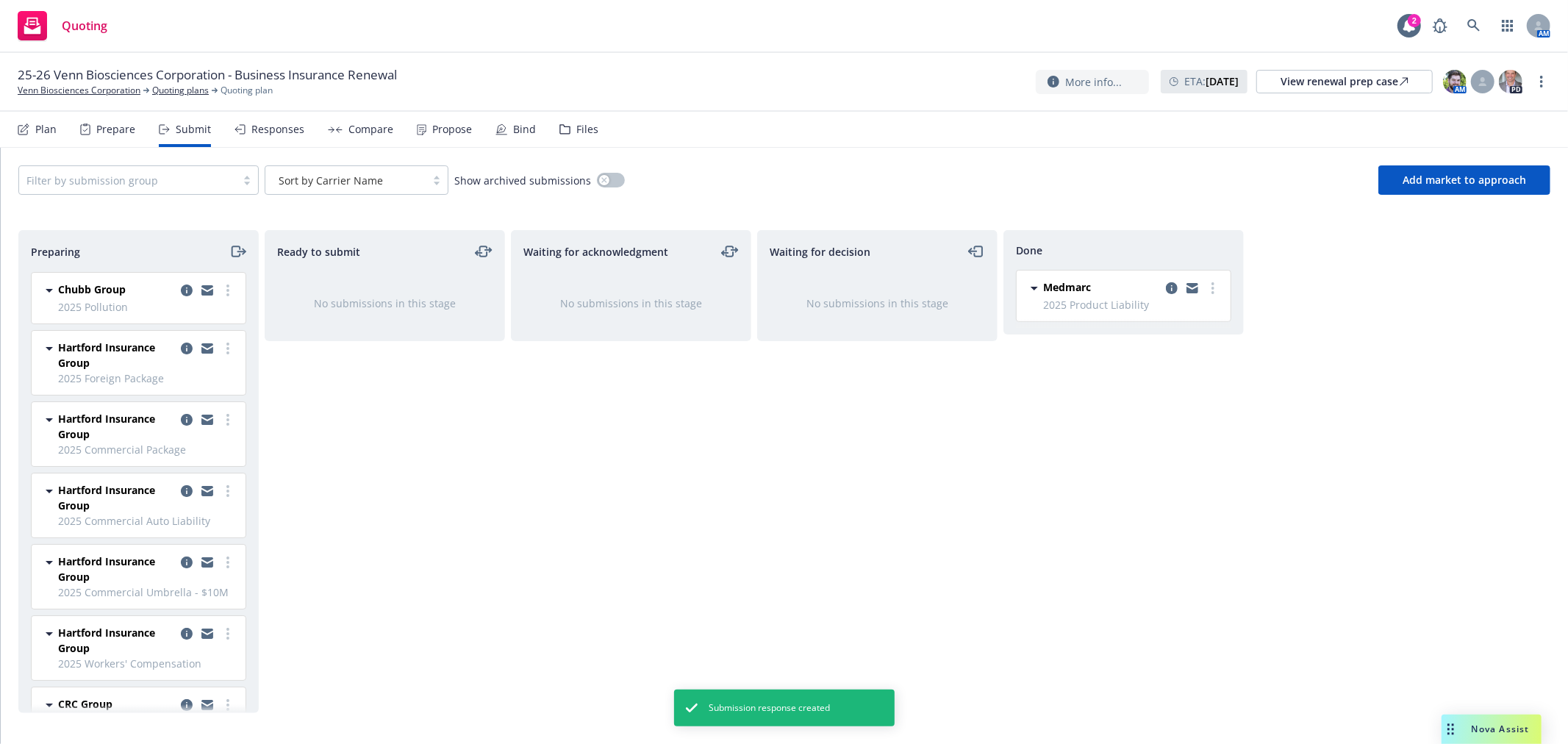
click at [32, 131] on div "Plan" at bounding box center [37, 129] width 39 height 35
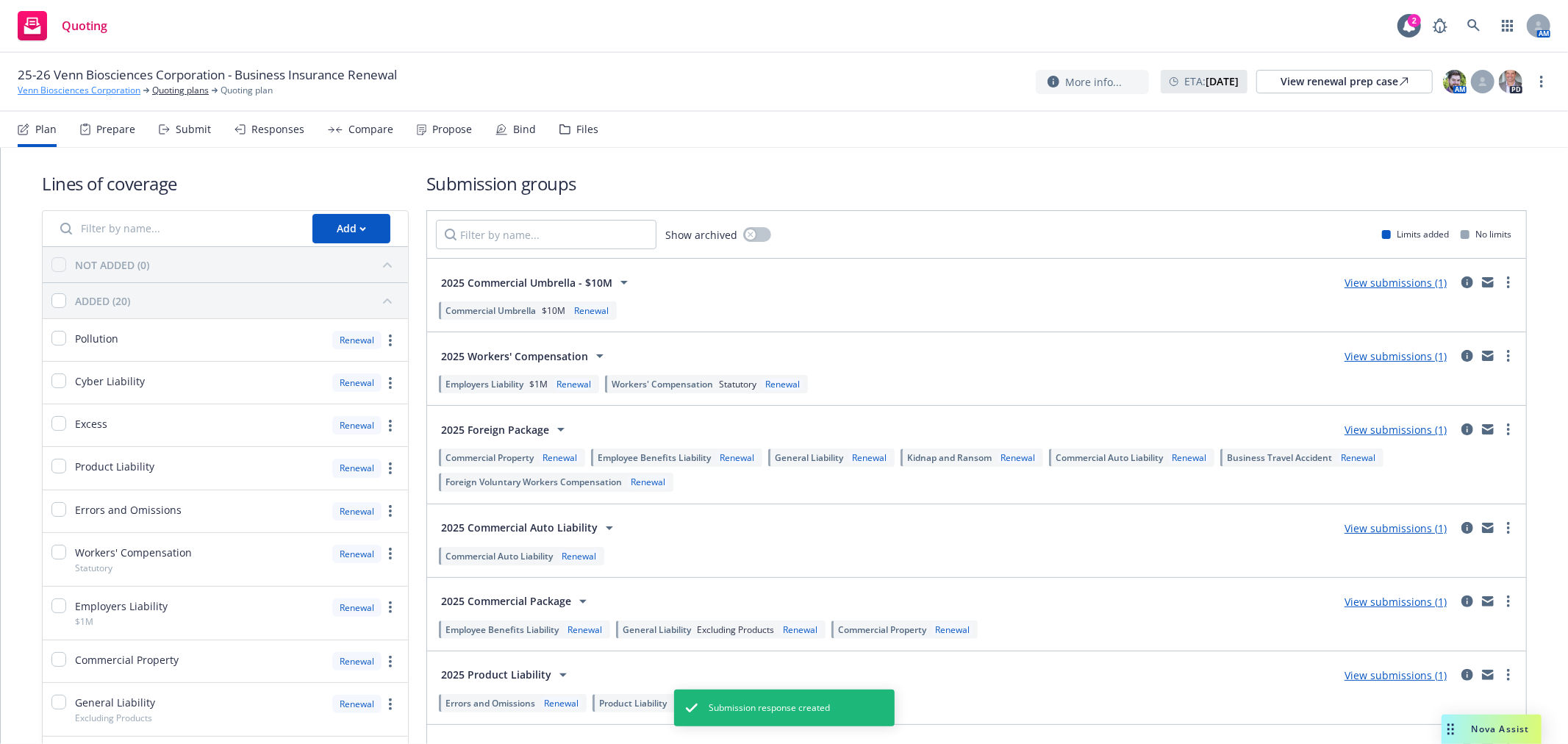
click at [62, 91] on link "Venn Biosciences Corporation" at bounding box center [79, 91] width 123 height 13
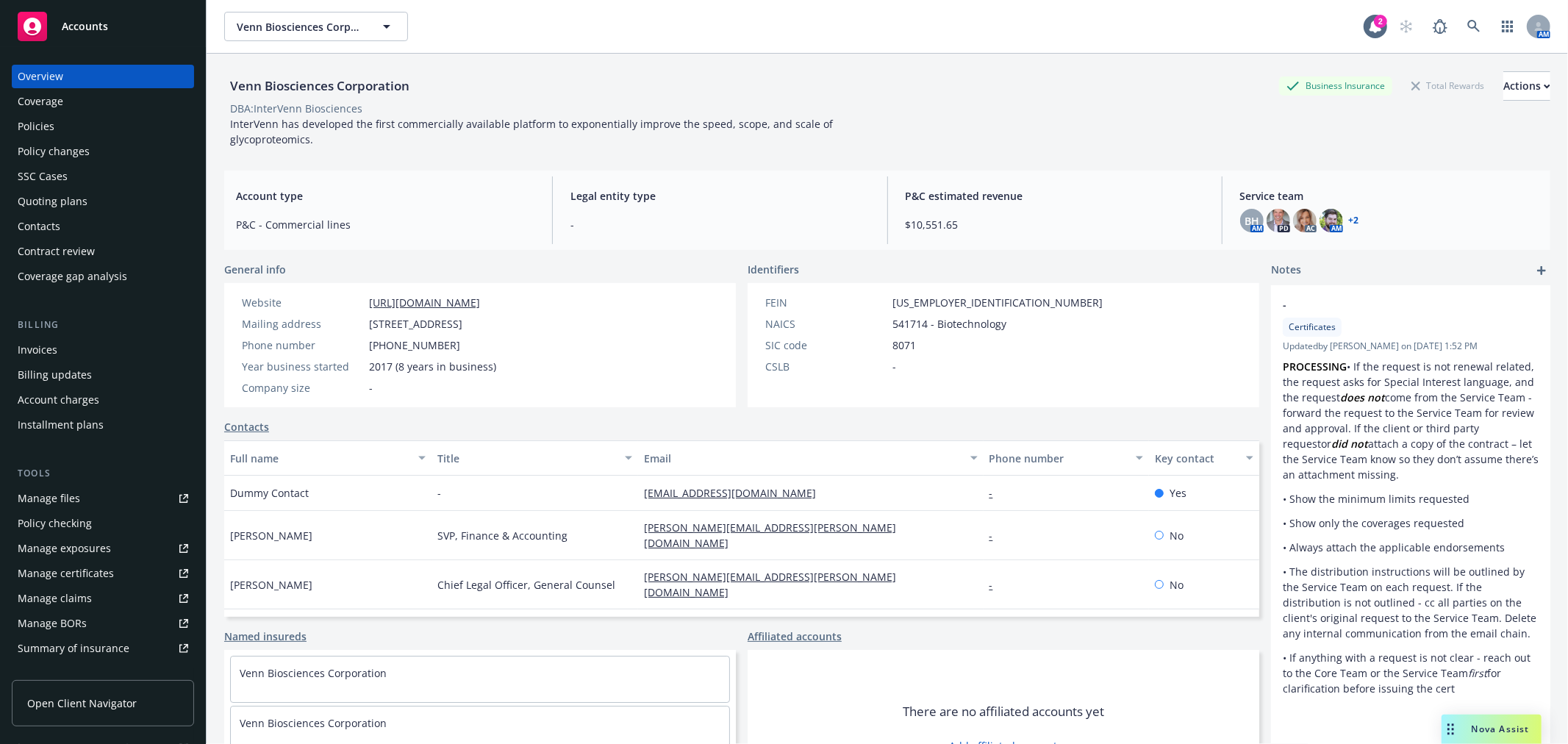
click at [65, 128] on div "Policies" at bounding box center [103, 126] width 170 height 23
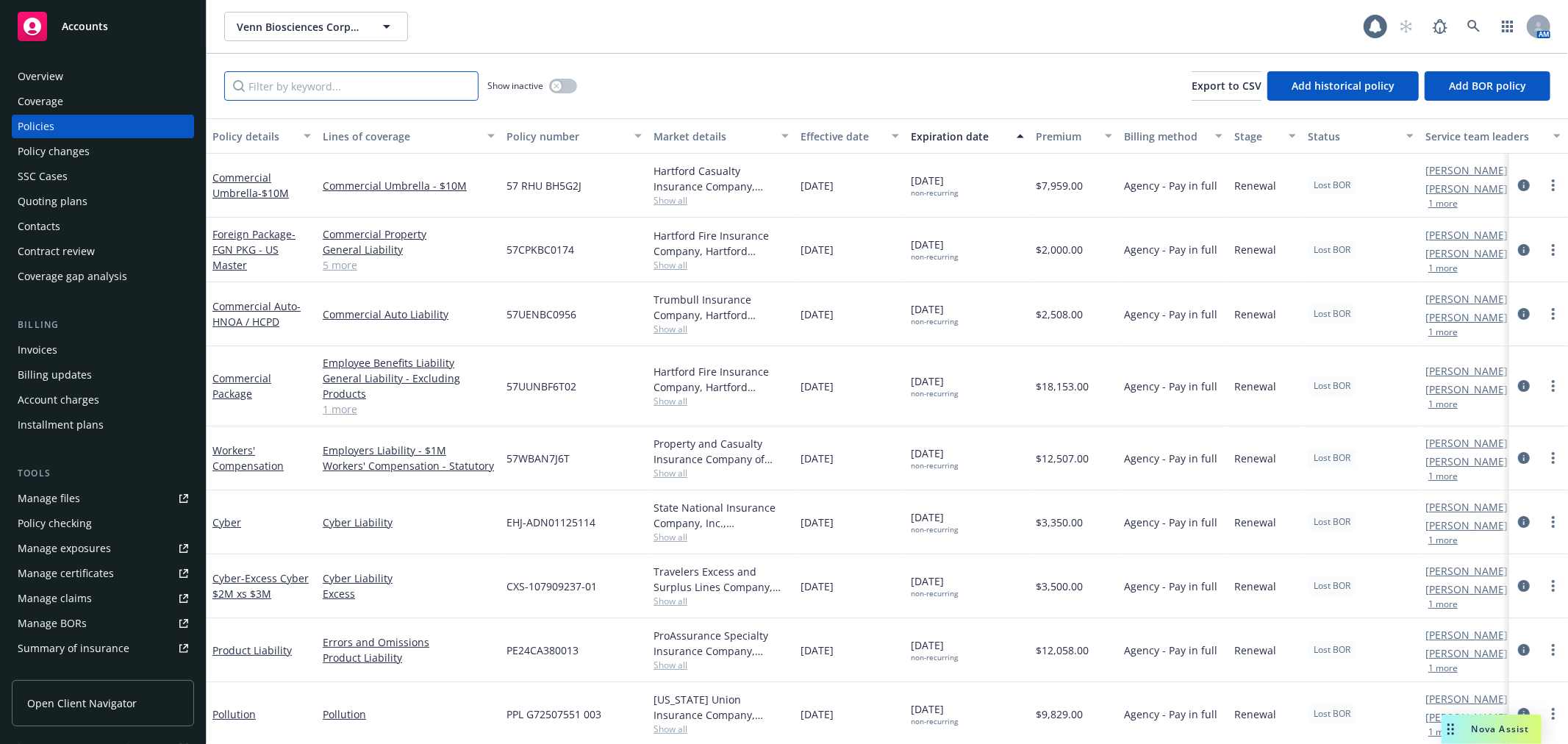
click at [331, 78] on input "Filter by keyword..." at bounding box center [351, 86] width 254 height 30
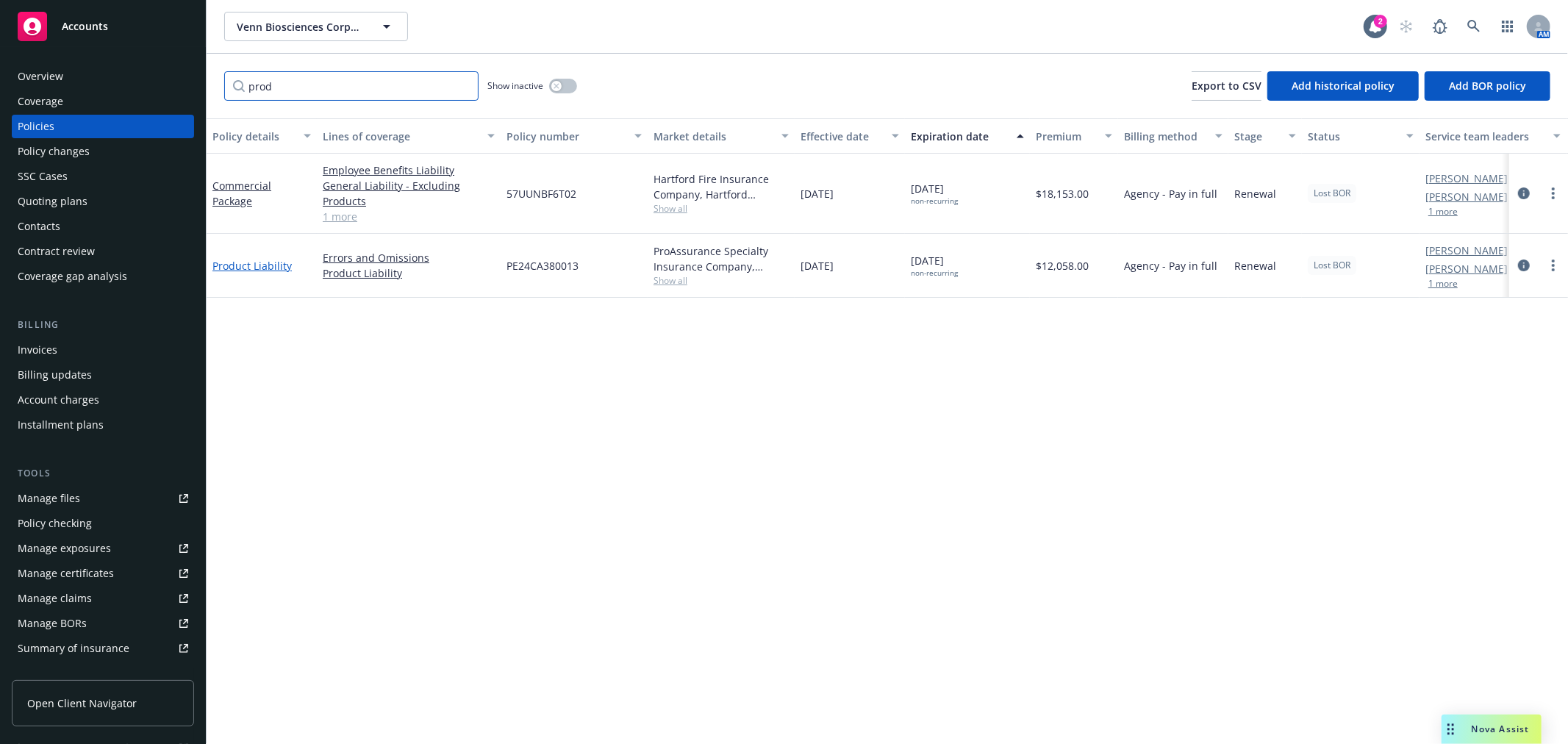
type input "prod"
click at [248, 267] on link "Product Liability" at bounding box center [252, 265] width 80 height 14
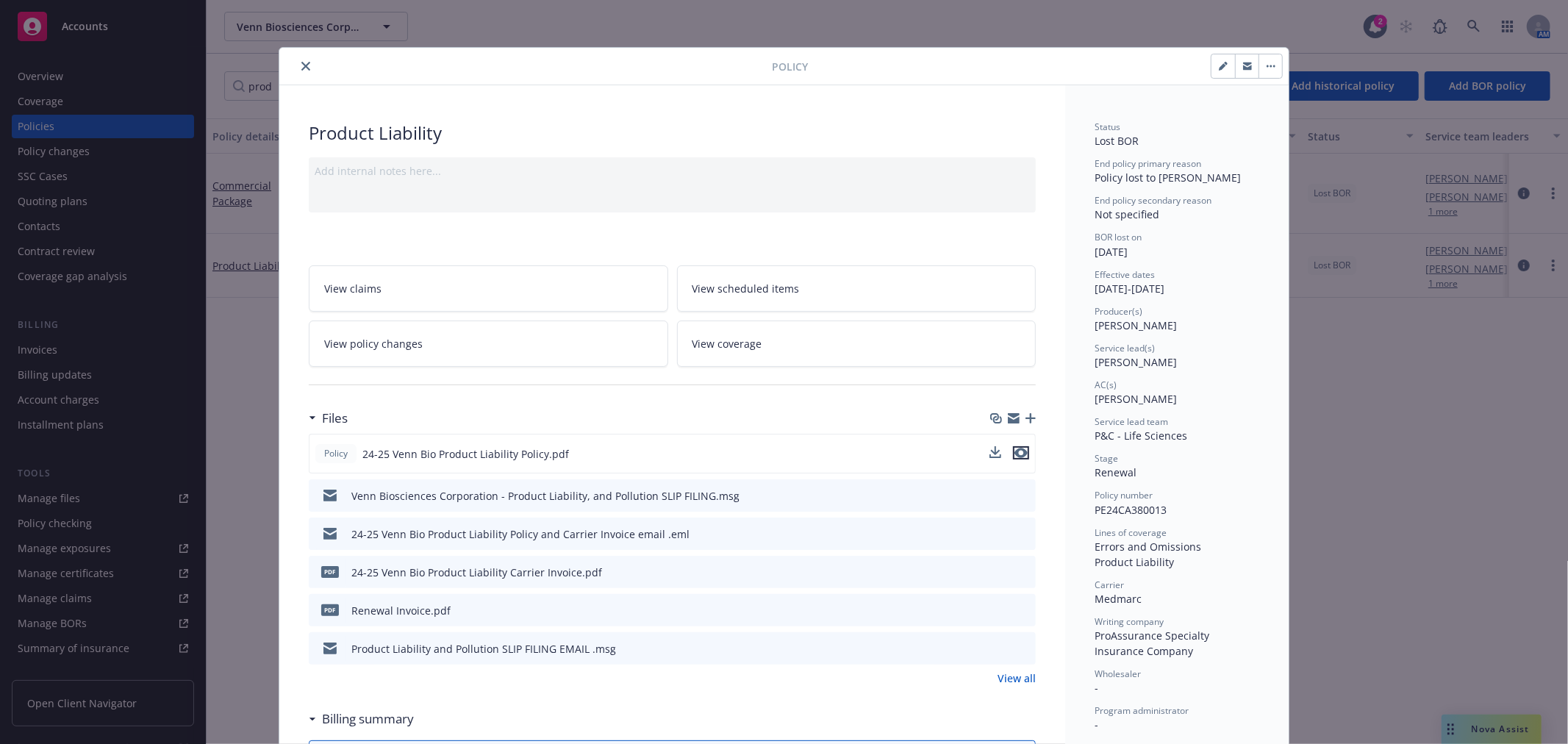
click at [1017, 453] on icon "preview file" at bounding box center [1021, 452] width 13 height 10
click at [301, 62] on icon "close" at bounding box center [306, 67] width 9 height 9
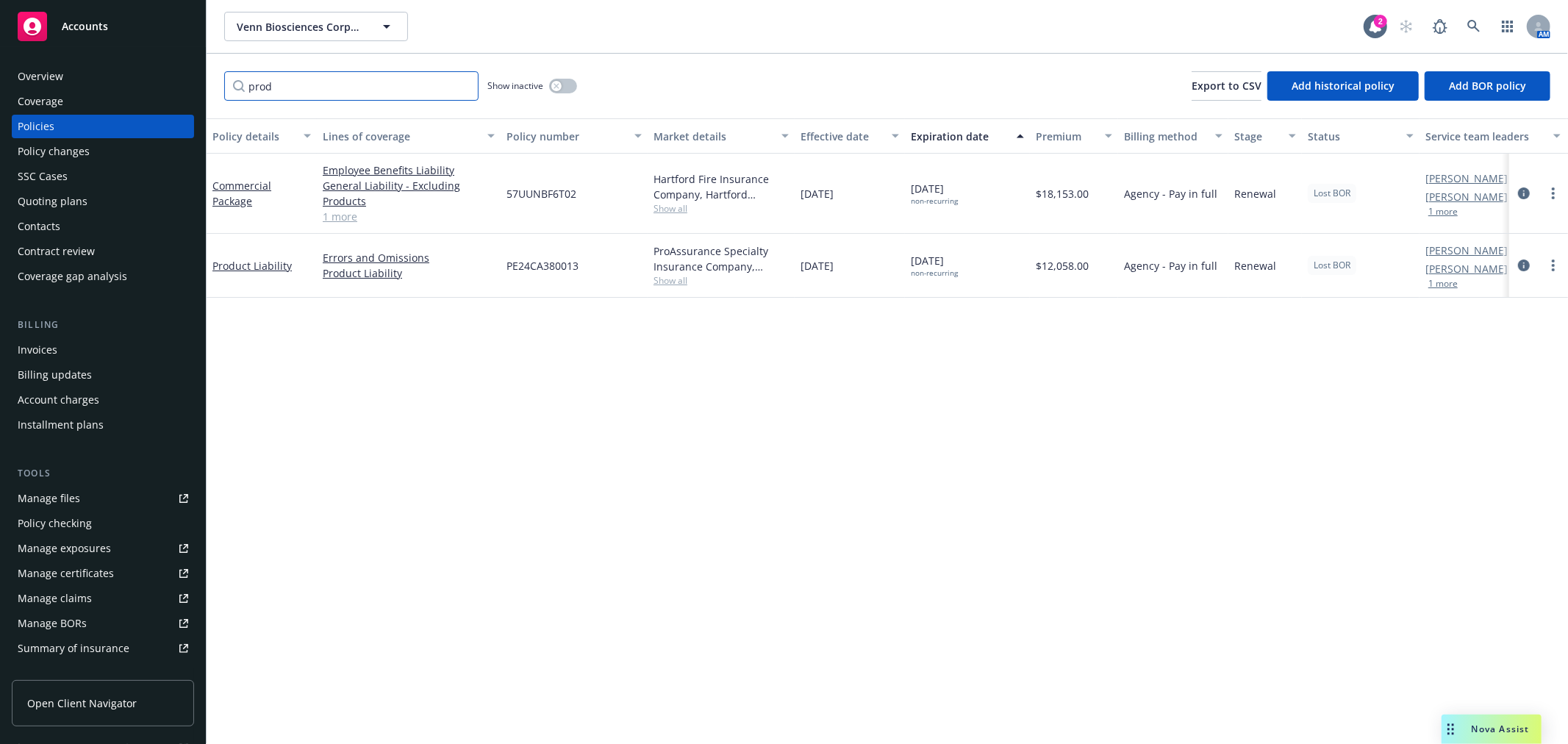
click at [321, 83] on input "prod" at bounding box center [351, 86] width 254 height 30
click at [565, 83] on button "button" at bounding box center [563, 86] width 28 height 15
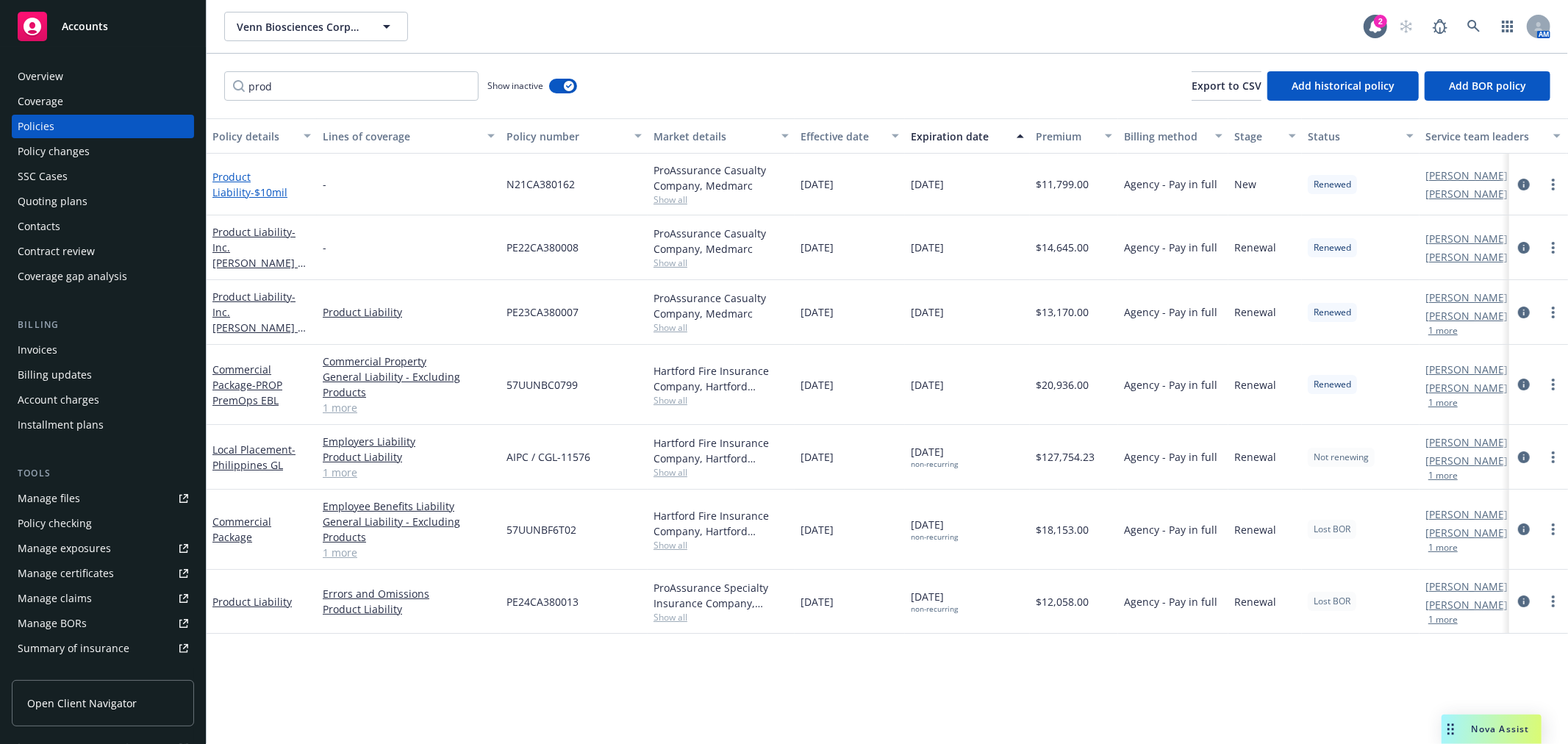
click at [251, 187] on span "- $10mil" at bounding box center [269, 191] width 37 height 14
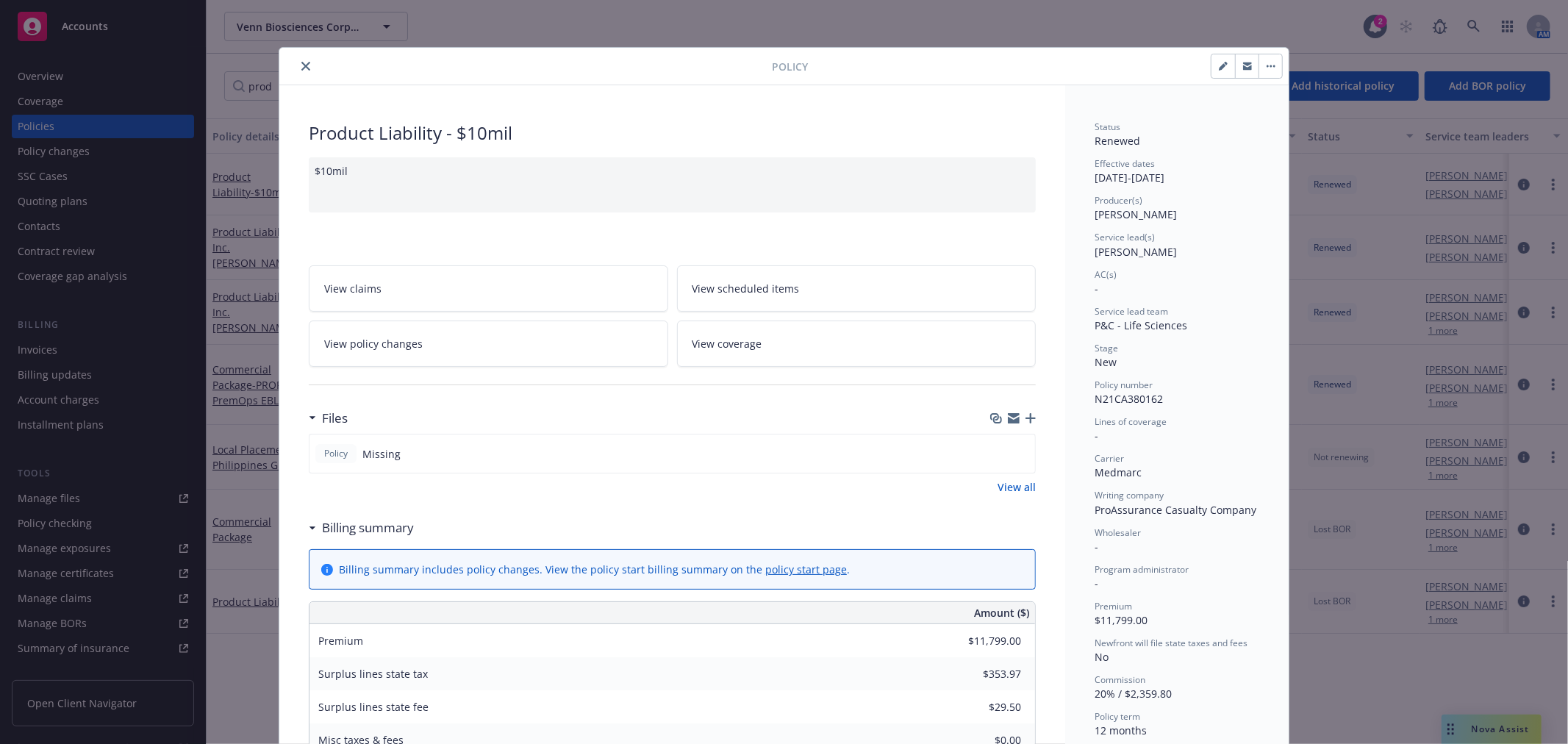
click at [301, 62] on icon "close" at bounding box center [306, 67] width 9 height 9
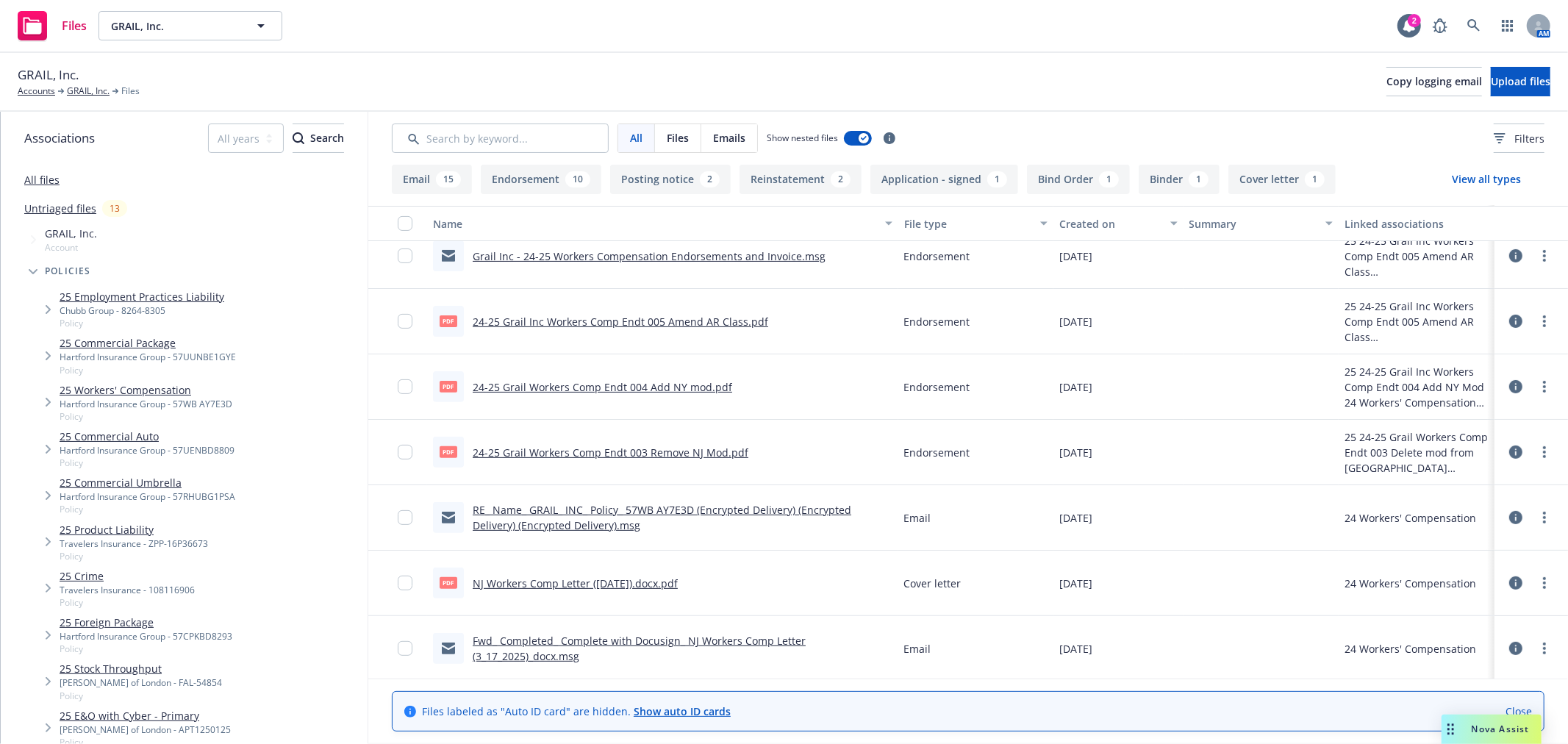
scroll to position [164, 0]
